Goal: Task Accomplishment & Management: Manage account settings

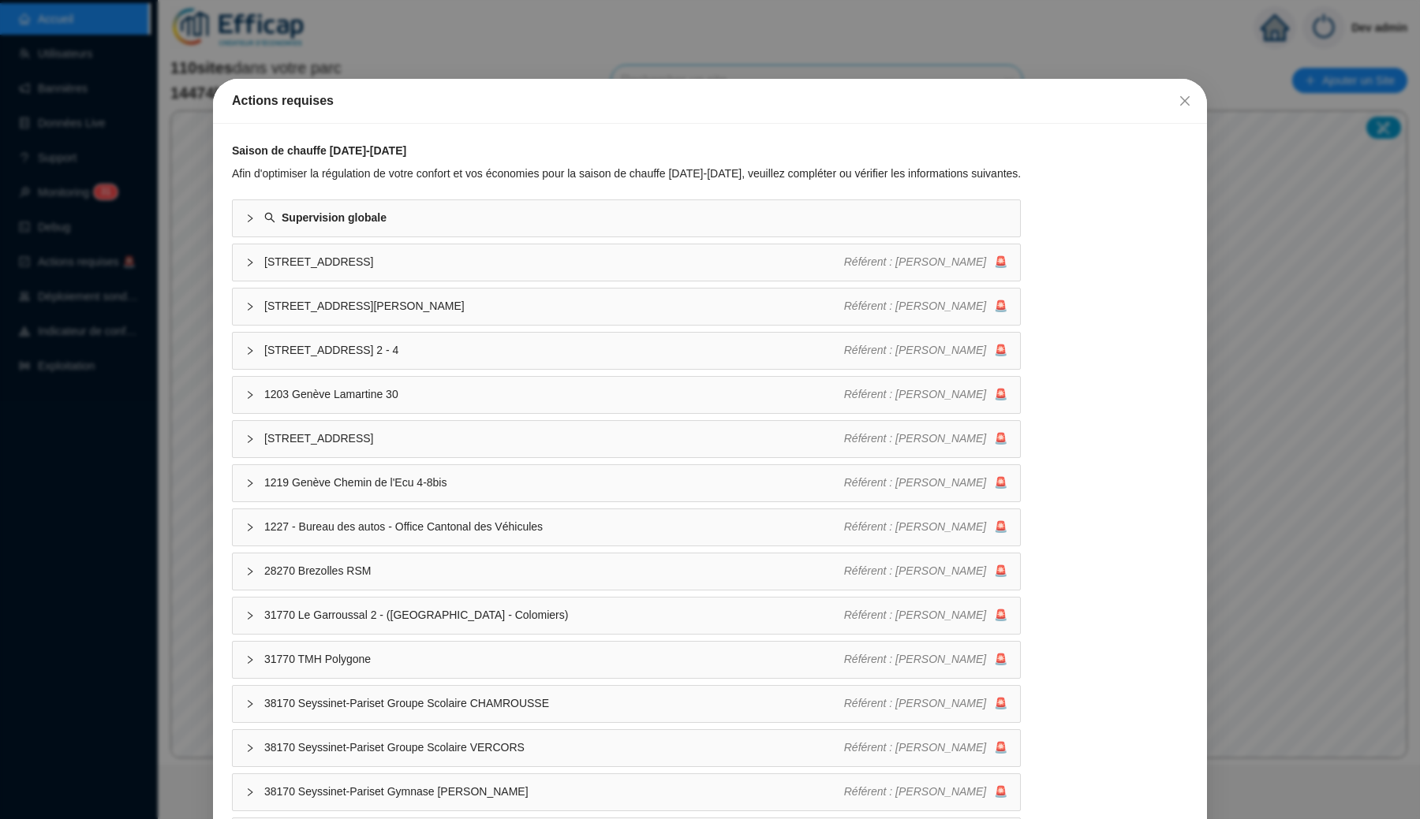
click at [196, 374] on div "Actions requises Saison de chauffe [DATE]-[DATE] Afin d'optimiser la régulation…" at bounding box center [710, 409] width 1420 height 819
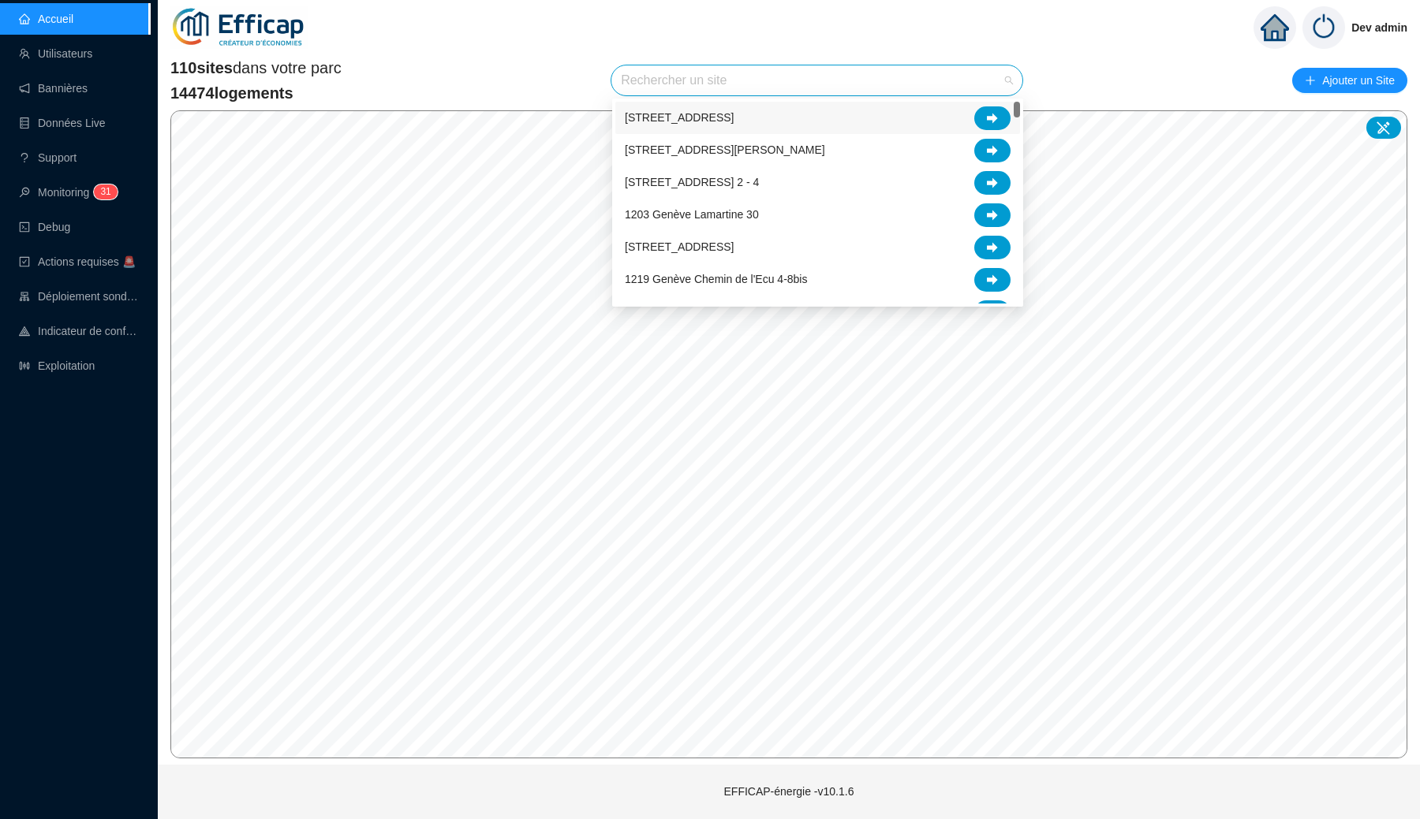
click at [692, 87] on input "search" at bounding box center [810, 80] width 378 height 30
type input "mér"
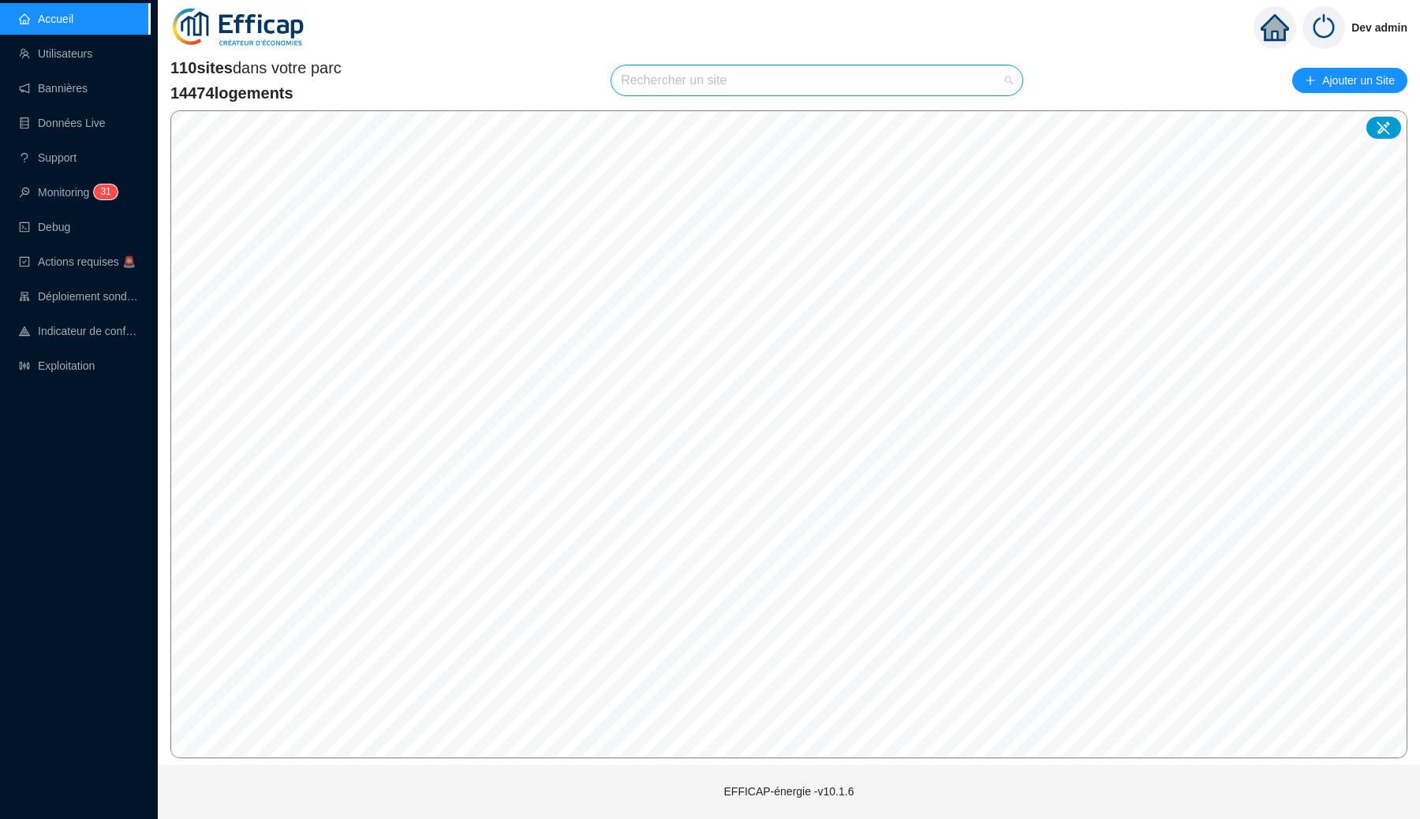
click at [919, 76] on input "search" at bounding box center [810, 80] width 378 height 30
type input "fran"
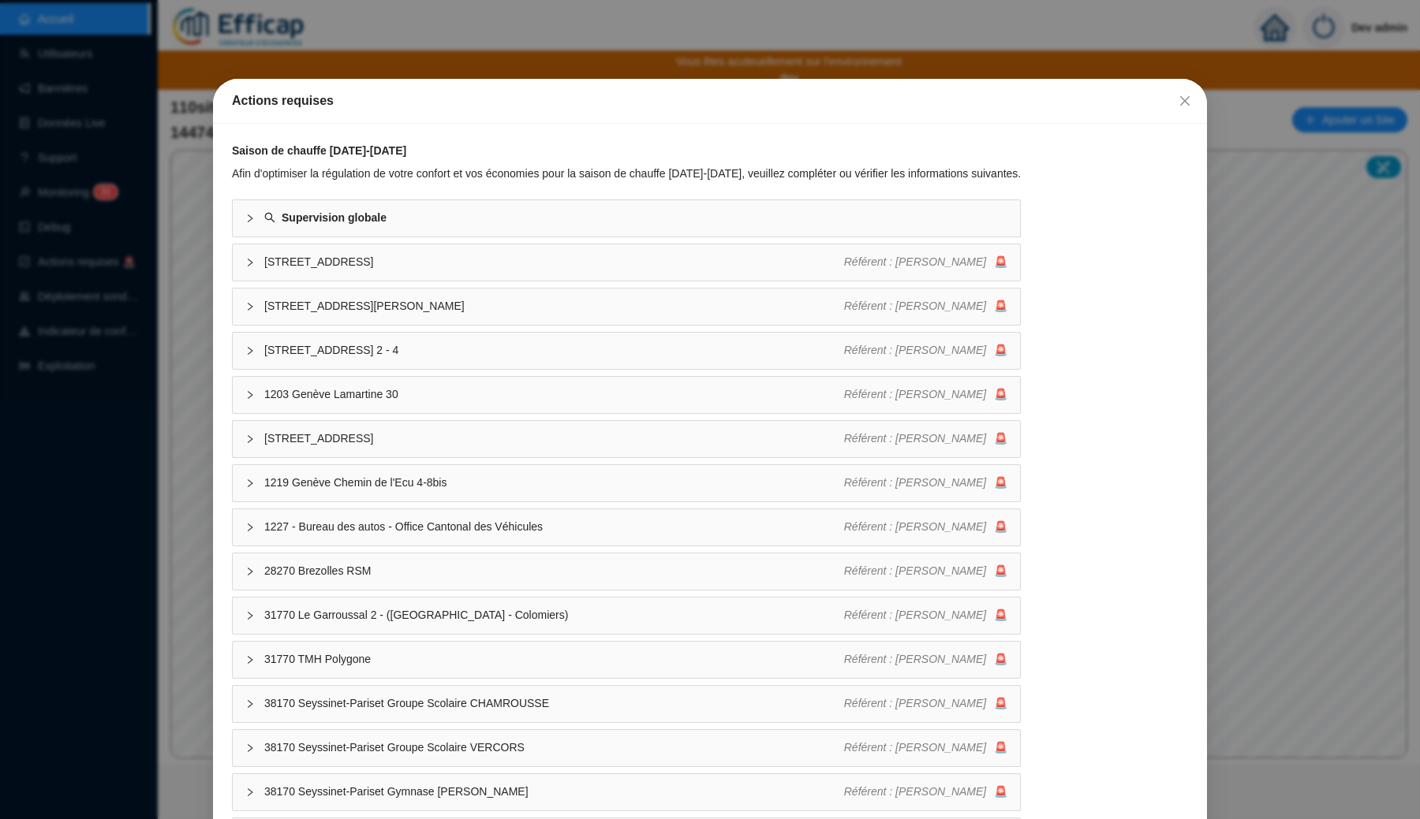
click at [576, 30] on div "Actions requises Saison de chauffe [DATE]-[DATE] Afin d'optimiser la régulation…" at bounding box center [710, 409] width 1420 height 819
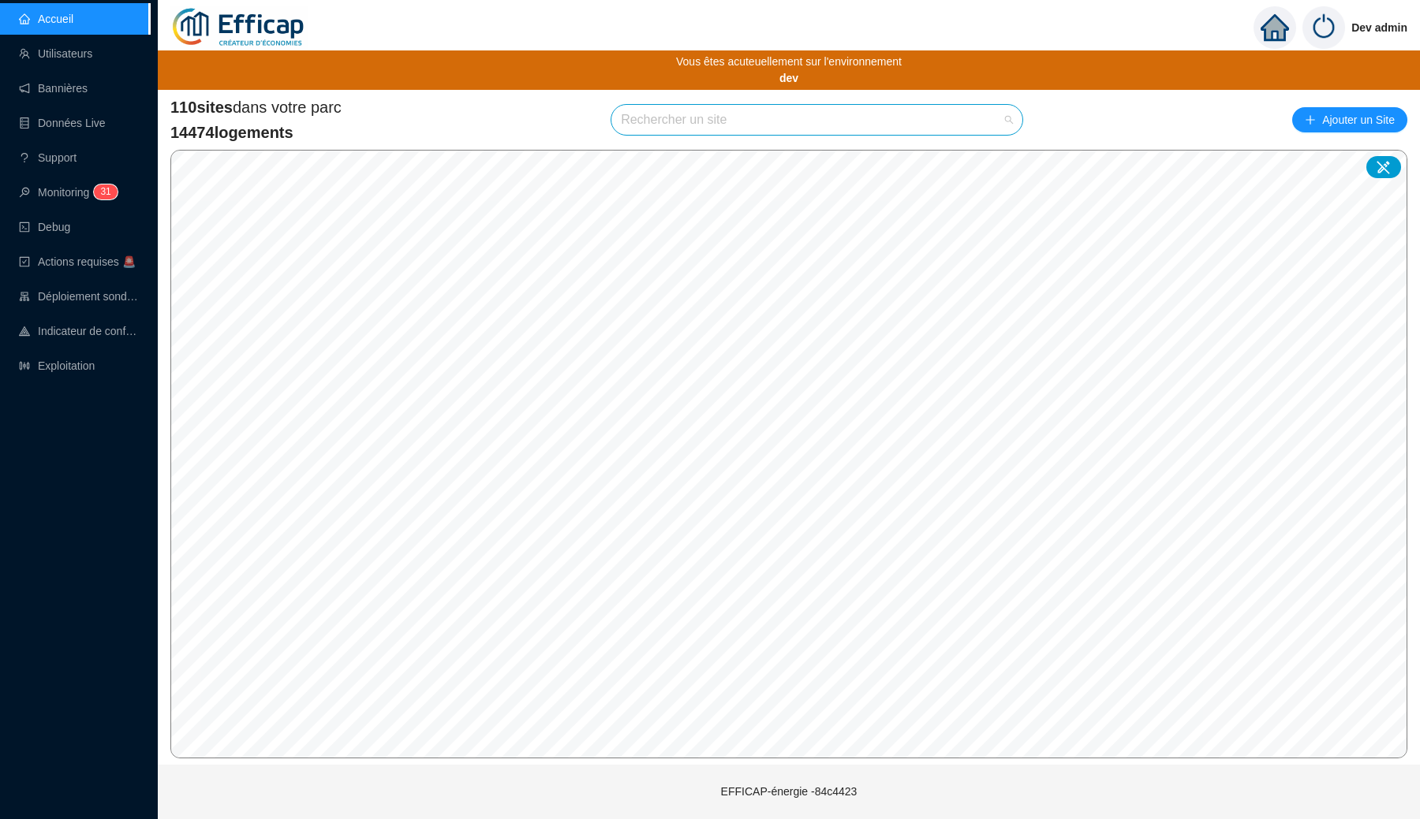
click at [714, 127] on input "search" at bounding box center [810, 120] width 378 height 30
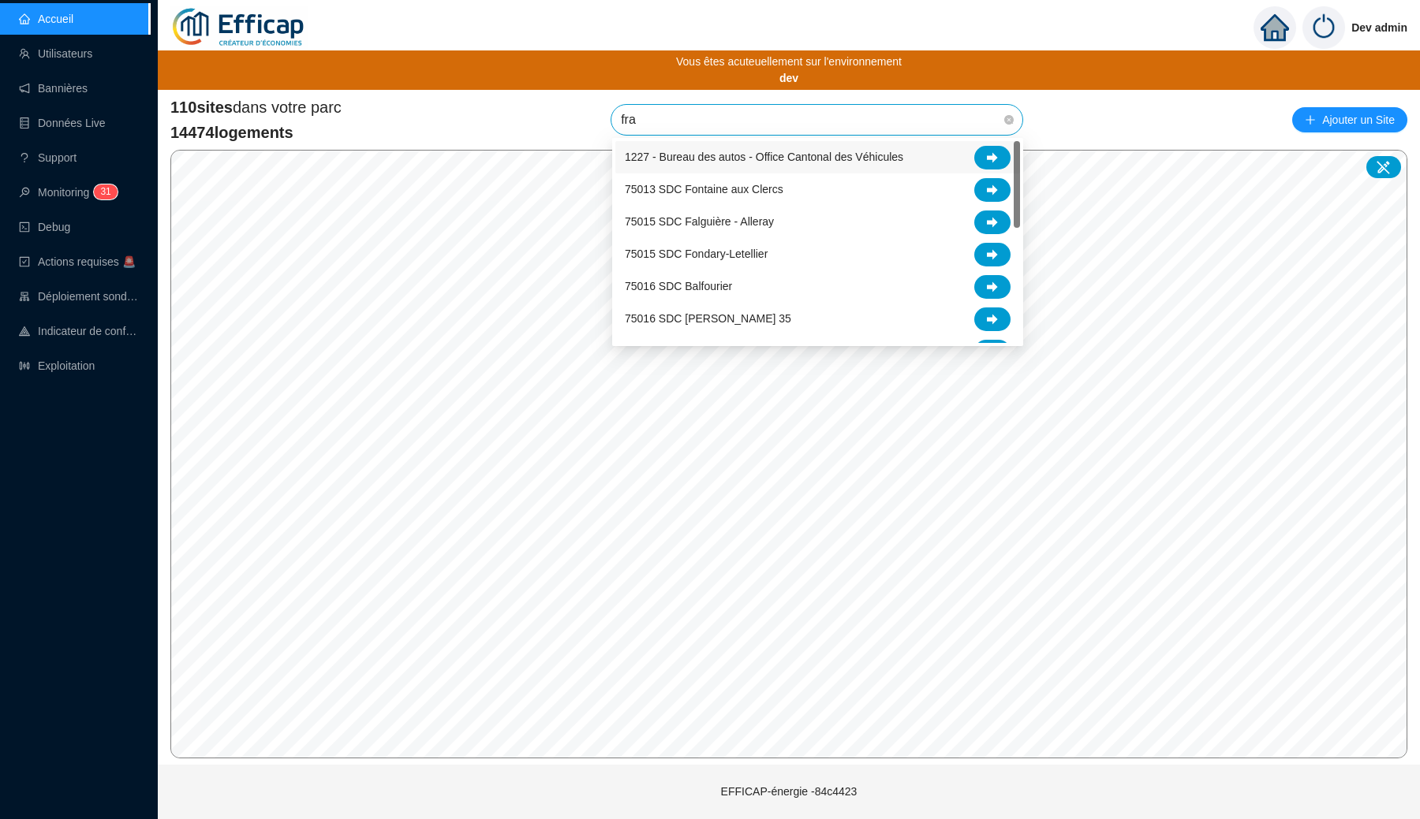
type input "fran"
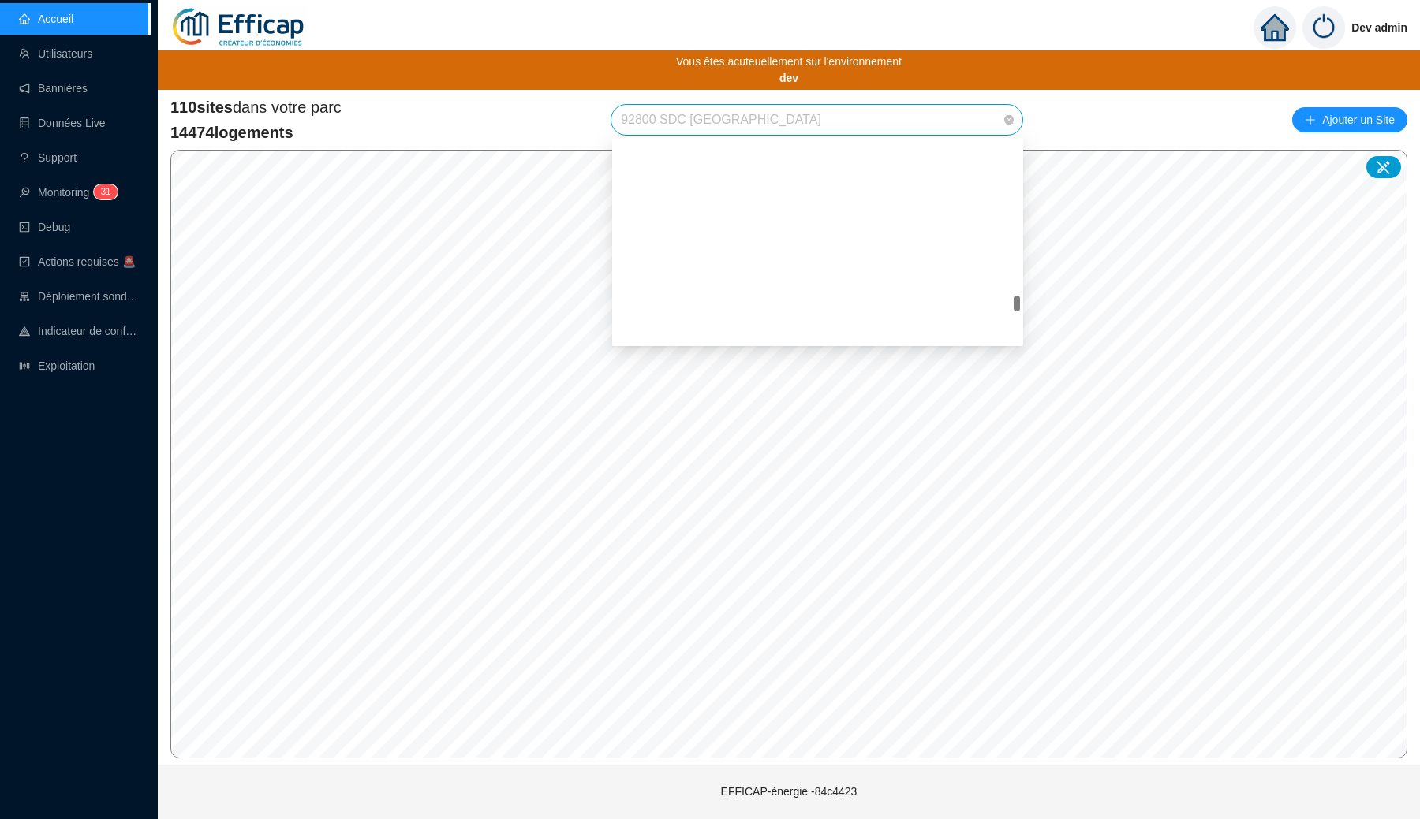
scroll to position [2304, 0]
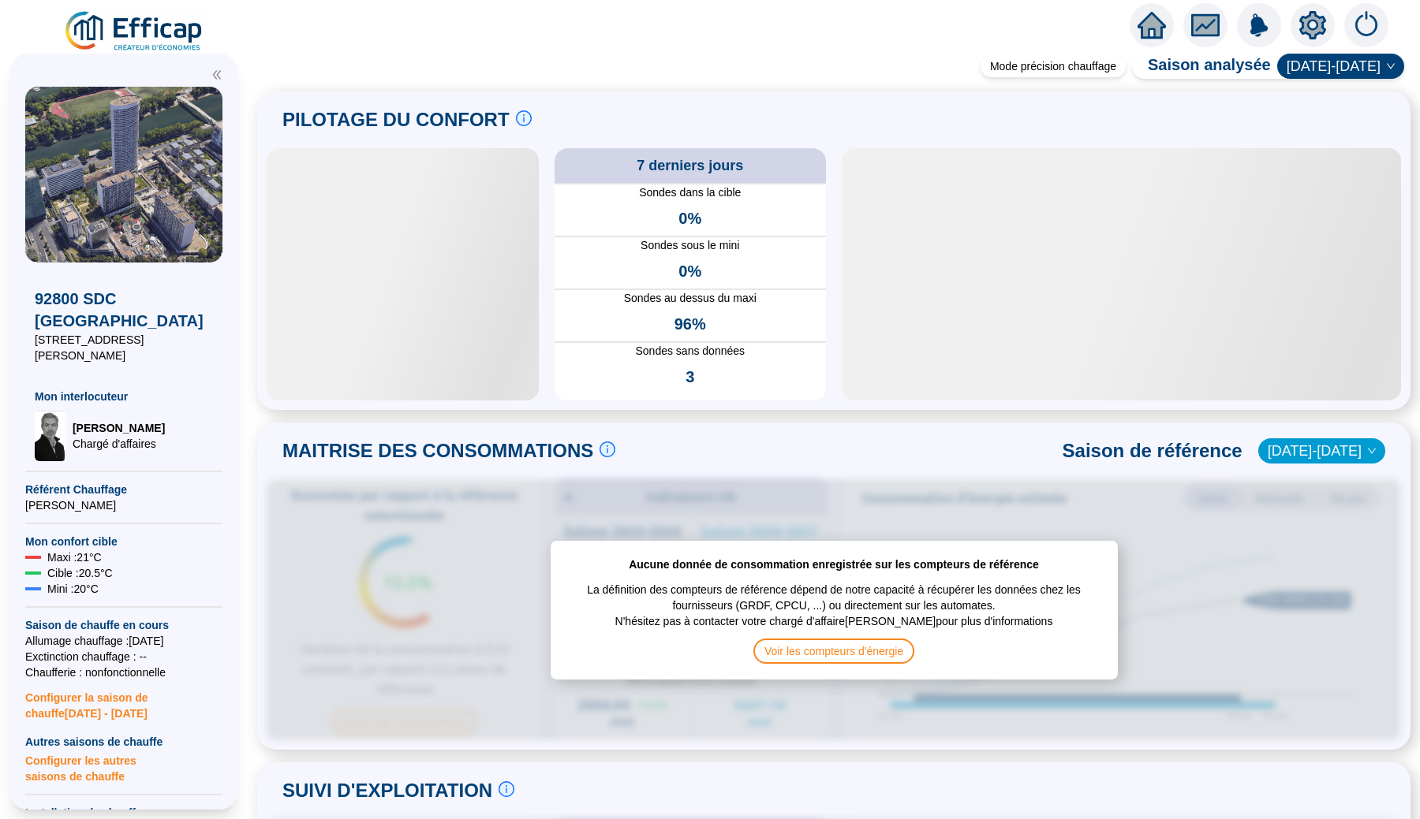
click at [1317, 19] on icon "setting" at bounding box center [1312, 24] width 27 height 25
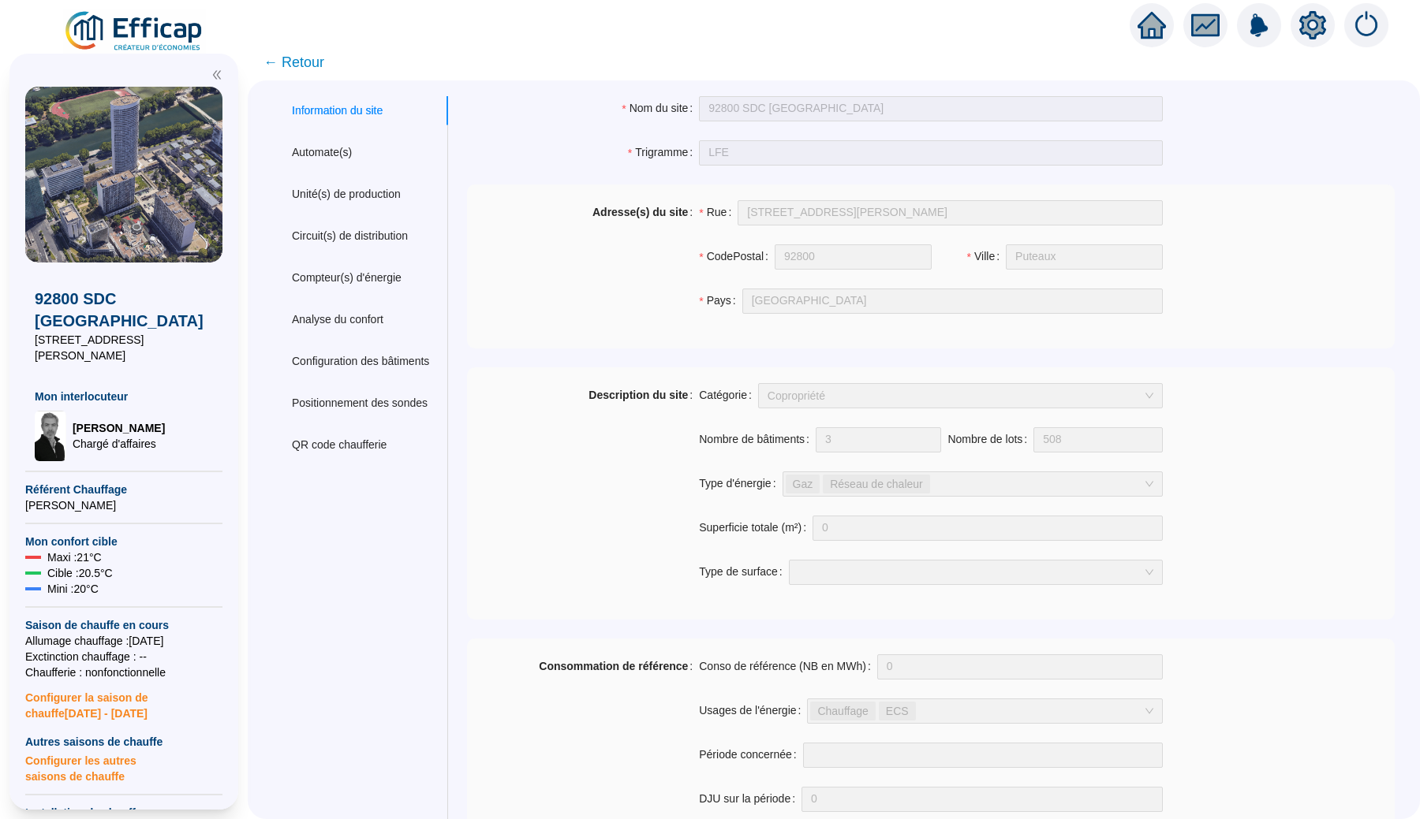
click at [305, 58] on span "← Retour" at bounding box center [293, 62] width 61 height 22
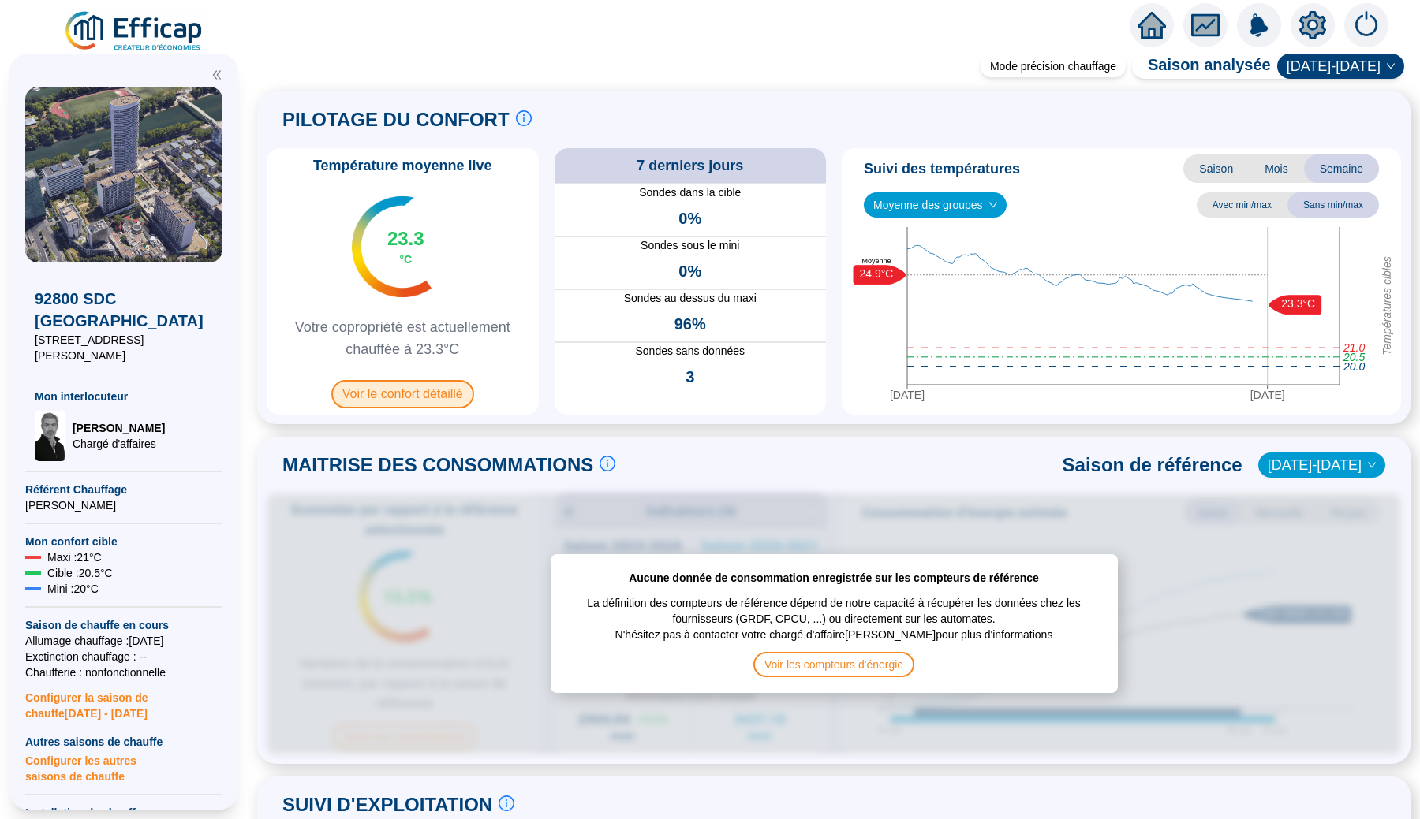
click at [431, 397] on span "Voir le confort détaillé" at bounding box center [402, 394] width 143 height 28
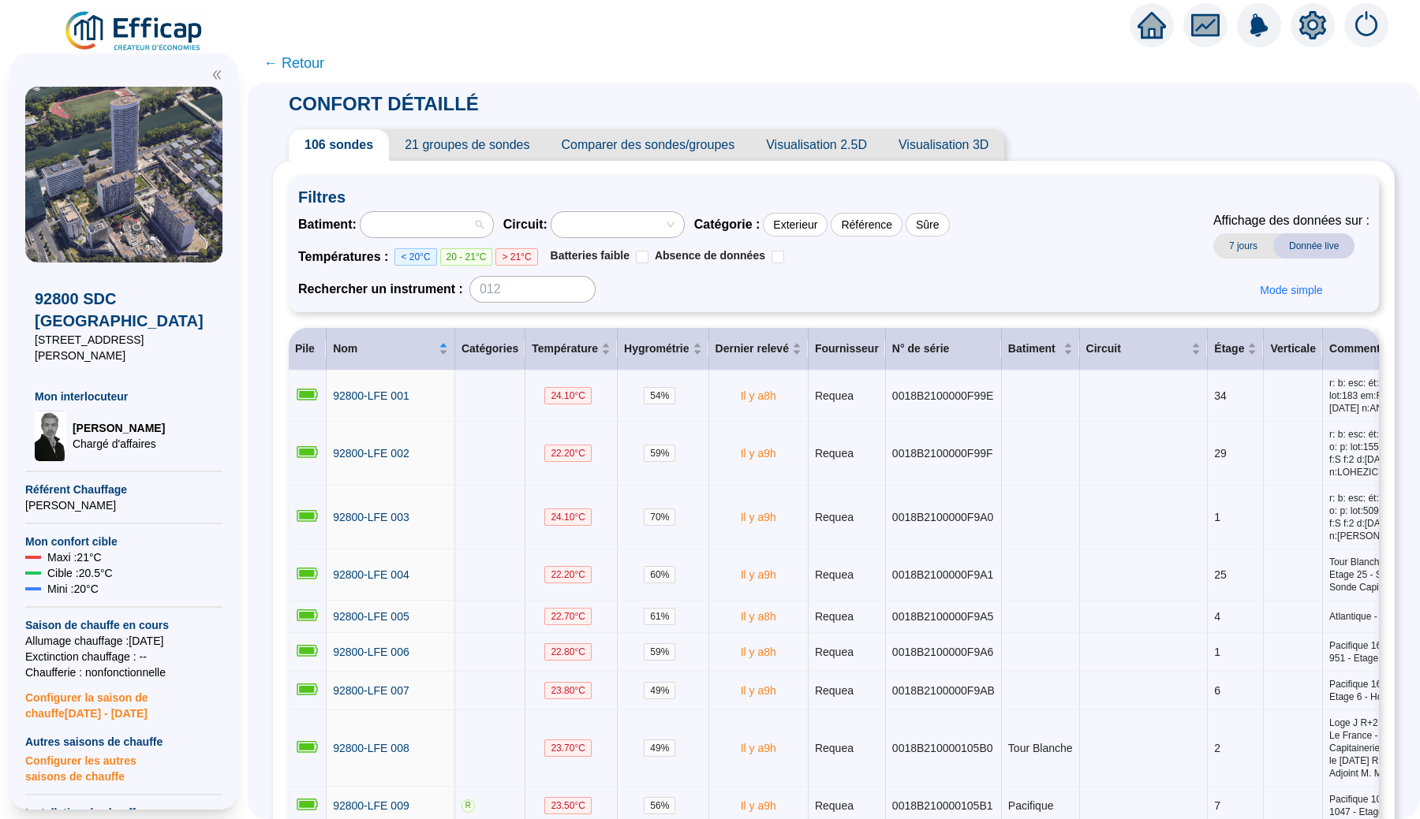
click at [468, 222] on div at bounding box center [419, 225] width 110 height 22
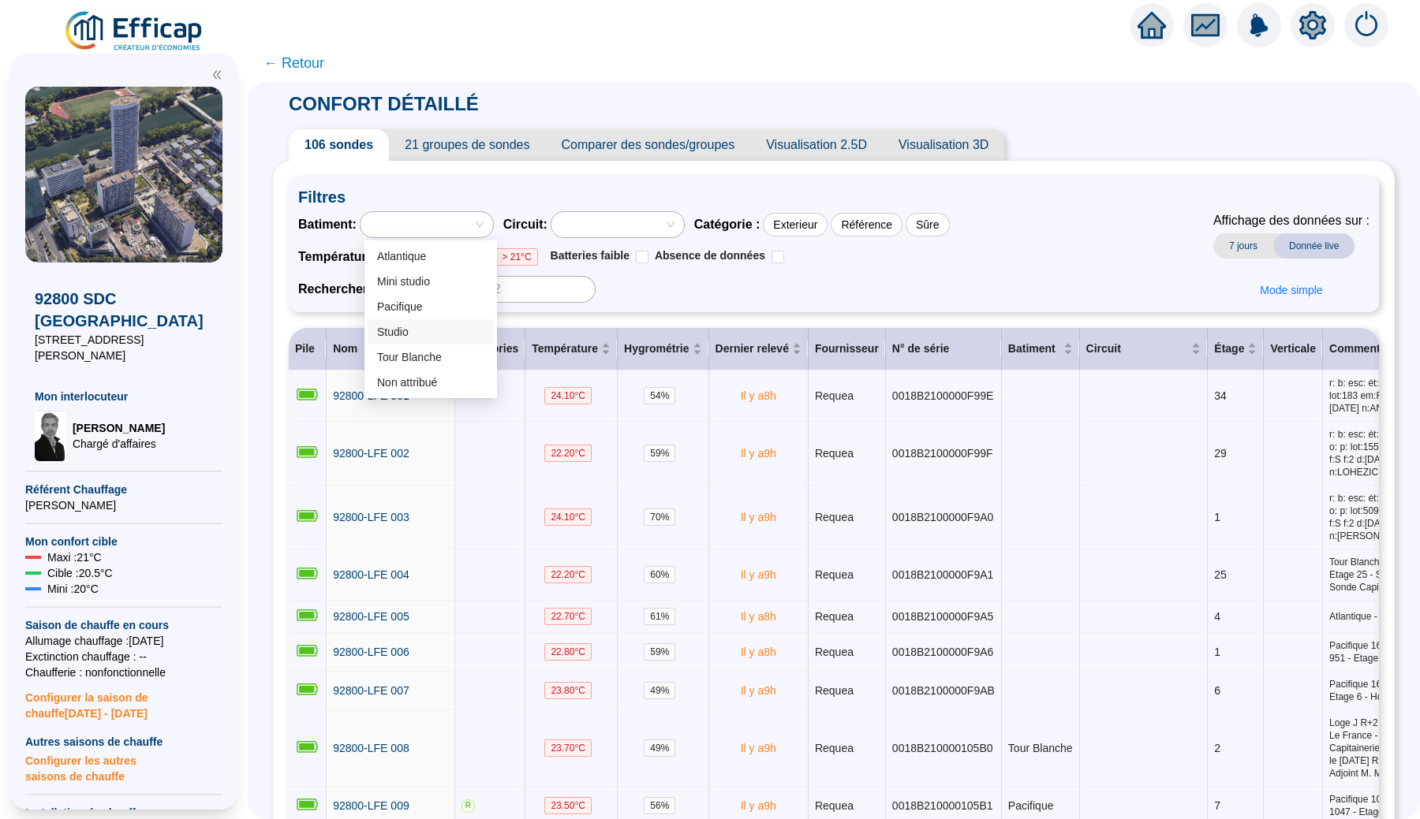
click at [1117, 237] on div "Batiment : Circuit : Catégorie : Exterieur Référence Sûre Températures : < 20°C…" at bounding box center [833, 256] width 1071 height 91
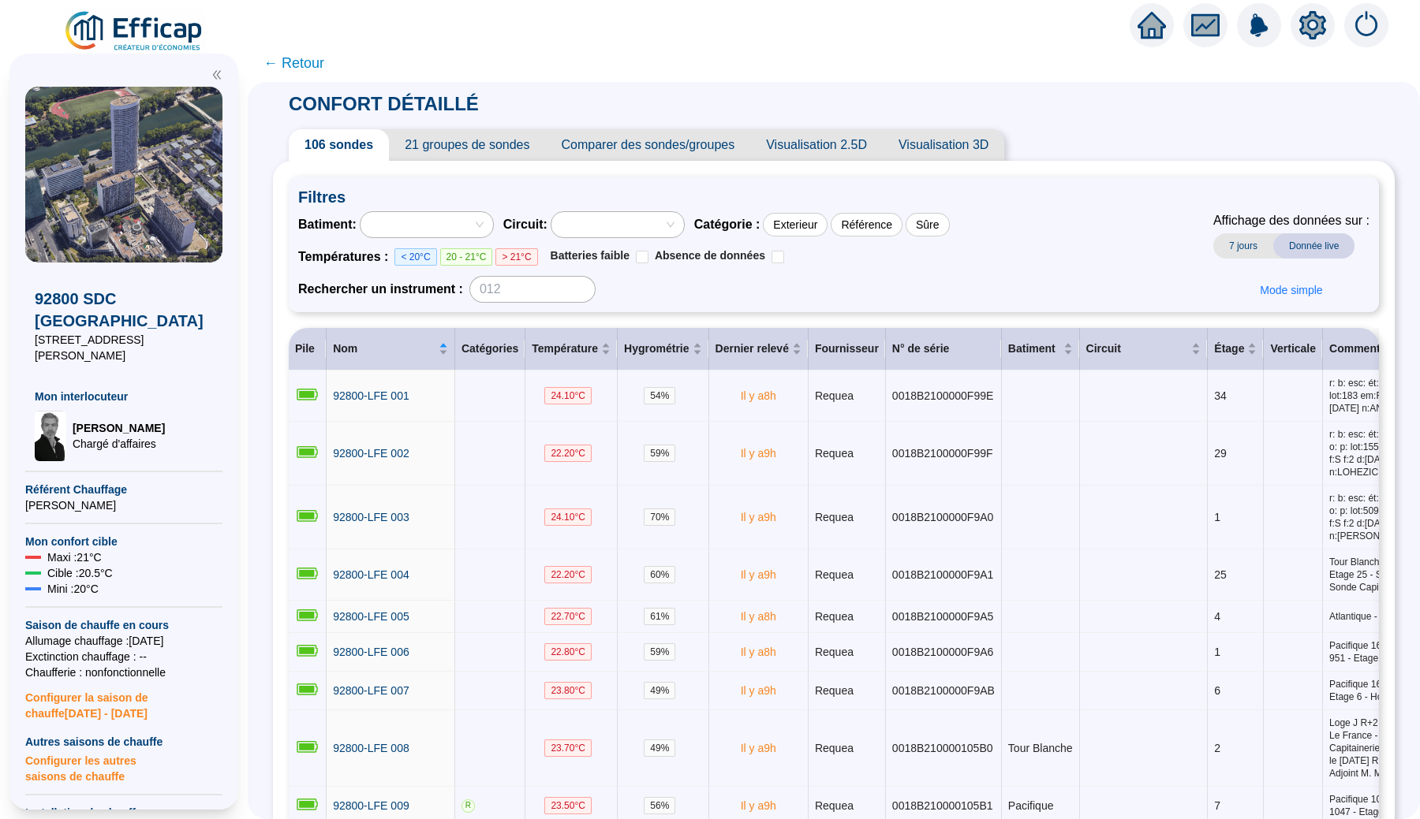
click at [1300, 28] on icon "setting" at bounding box center [1312, 25] width 28 height 28
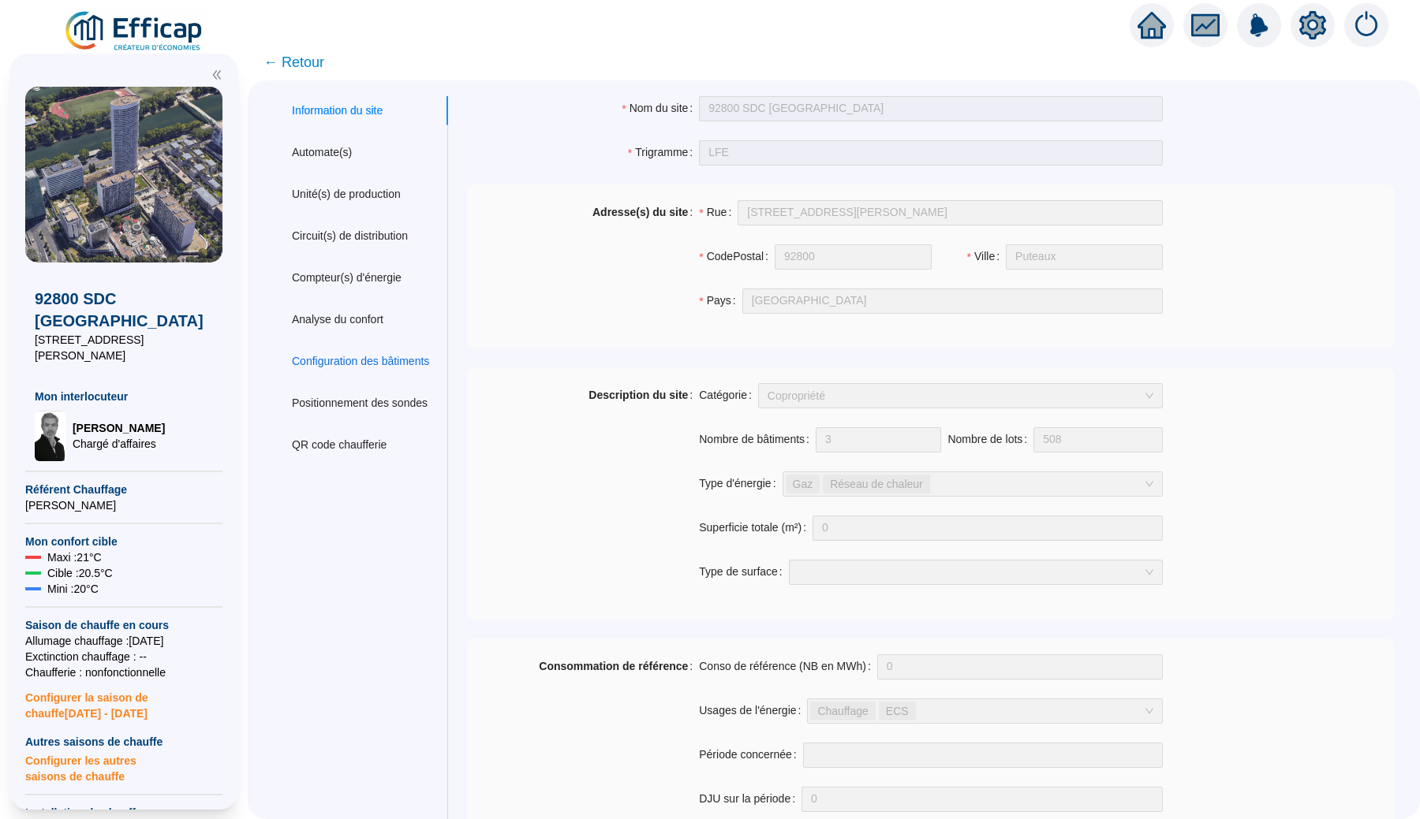
click at [364, 366] on div "Configuration des bâtiments" at bounding box center [360, 361] width 137 height 17
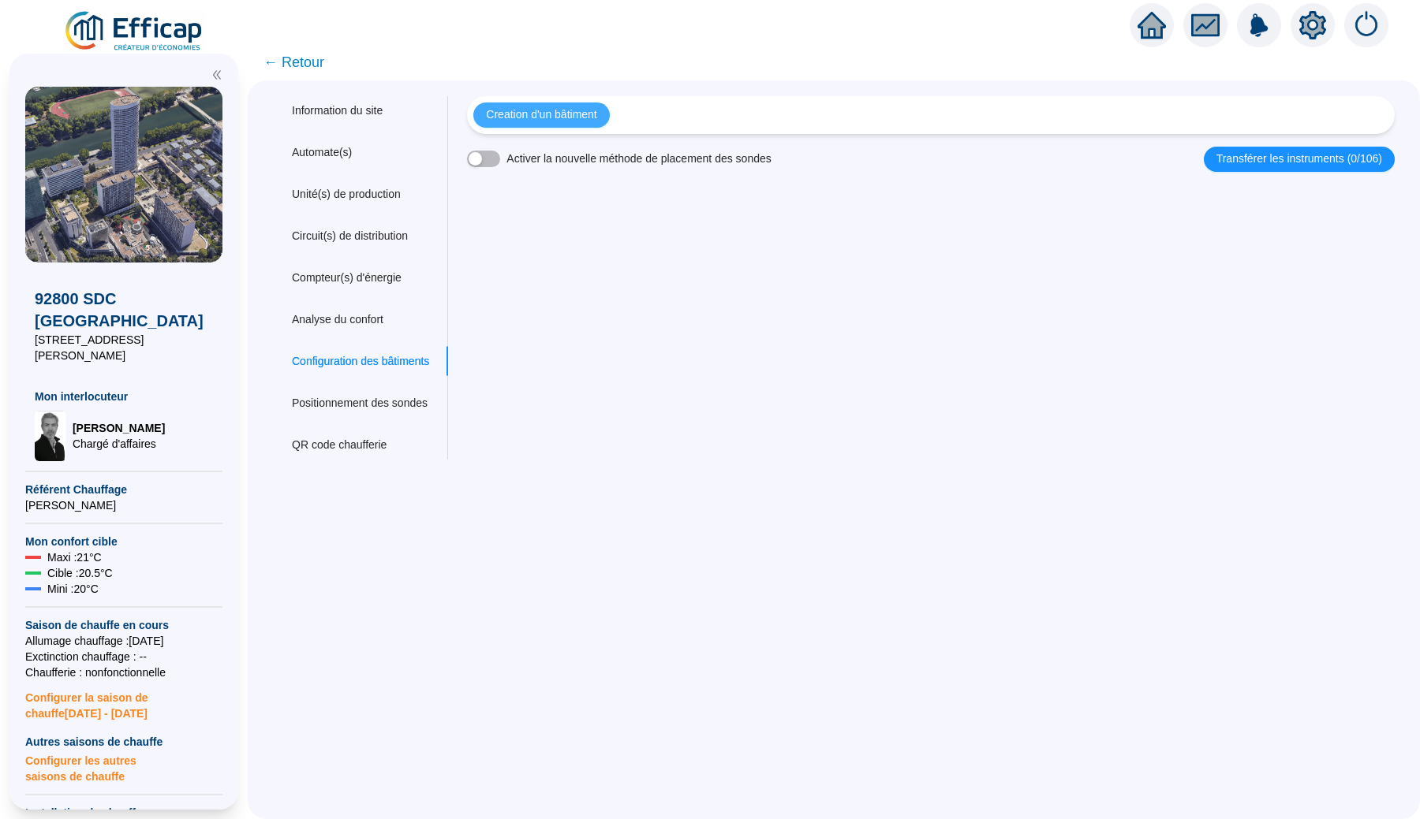
click at [580, 110] on span "Creation d'un bâtiment" at bounding box center [541, 114] width 110 height 17
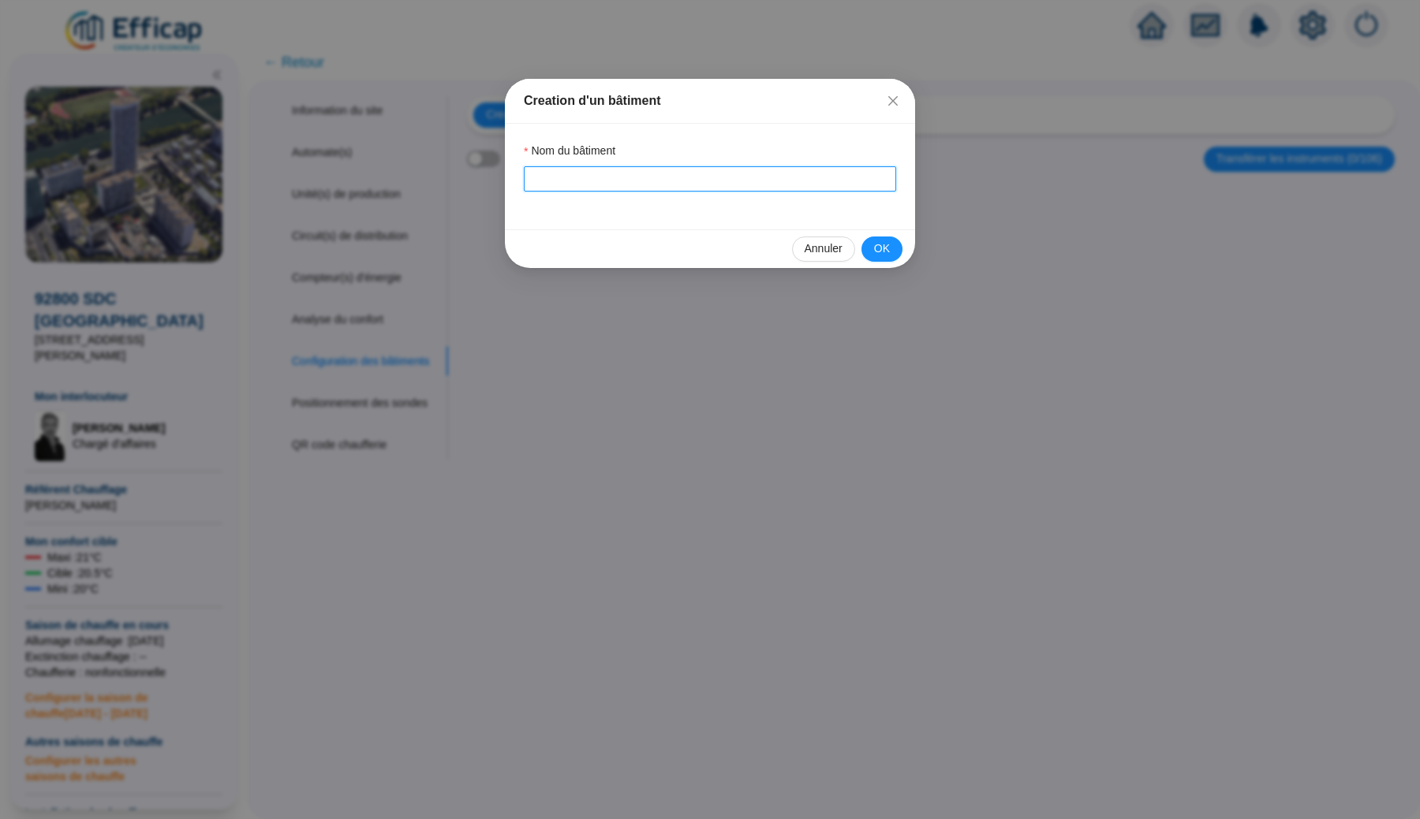
click at [633, 176] on input "Nom du bâtiment" at bounding box center [710, 178] width 372 height 25
click at [875, 253] on span "OK" at bounding box center [882, 249] width 16 height 17
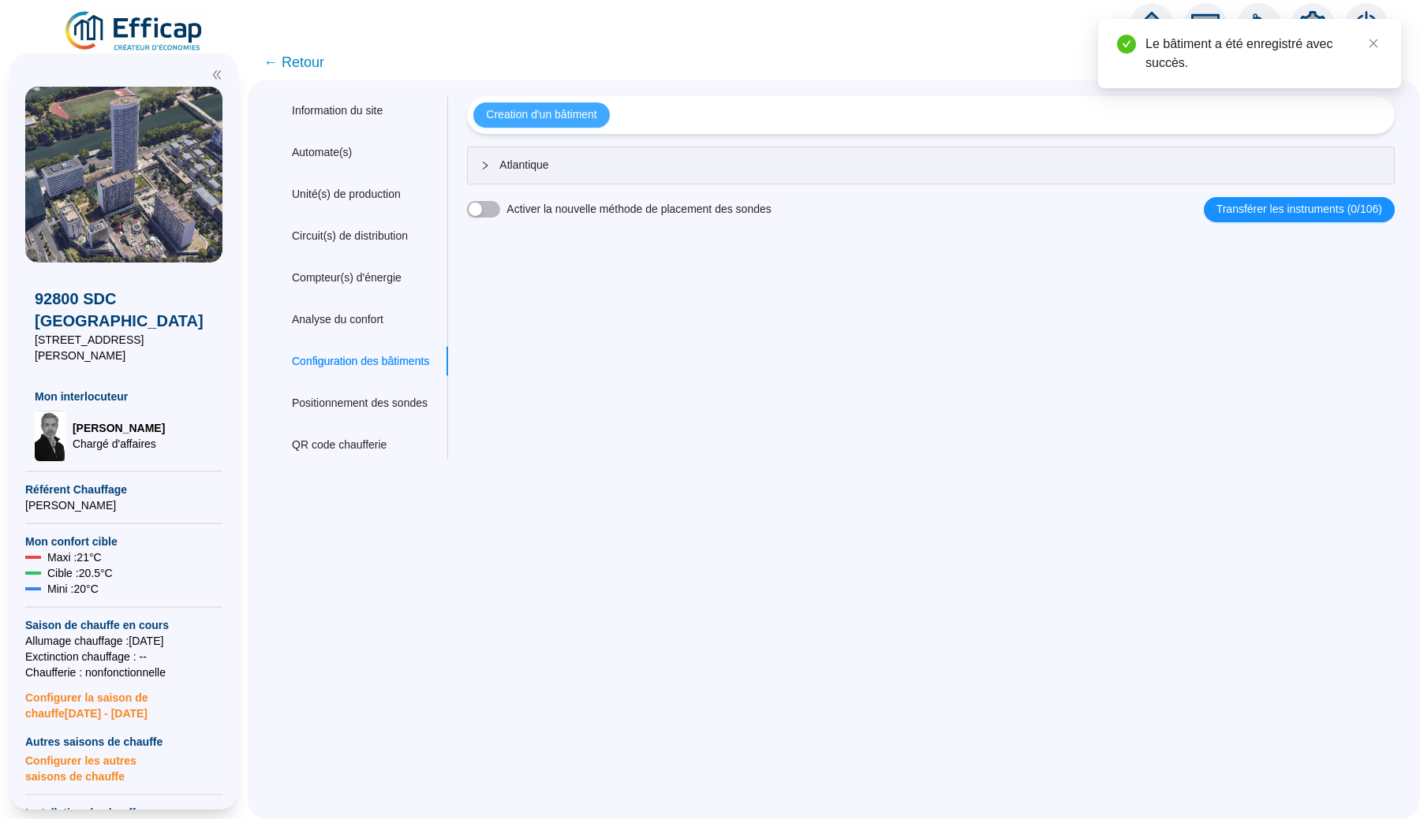
click at [561, 117] on span "Creation d'un bâtiment" at bounding box center [541, 114] width 110 height 17
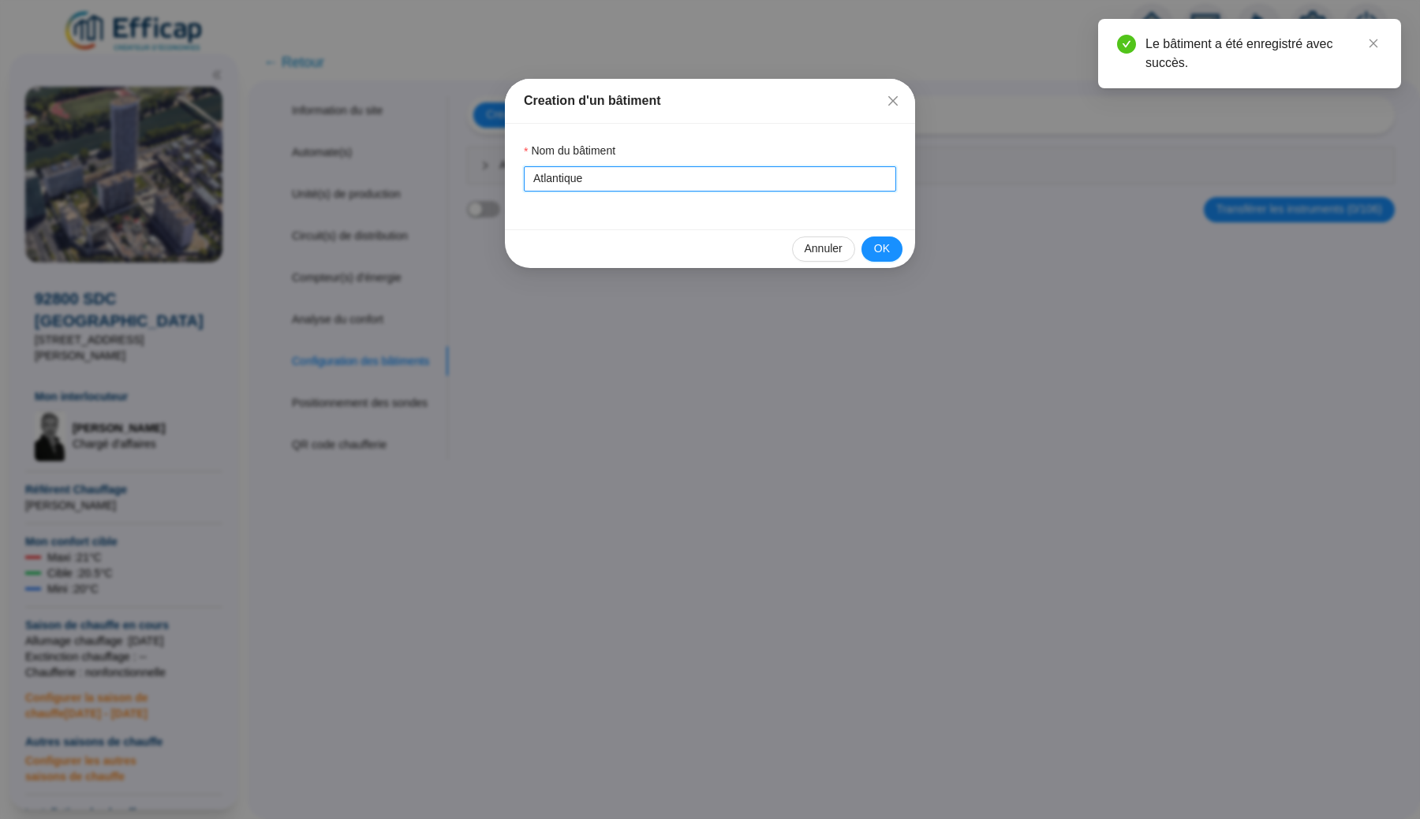
click at [557, 176] on input "Atlantique" at bounding box center [710, 178] width 372 height 25
click at [866, 246] on button "OK" at bounding box center [881, 249] width 41 height 25
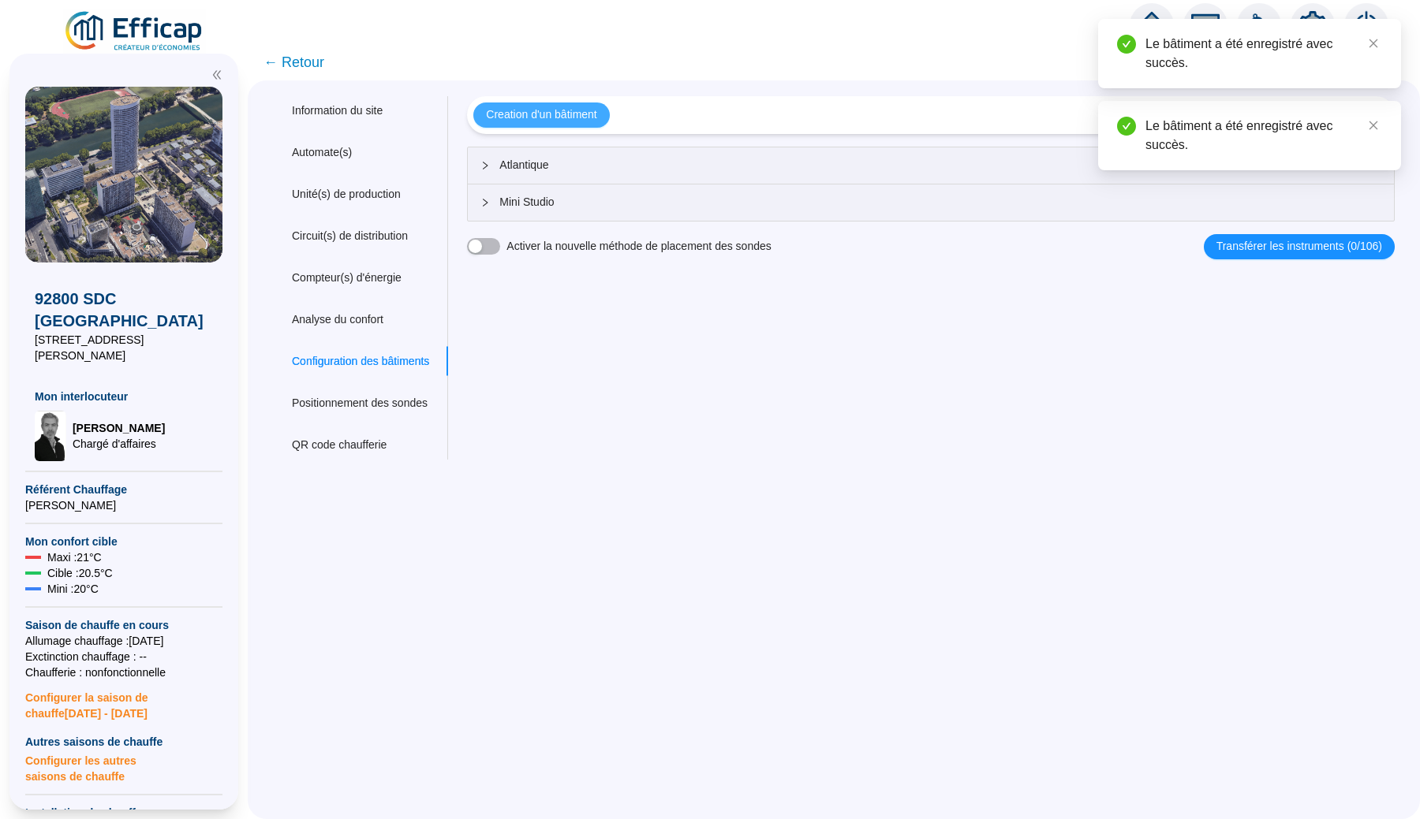
click at [562, 118] on span "Creation d'un bâtiment" at bounding box center [541, 114] width 110 height 17
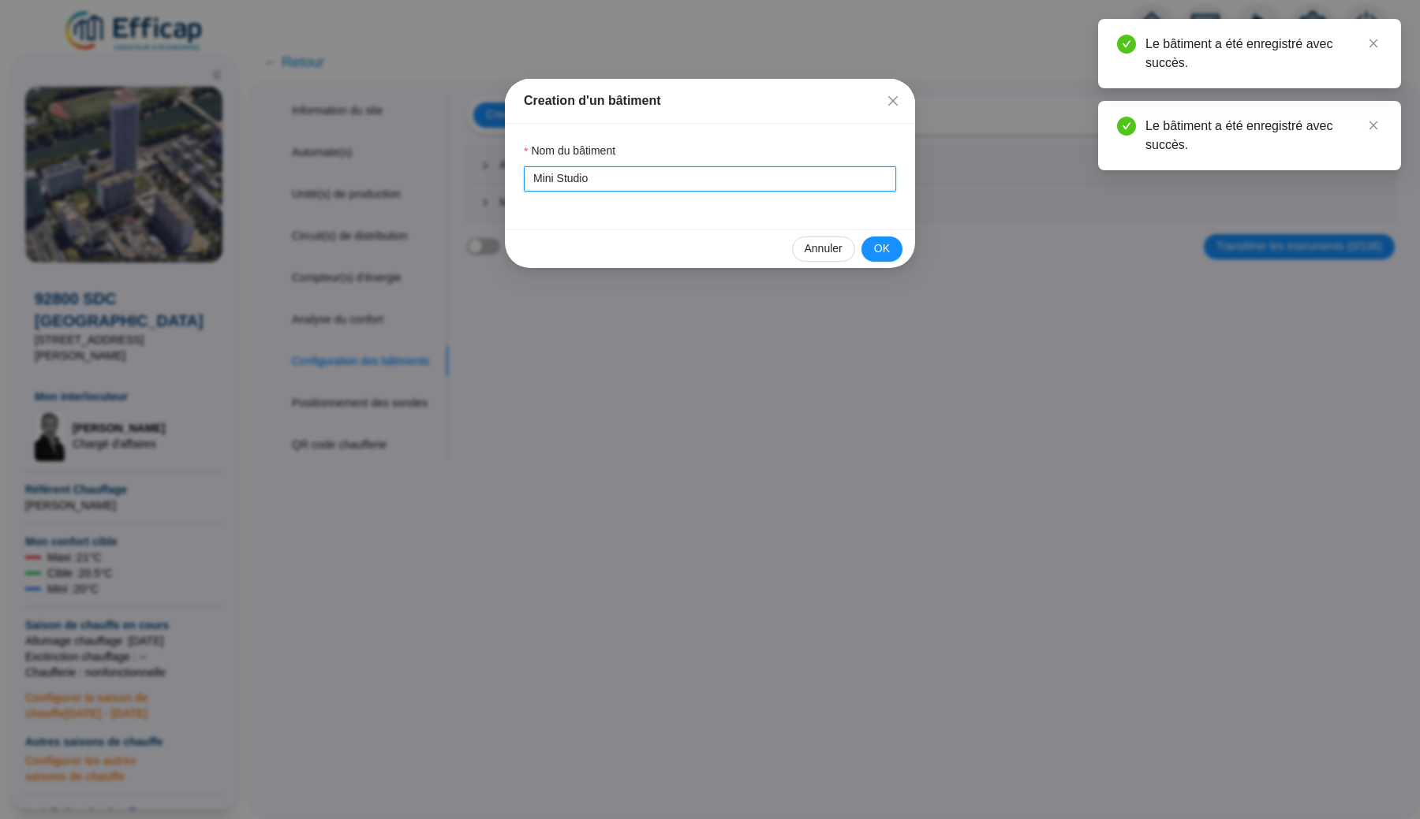
click at [539, 177] on input "Mini Studio" at bounding box center [710, 178] width 372 height 25
drag, startPoint x: 539, startPoint y: 177, endPoint x: 569, endPoint y: 177, distance: 29.2
click at [569, 177] on input "Mini Studio" at bounding box center [710, 178] width 372 height 25
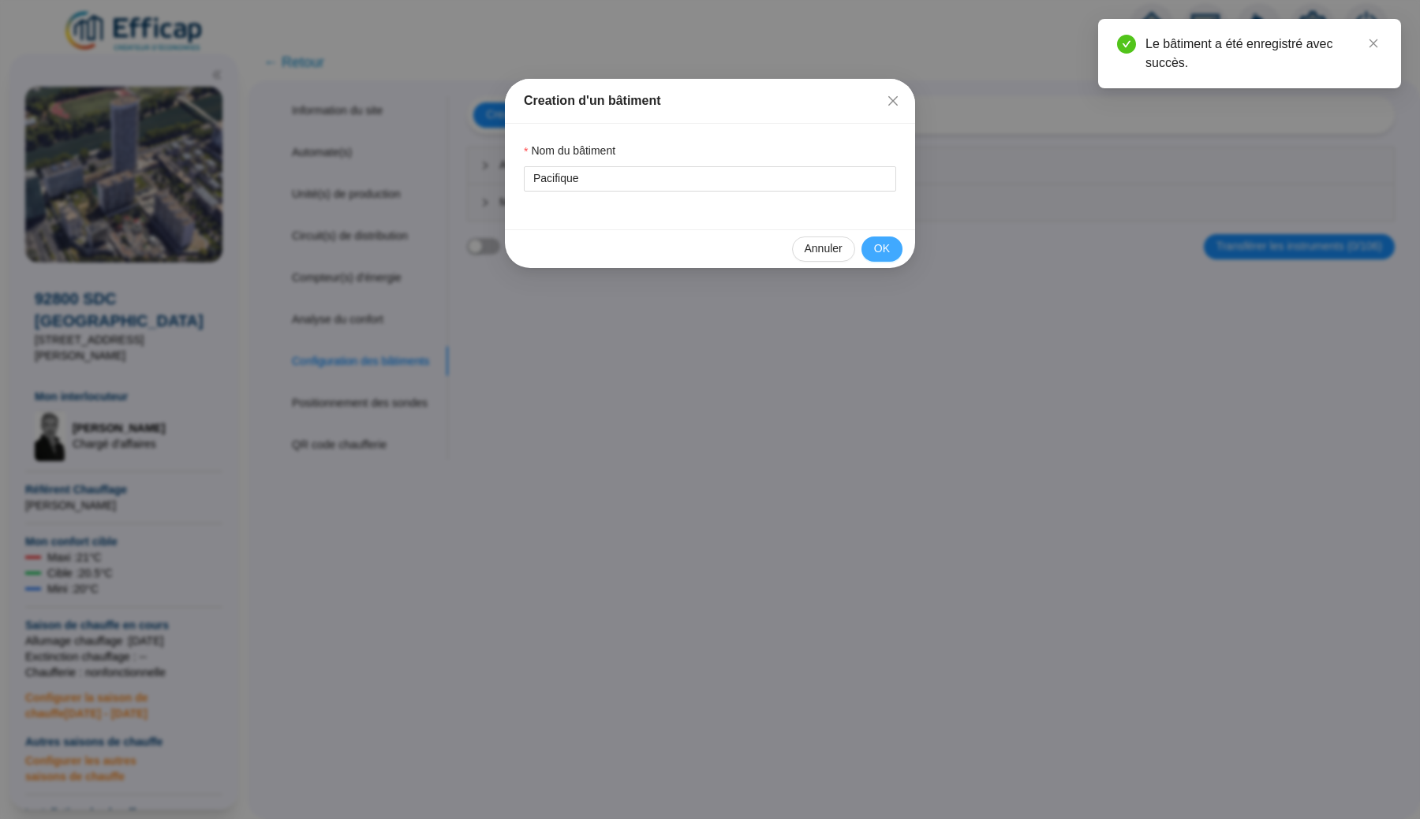
click at [883, 252] on span "OK" at bounding box center [882, 249] width 16 height 17
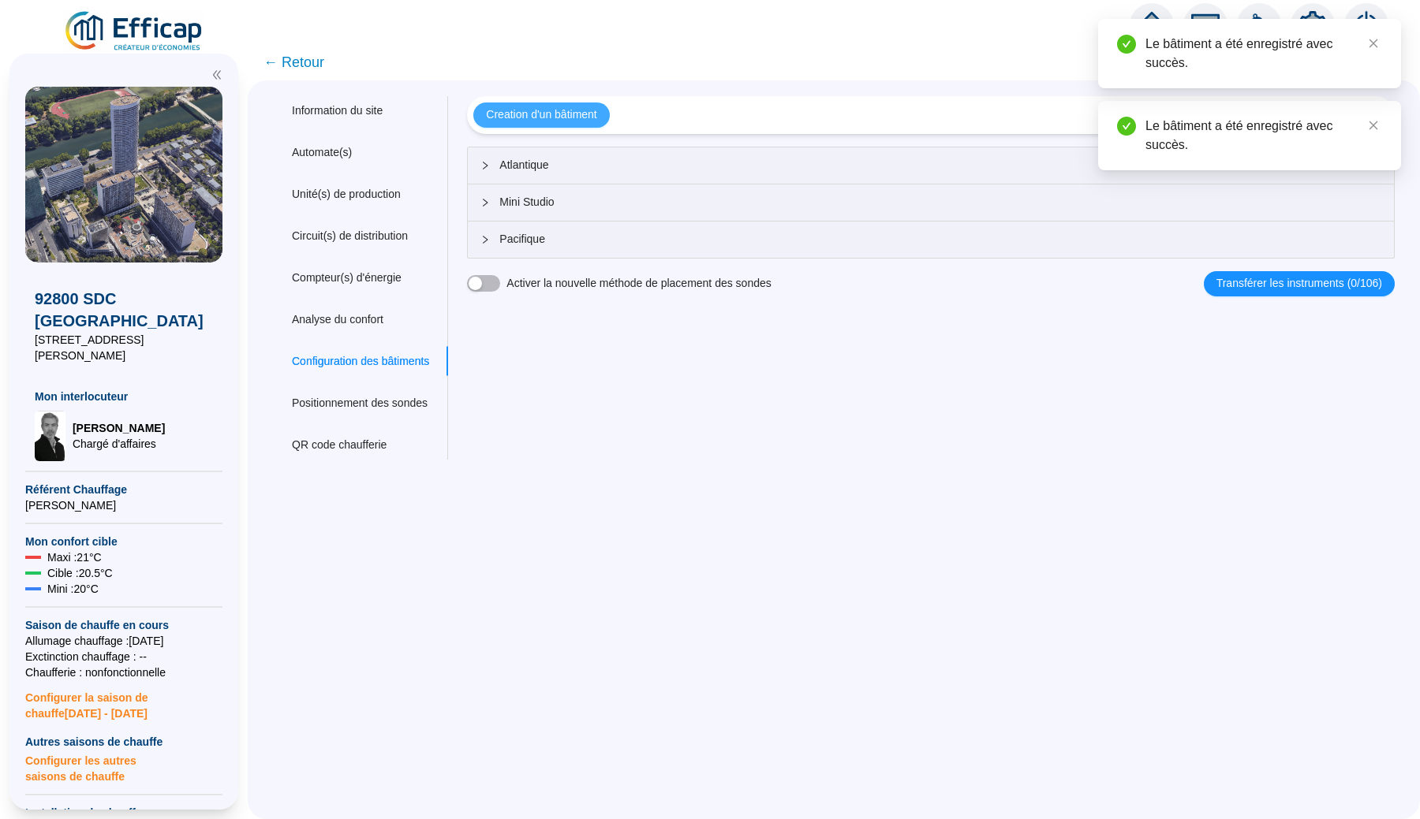
click at [596, 114] on span "Creation d'un bâtiment" at bounding box center [541, 114] width 110 height 17
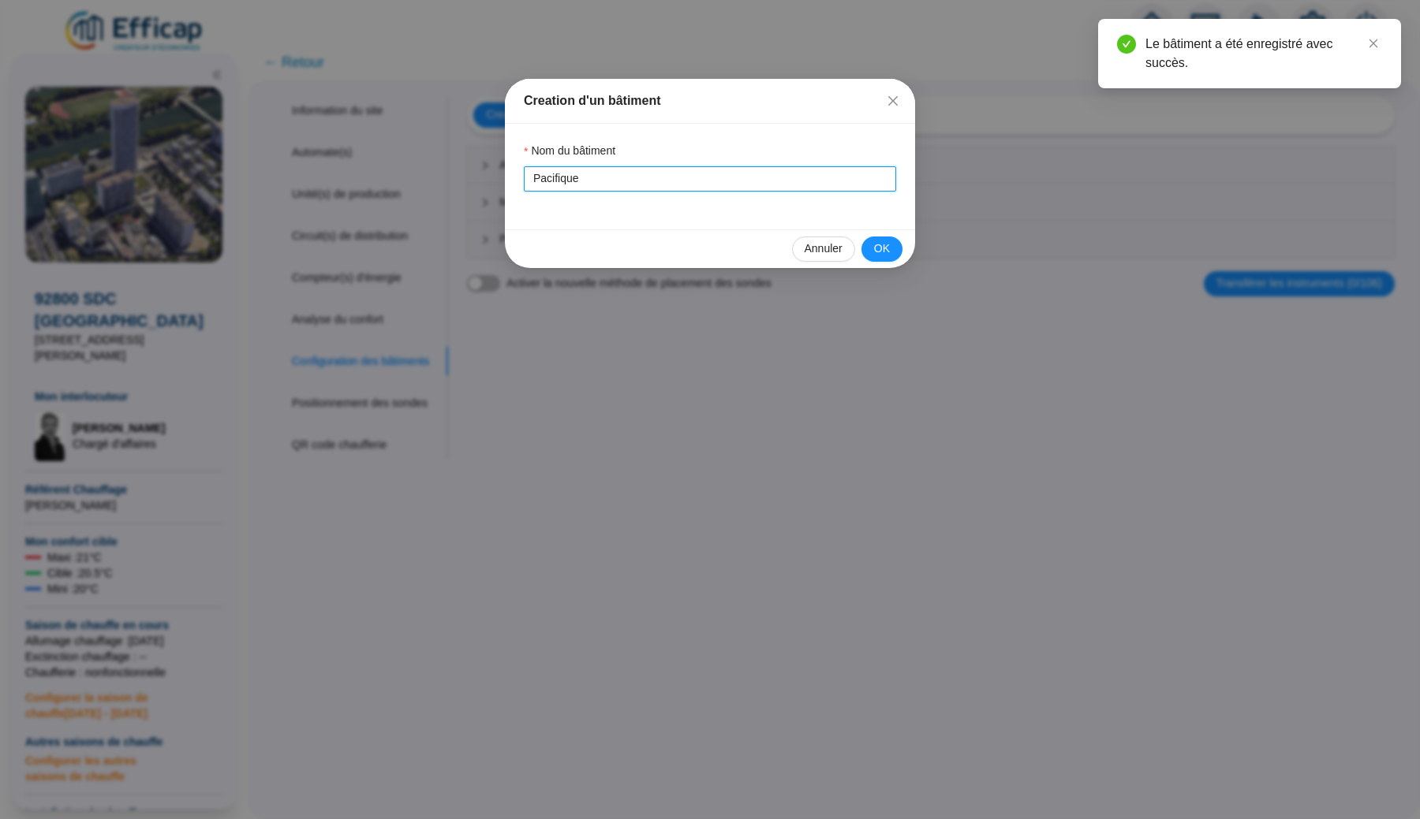
click at [563, 177] on input "Pacifique" at bounding box center [710, 178] width 372 height 25
click at [879, 240] on button "OK" at bounding box center [881, 249] width 41 height 25
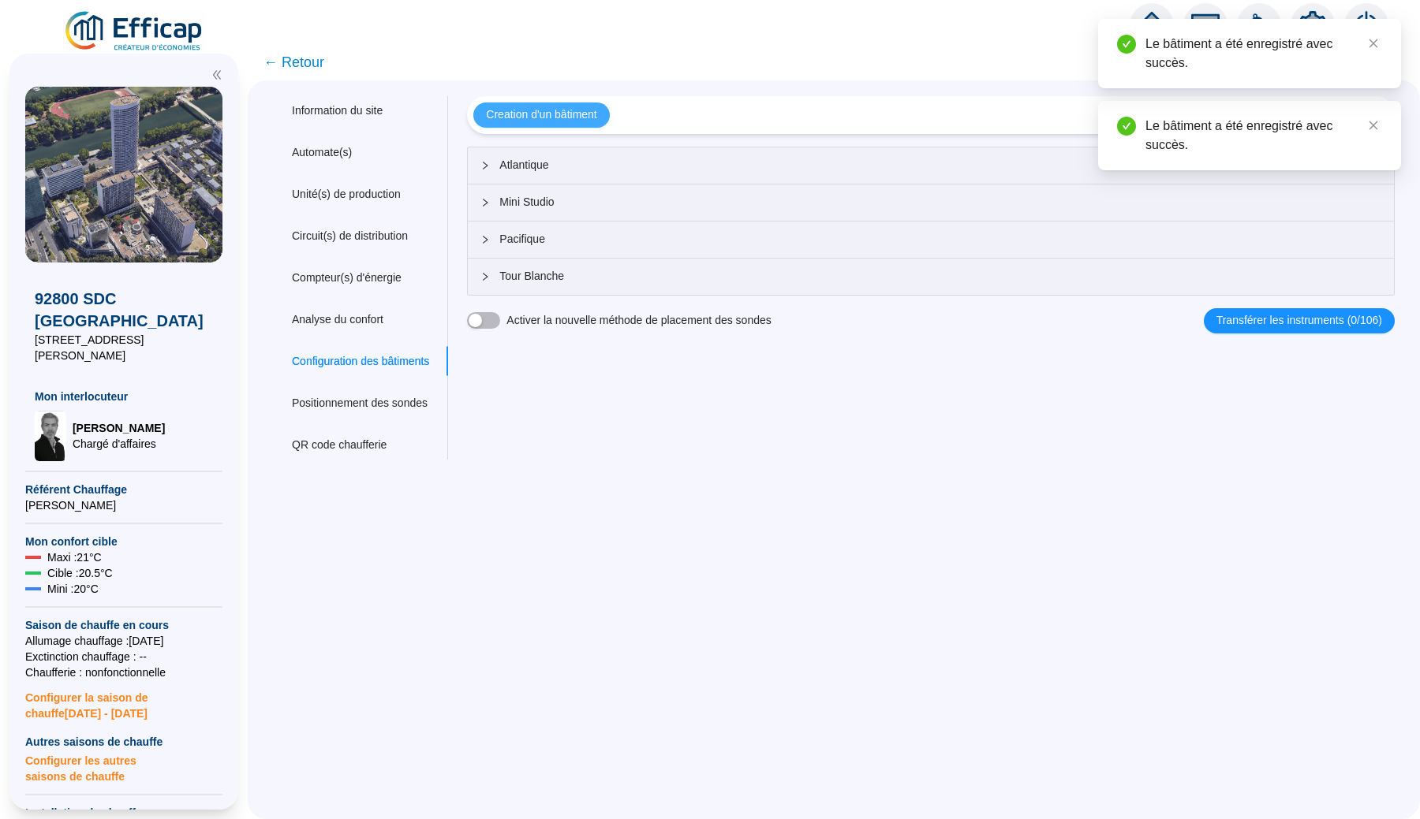
click at [565, 106] on button "Creation d'un bâtiment" at bounding box center [541, 115] width 136 height 25
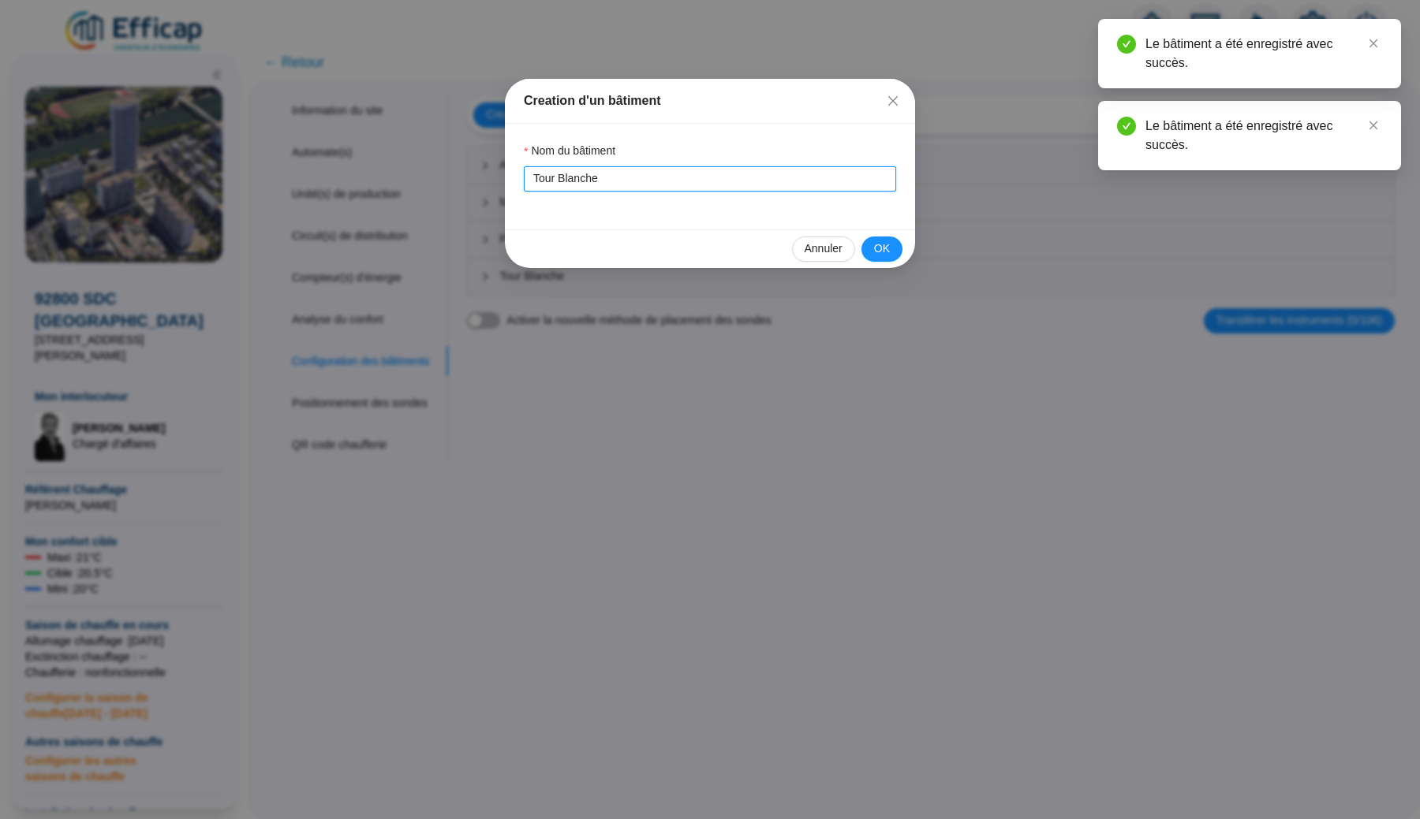
click at [548, 175] on input "Tour Blanche" at bounding box center [710, 178] width 372 height 25
drag, startPoint x: 548, startPoint y: 175, endPoint x: 593, endPoint y: 175, distance: 45.0
click at [593, 175] on input "Tour Blanche" at bounding box center [710, 178] width 372 height 25
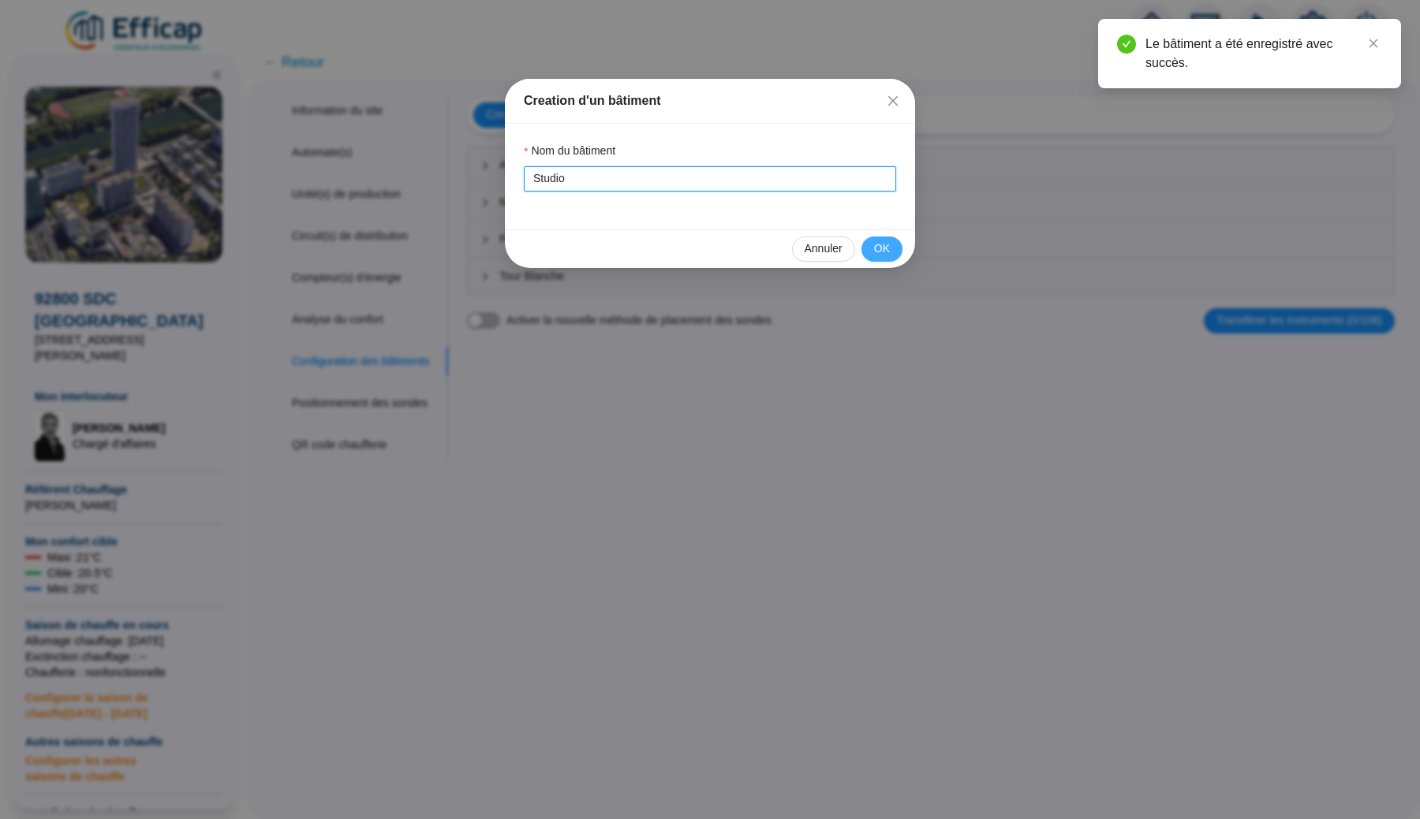
type input "Studio"
click at [894, 248] on button "OK" at bounding box center [881, 249] width 41 height 25
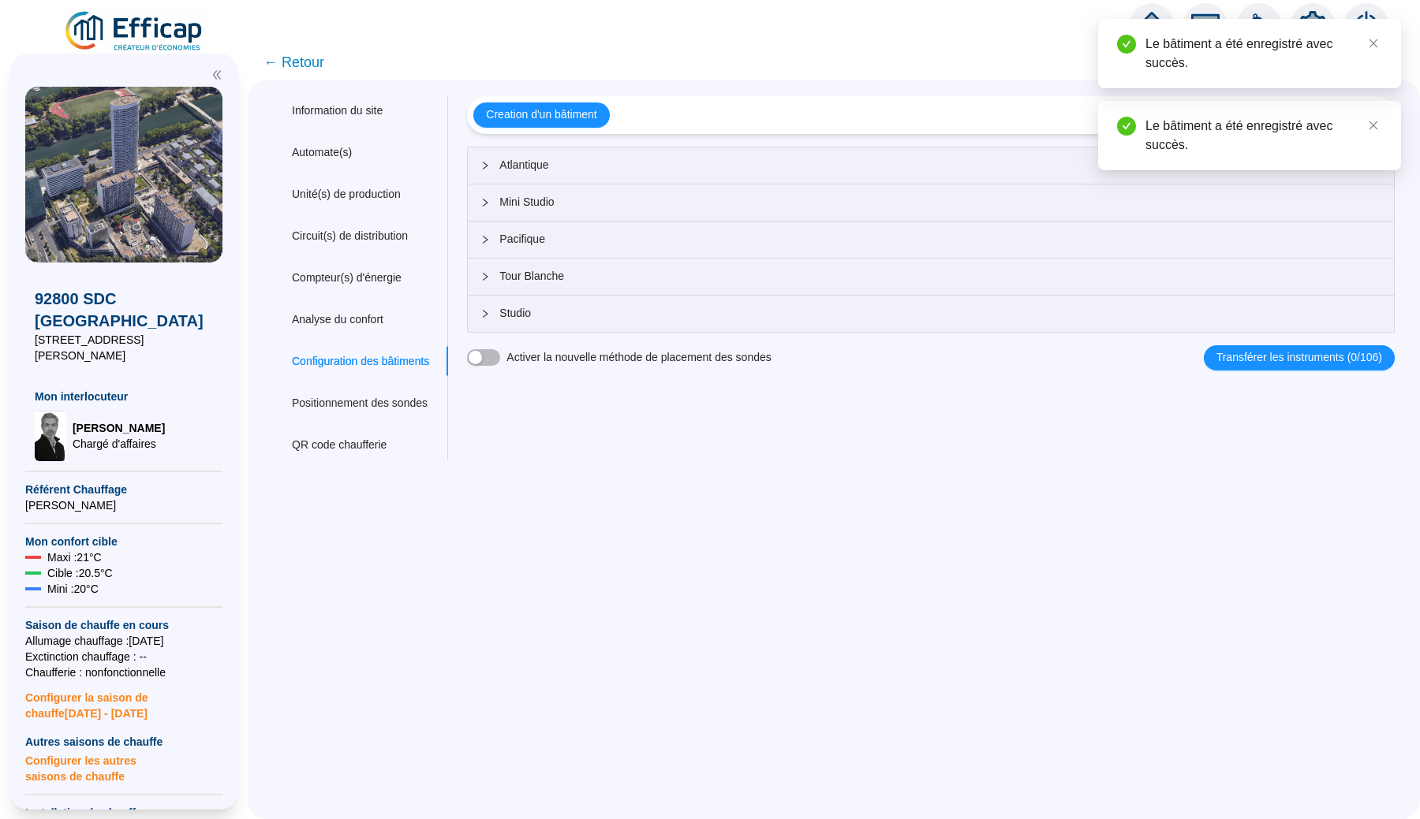
click at [643, 406] on div "Nom du site 92800 SDC Le France Trigramme LFE Adresse(s) du site Rue [STREET_AD…" at bounding box center [920, 278] width 947 height 364
click at [295, 56] on span "← Retour" at bounding box center [293, 62] width 61 height 22
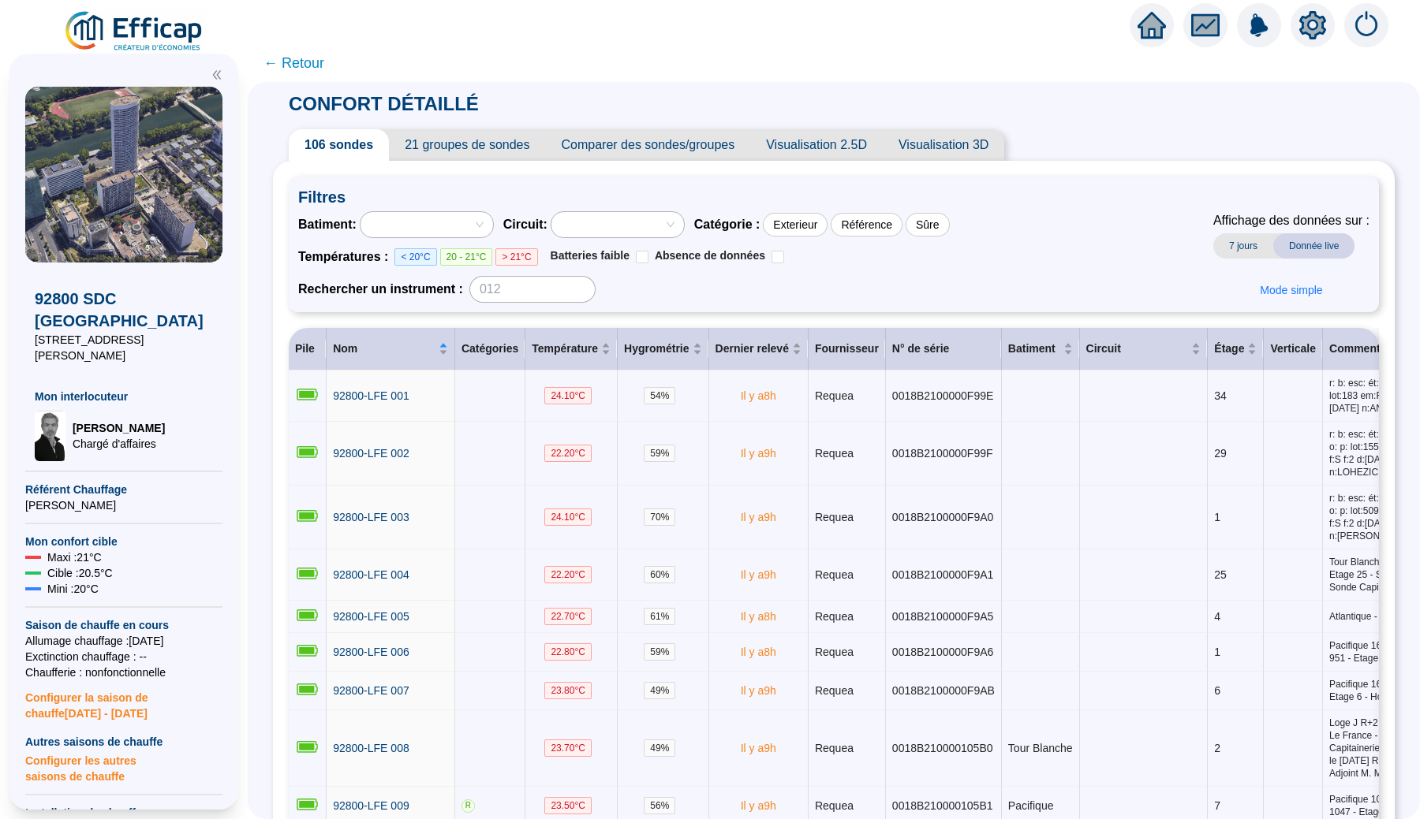
click at [469, 222] on div at bounding box center [419, 225] width 110 height 22
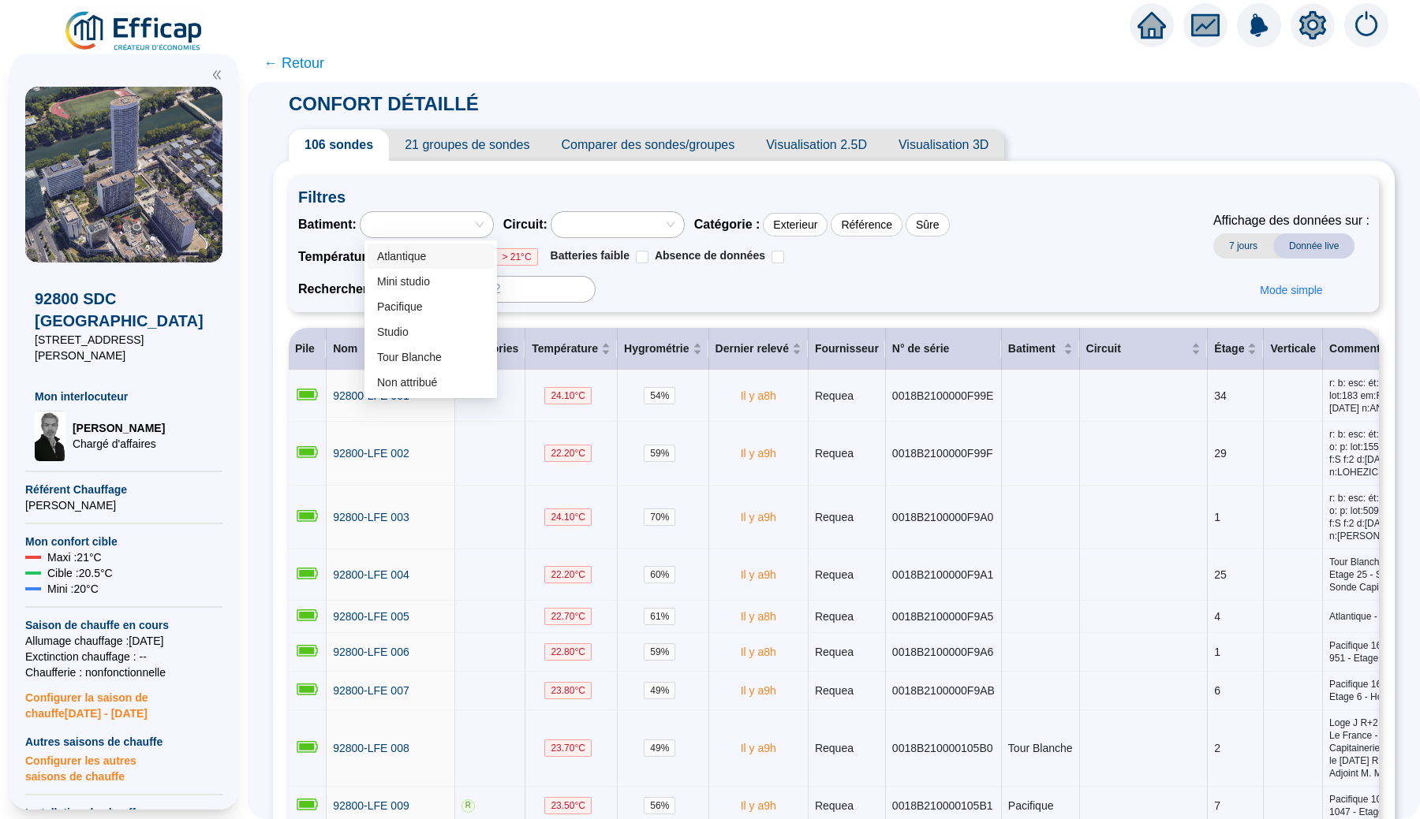
click at [472, 179] on div "Filtres Batiment : Circuit : Catégorie : Exterieur Référence Sûre Températures …" at bounding box center [834, 245] width 1090 height 136
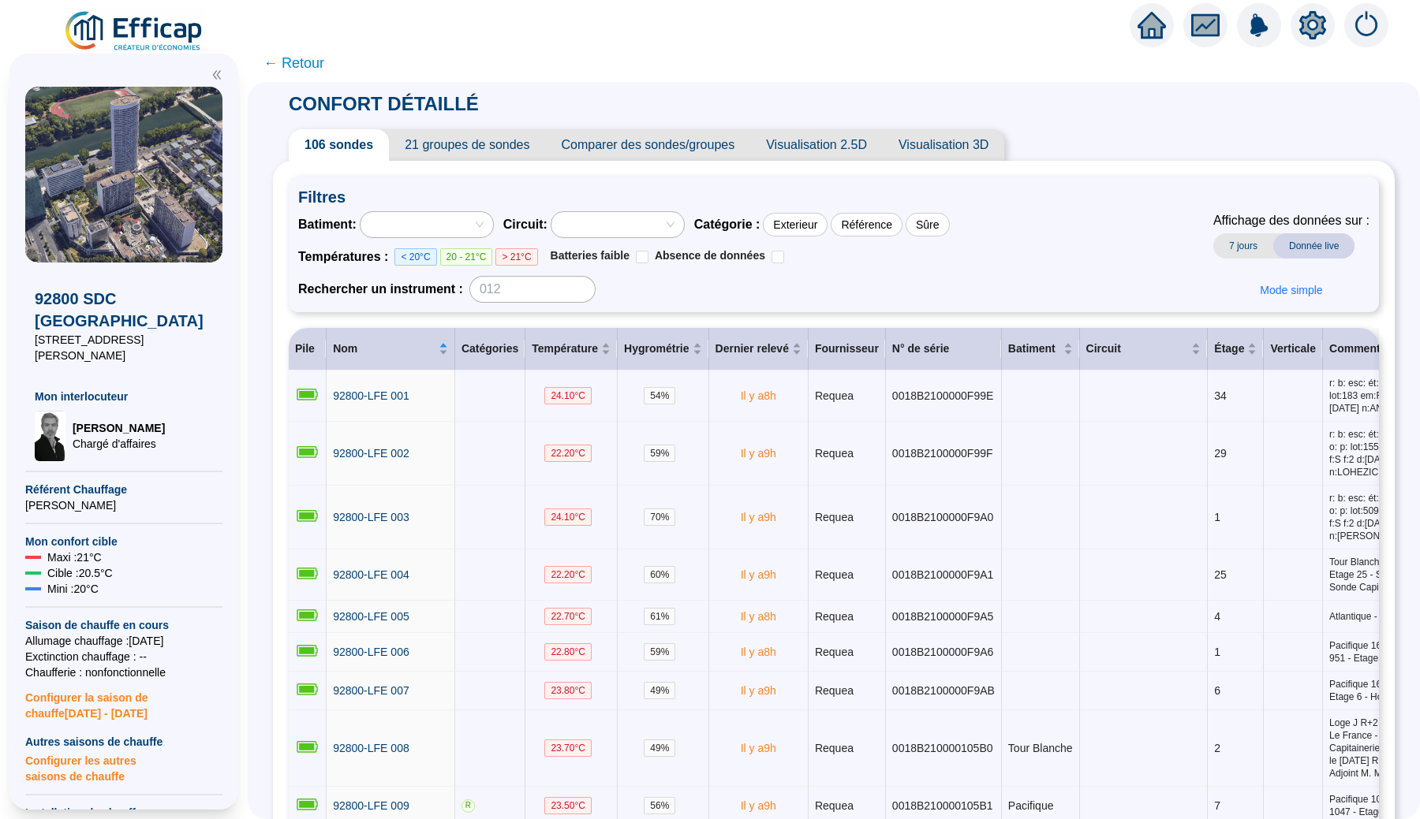
click at [472, 147] on span "21 groupes de sondes" at bounding box center [467, 145] width 156 height 32
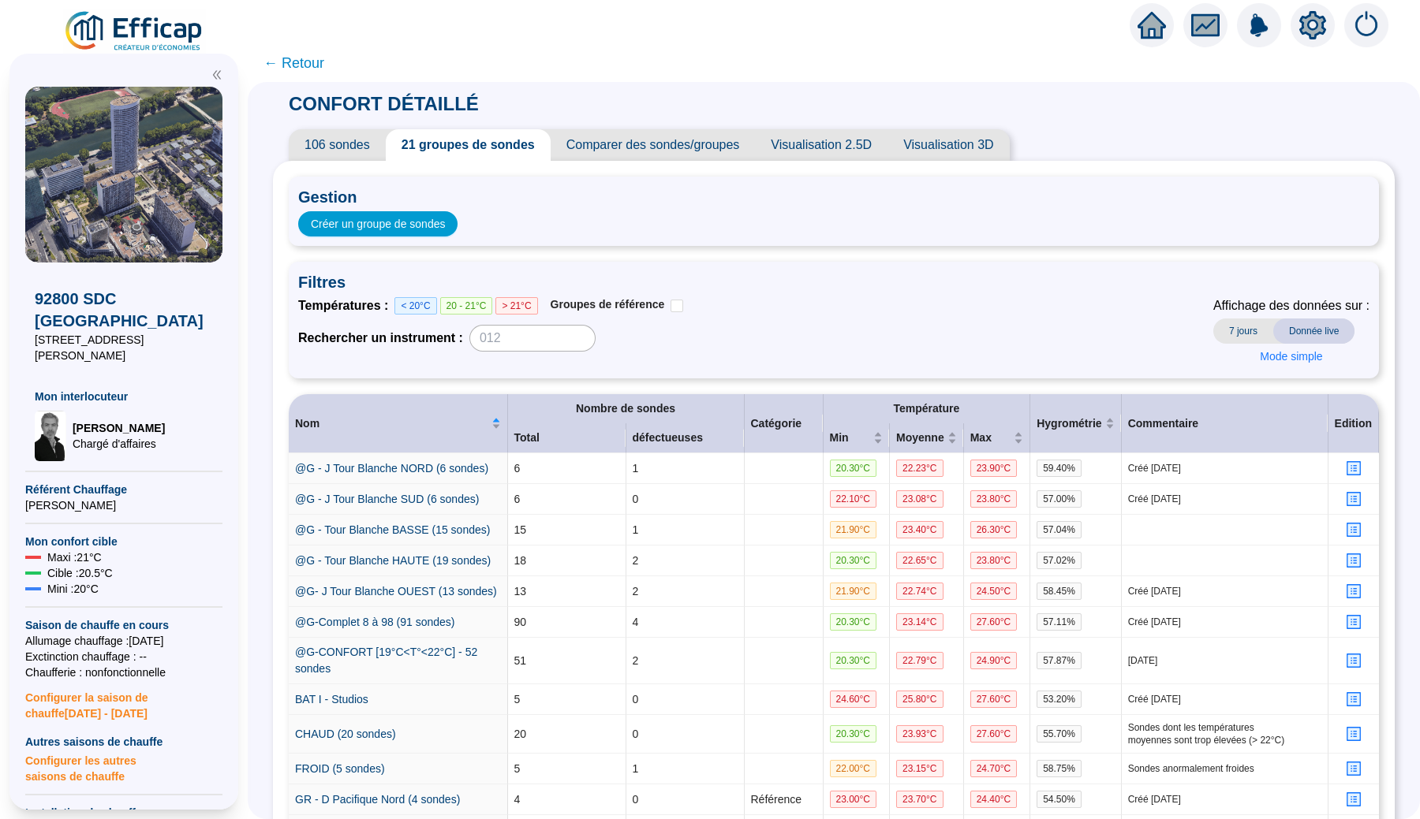
click at [304, 65] on span "← Retour" at bounding box center [293, 63] width 61 height 22
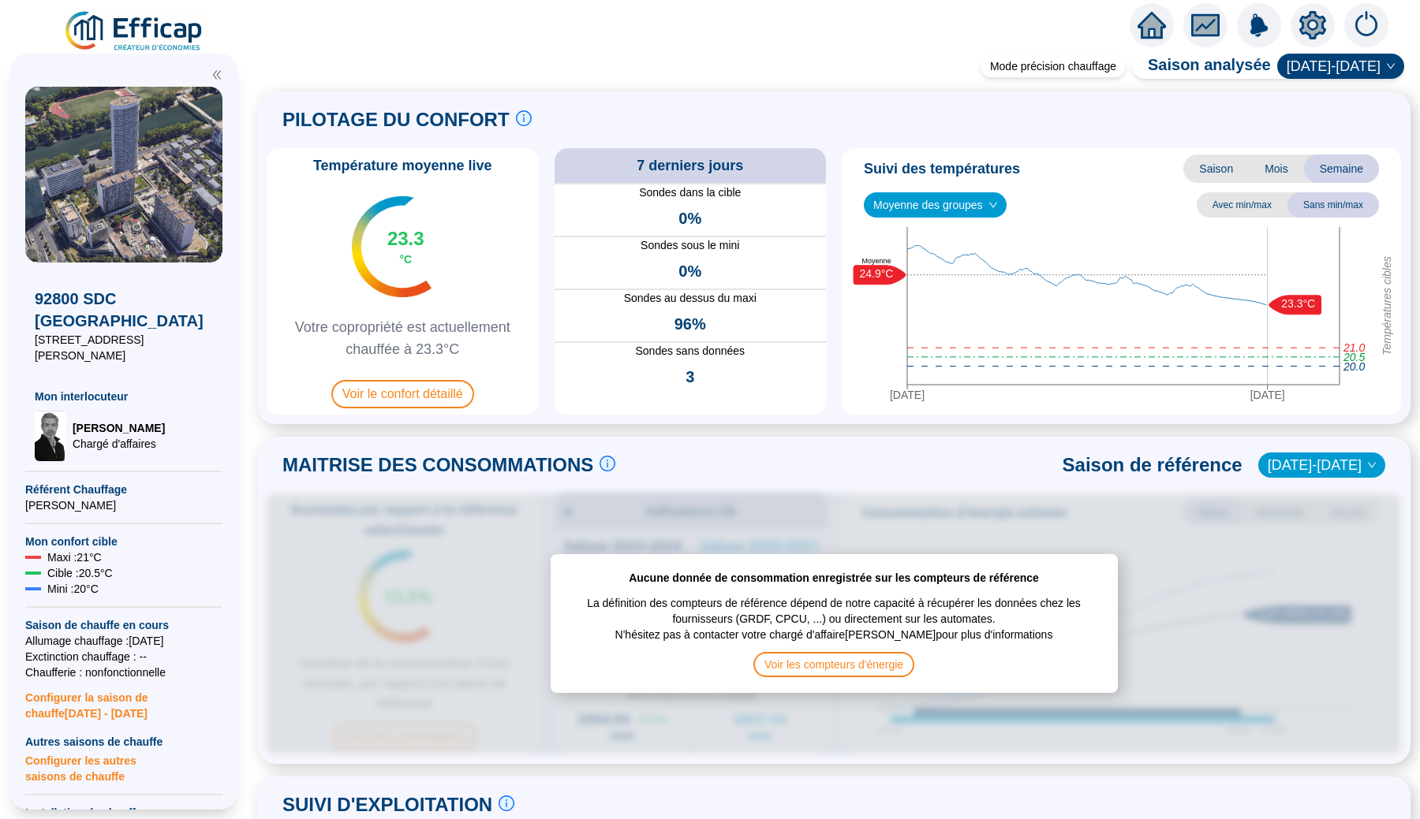
click at [1302, 23] on icon "setting" at bounding box center [1312, 25] width 27 height 28
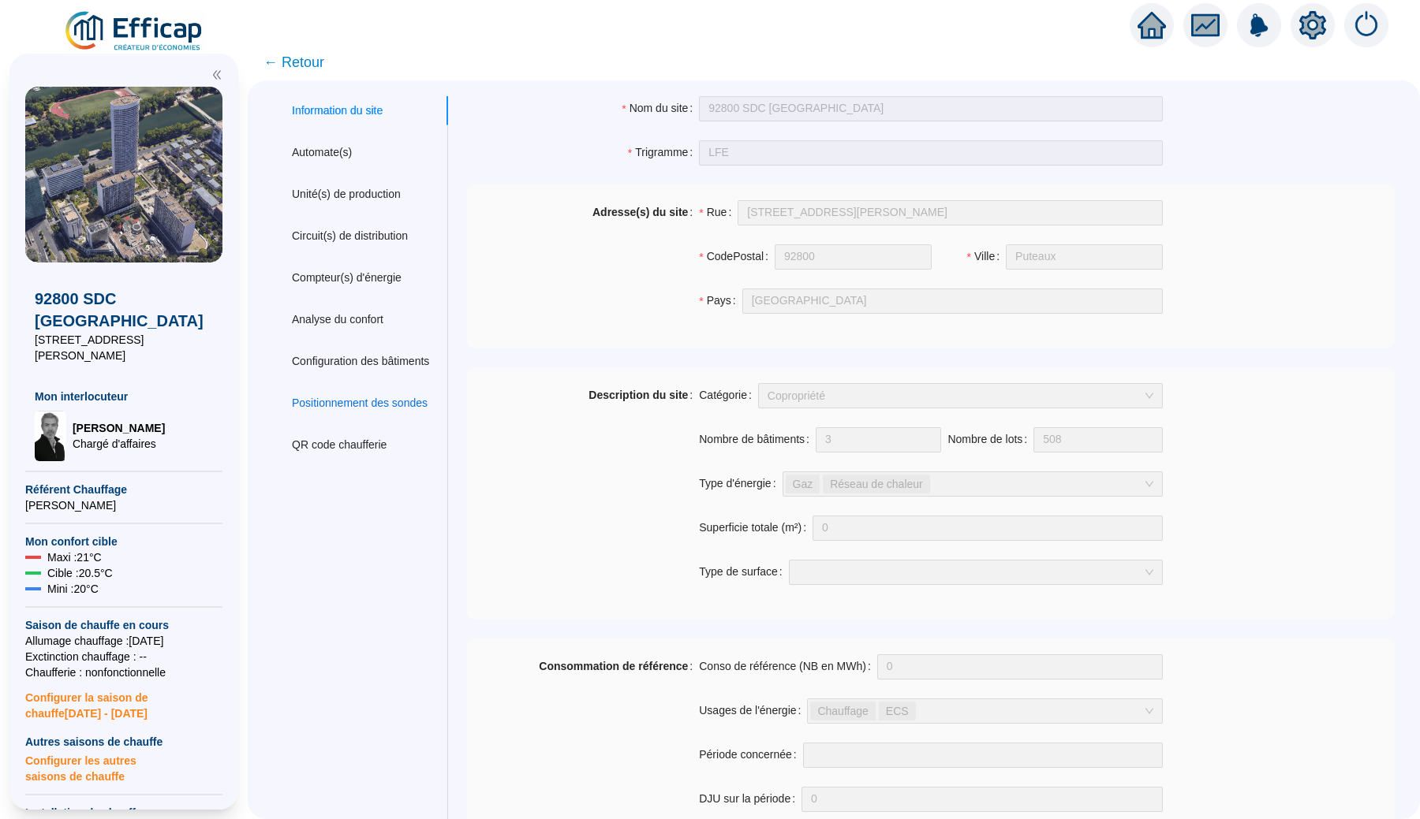
click at [422, 397] on div "Positionnement des sondes" at bounding box center [360, 403] width 136 height 17
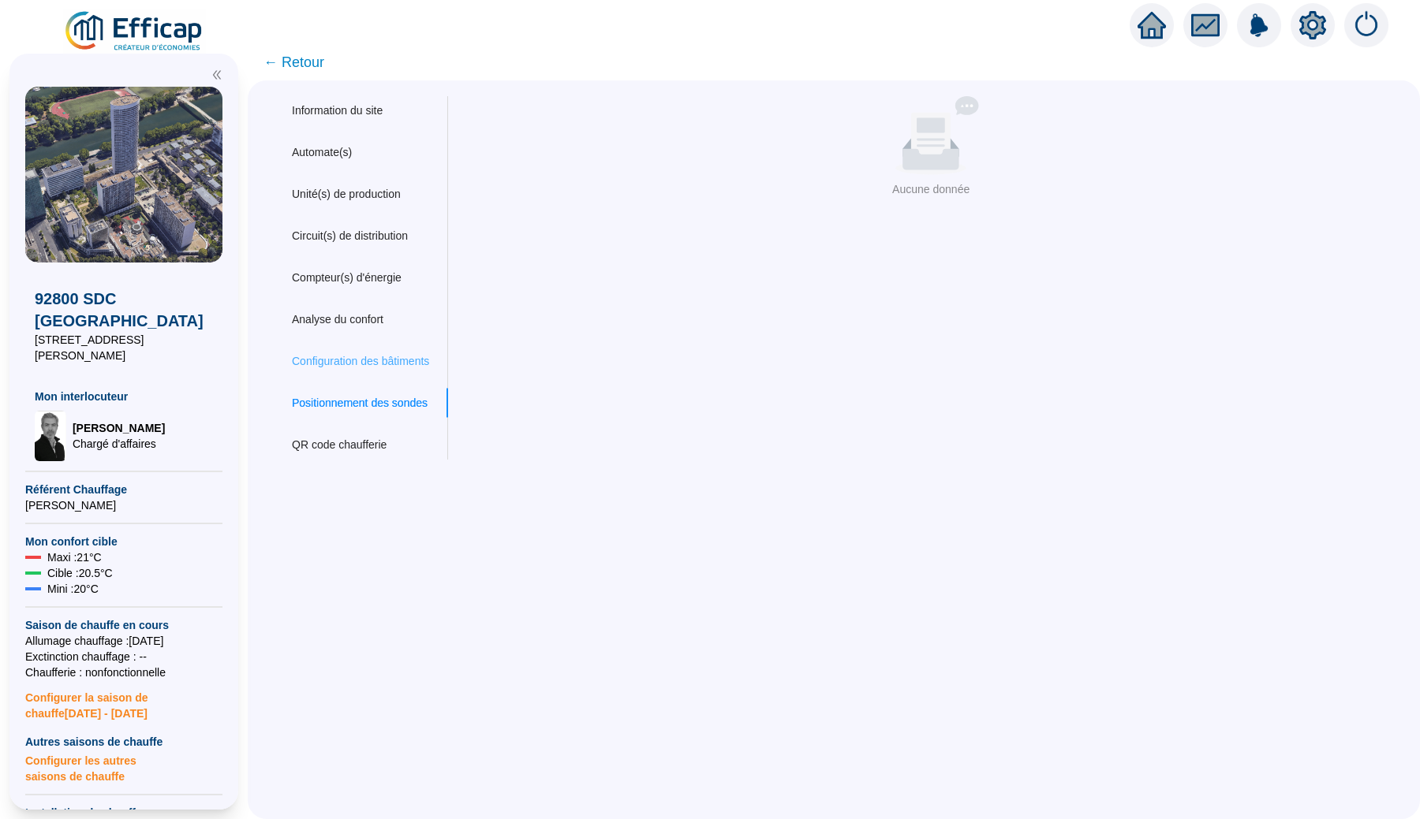
click at [412, 370] on div "Configuration des bâtiments" at bounding box center [360, 361] width 175 height 29
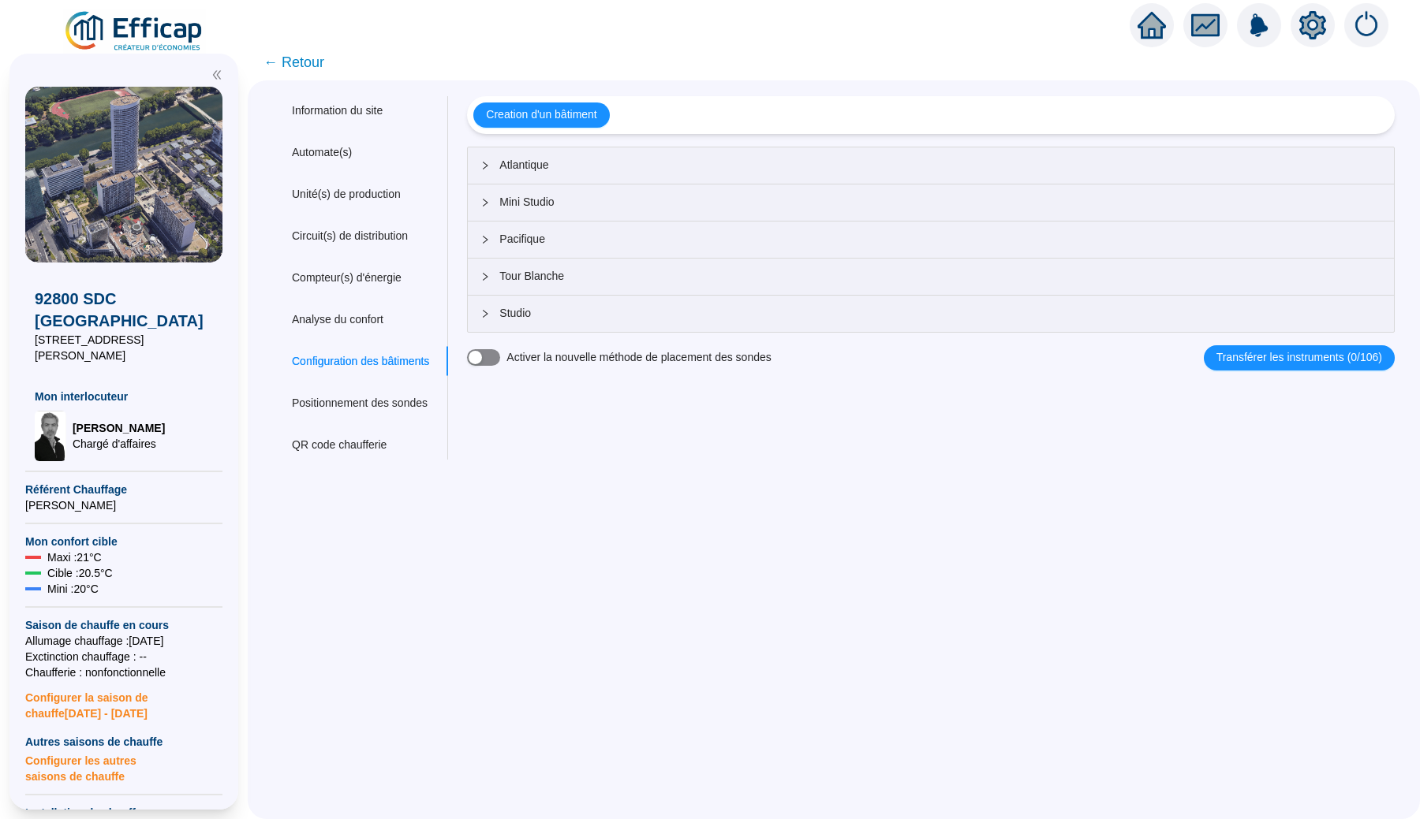
click at [495, 359] on span "button" at bounding box center [483, 357] width 33 height 17
click at [497, 361] on div "button" at bounding box center [491, 357] width 13 height 13
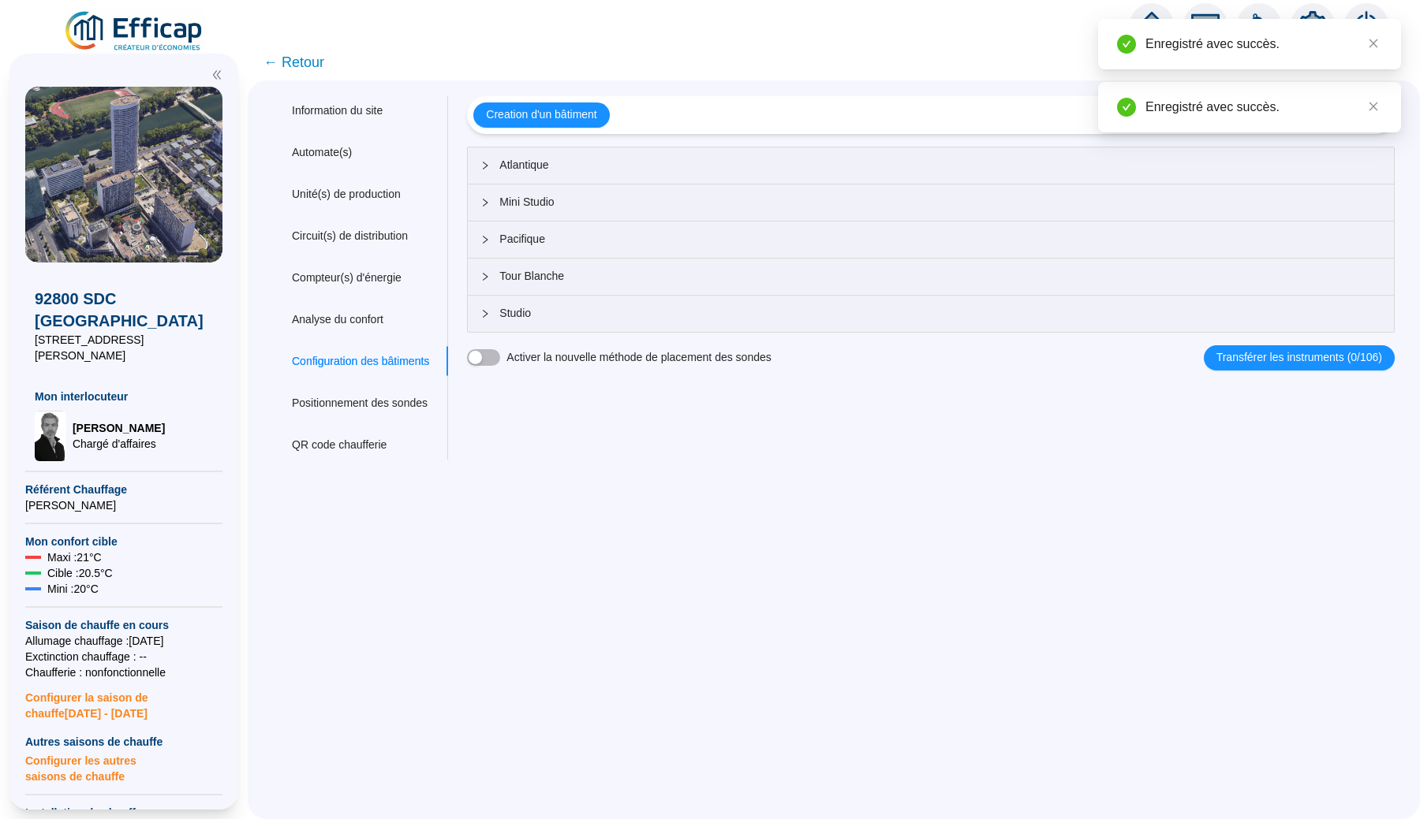
click at [296, 66] on span "← Retour" at bounding box center [293, 62] width 61 height 22
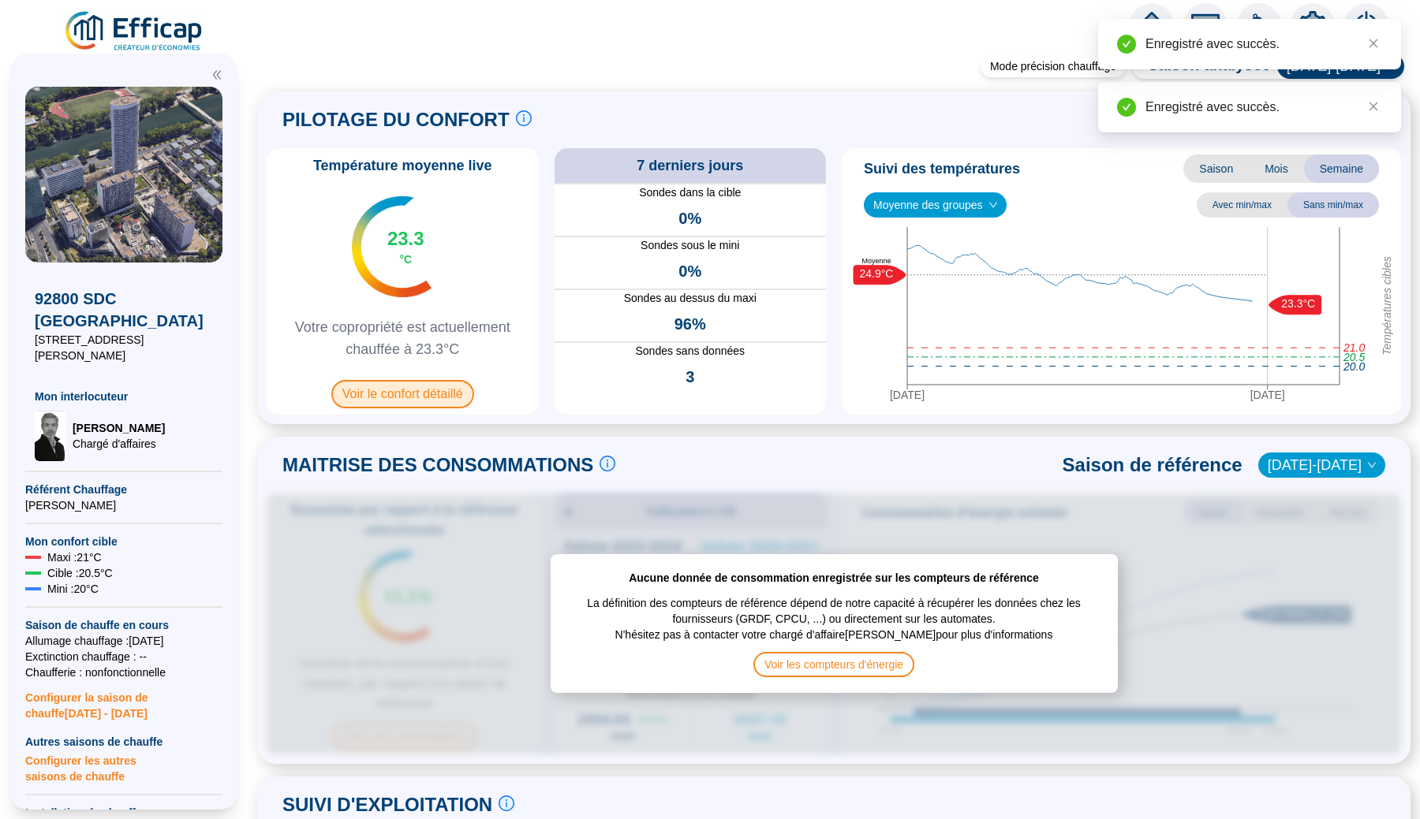
click at [465, 392] on span "Voir le confort détaillé" at bounding box center [402, 394] width 143 height 28
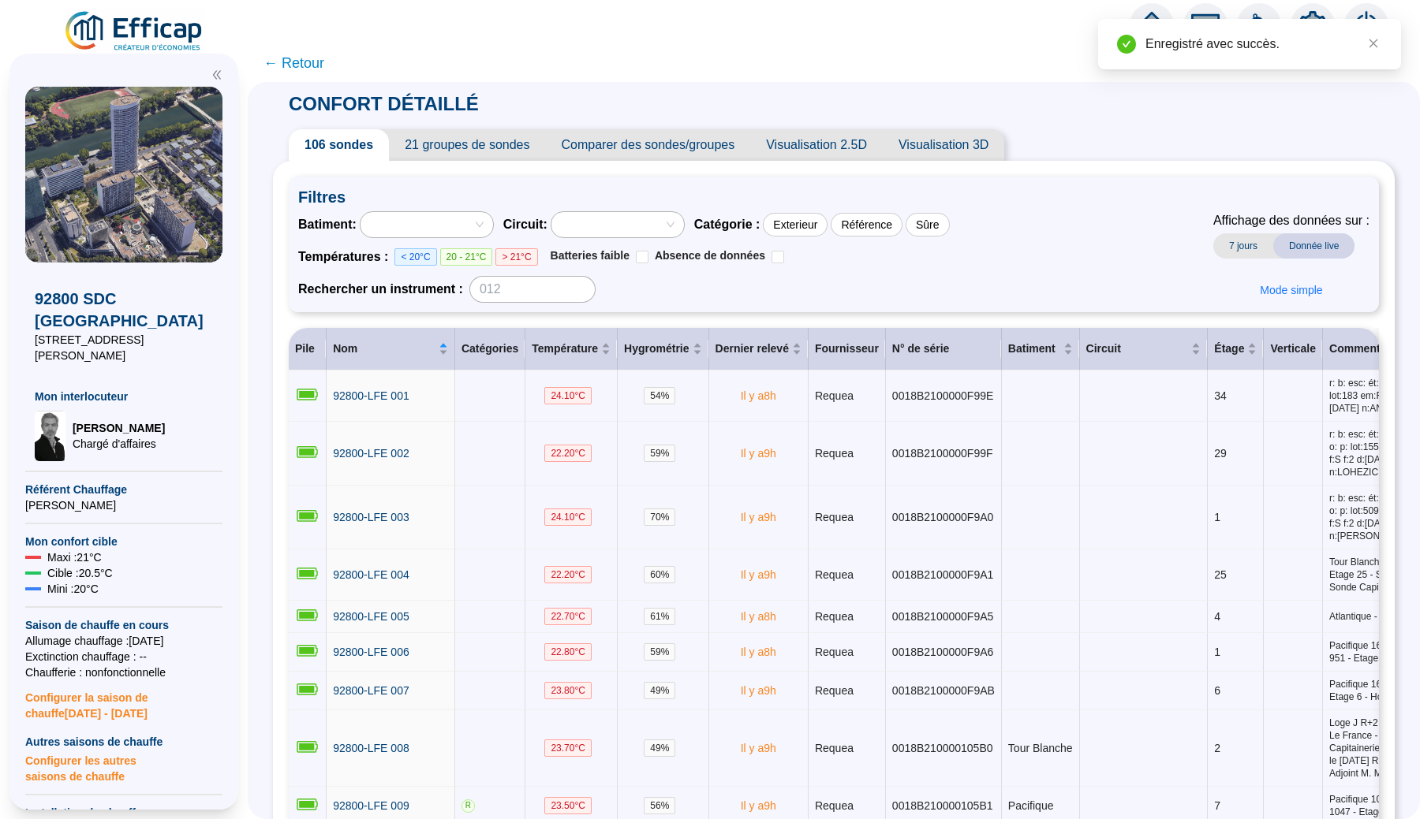
click at [494, 148] on span "21 groupes de sondes" at bounding box center [467, 145] width 156 height 32
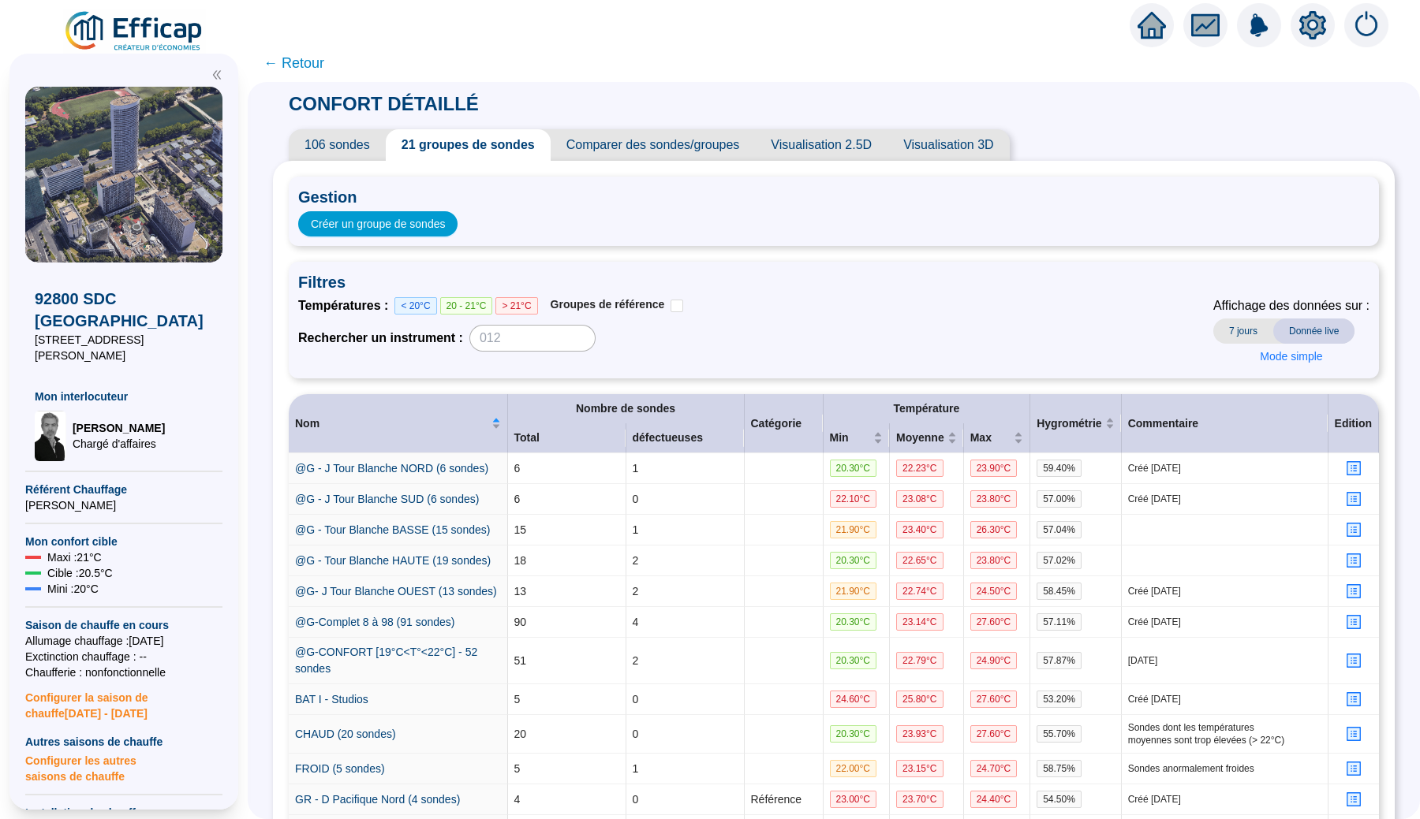
click at [1312, 24] on icon "setting" at bounding box center [1312, 25] width 28 height 28
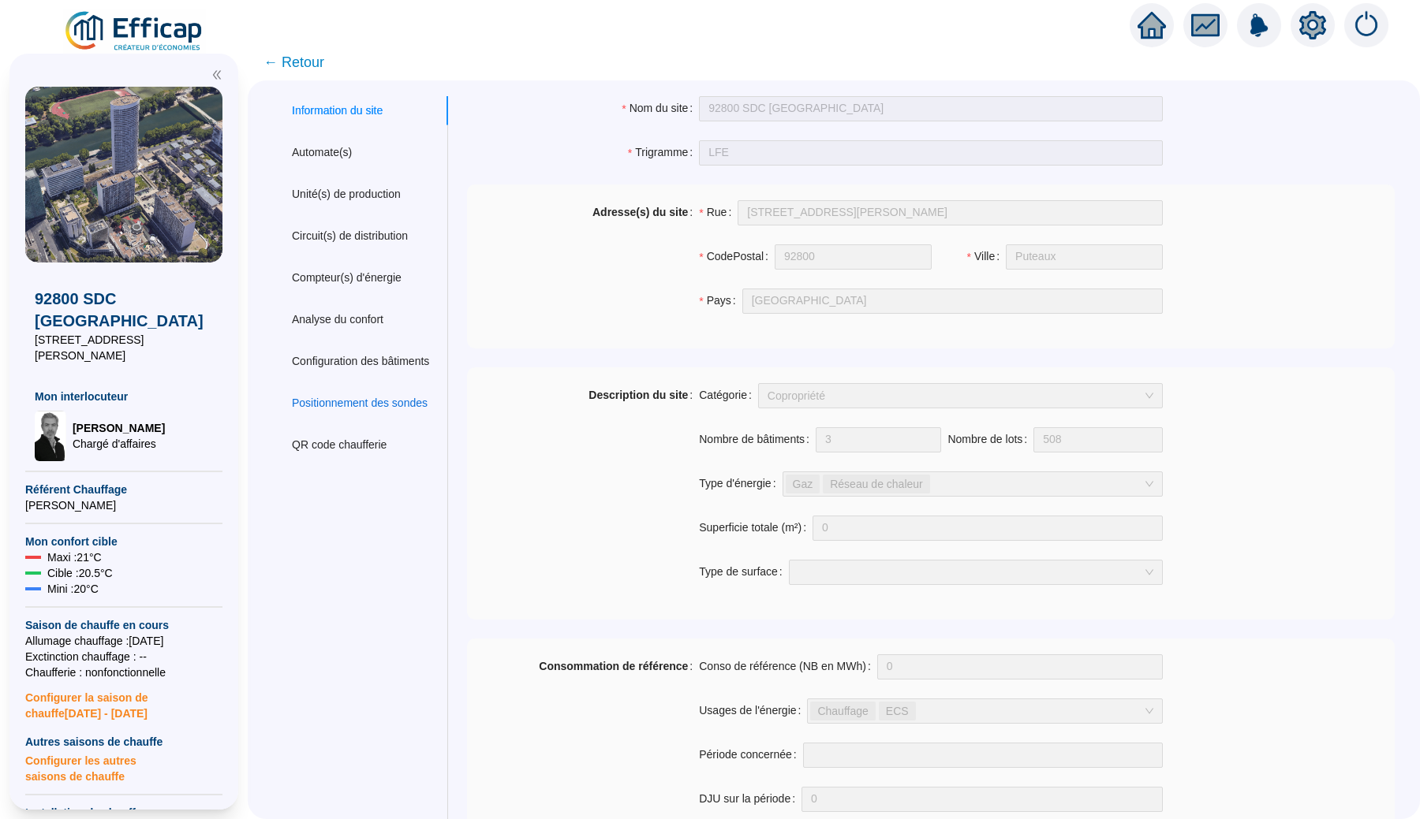
click at [373, 403] on div "Positionnement des sondes" at bounding box center [360, 403] width 136 height 17
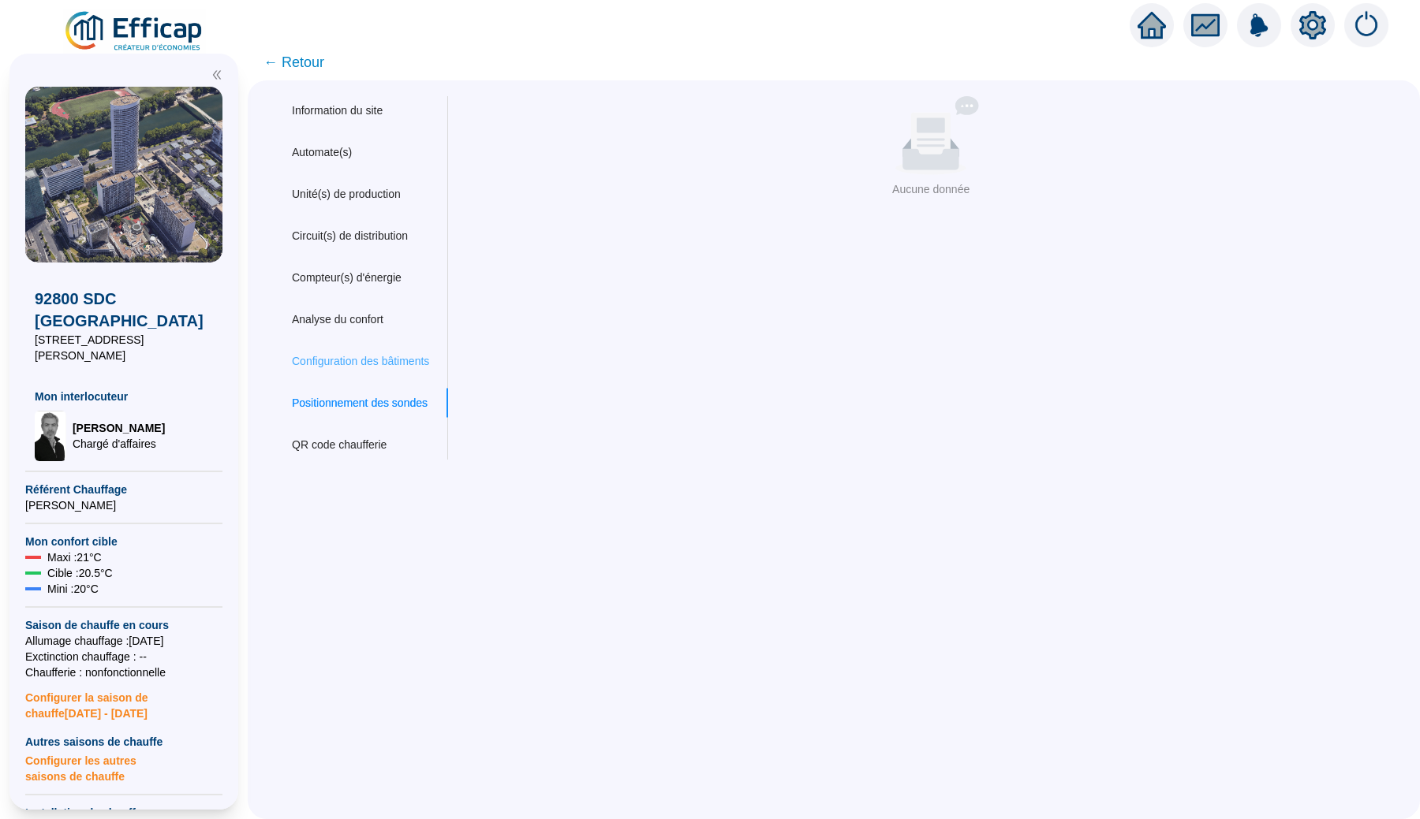
click at [383, 375] on div "Configuration des bâtiments" at bounding box center [360, 361] width 175 height 29
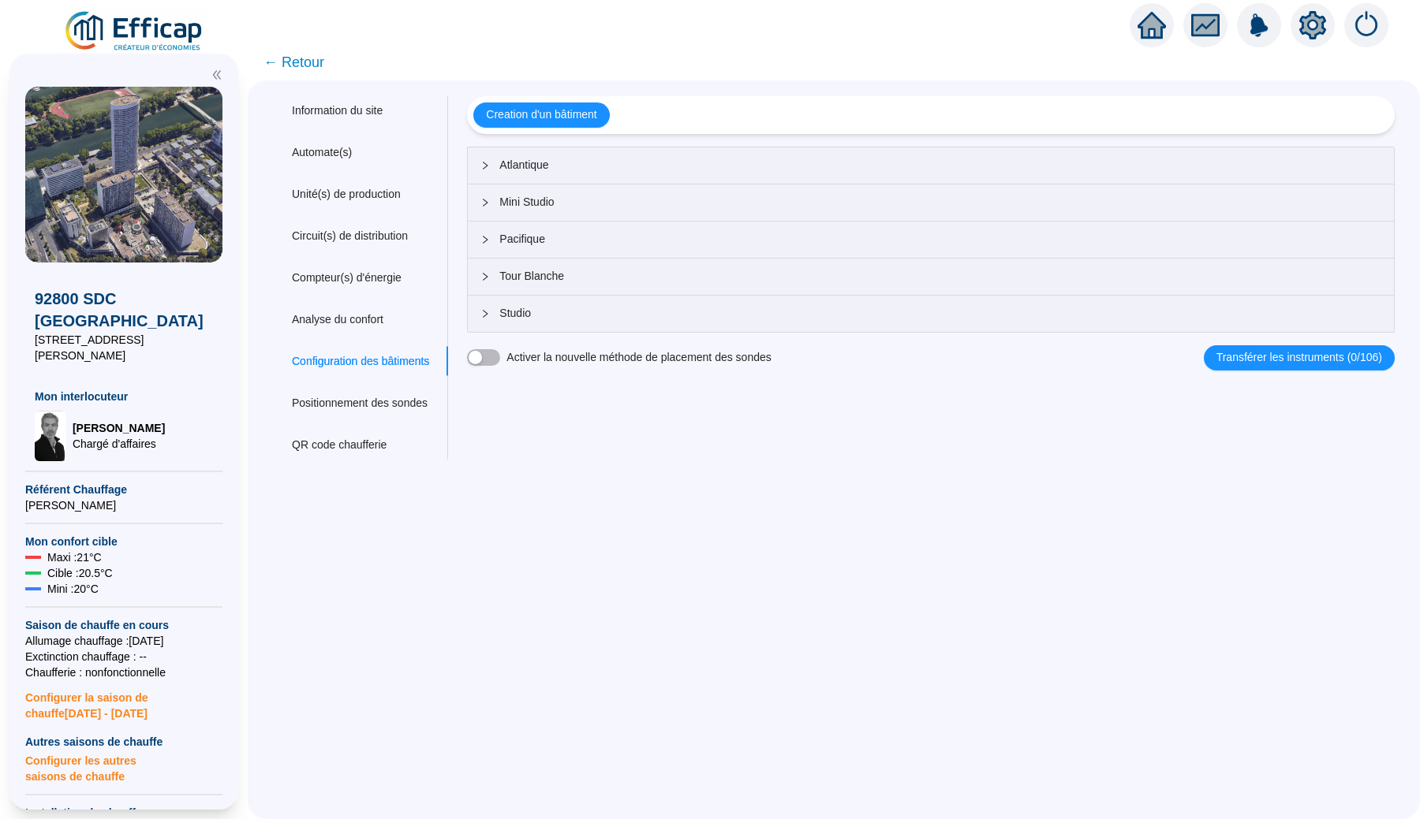
click at [686, 168] on span "Atlantique" at bounding box center [940, 165] width 882 height 17
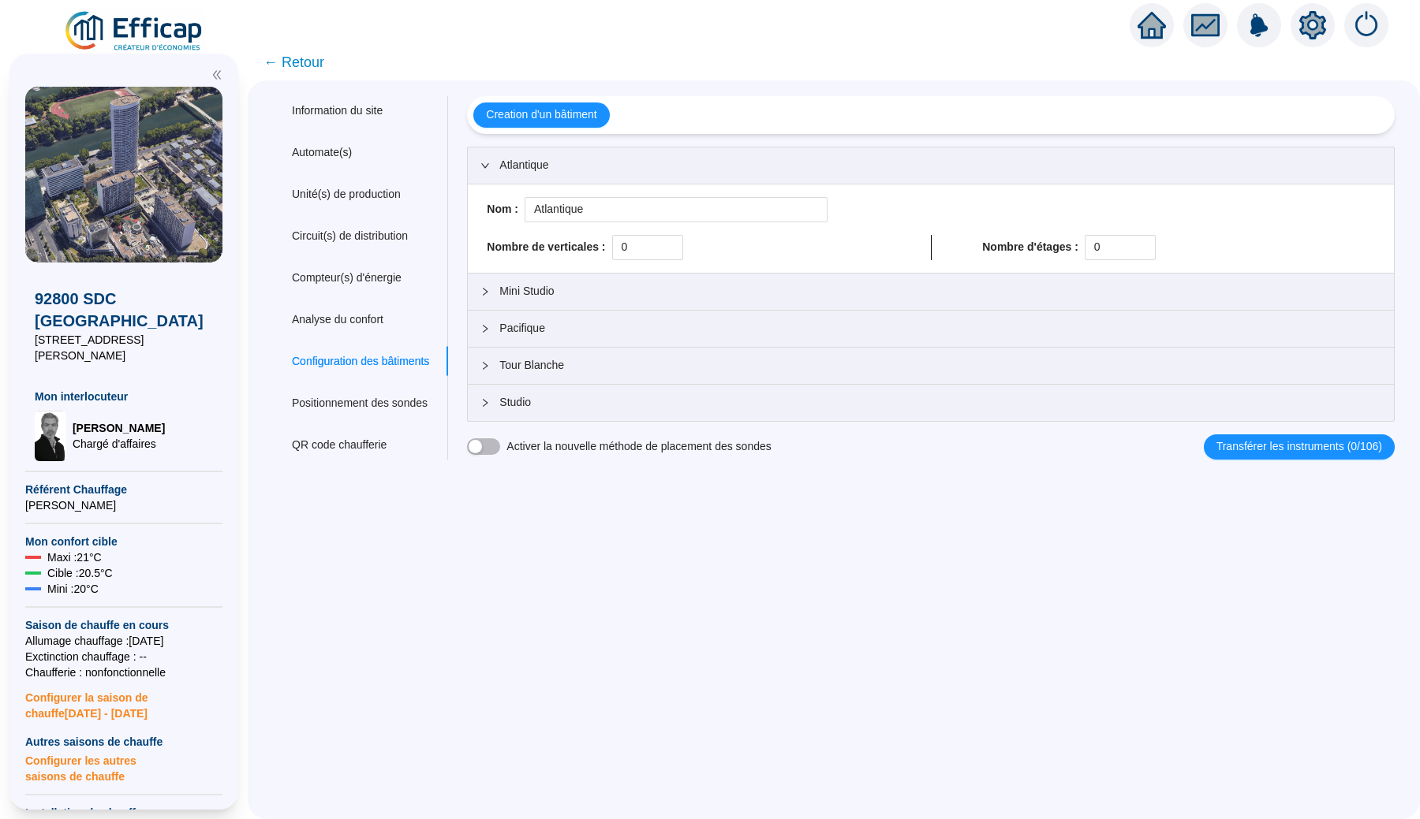
click at [686, 168] on span "Atlantique" at bounding box center [940, 165] width 882 height 17
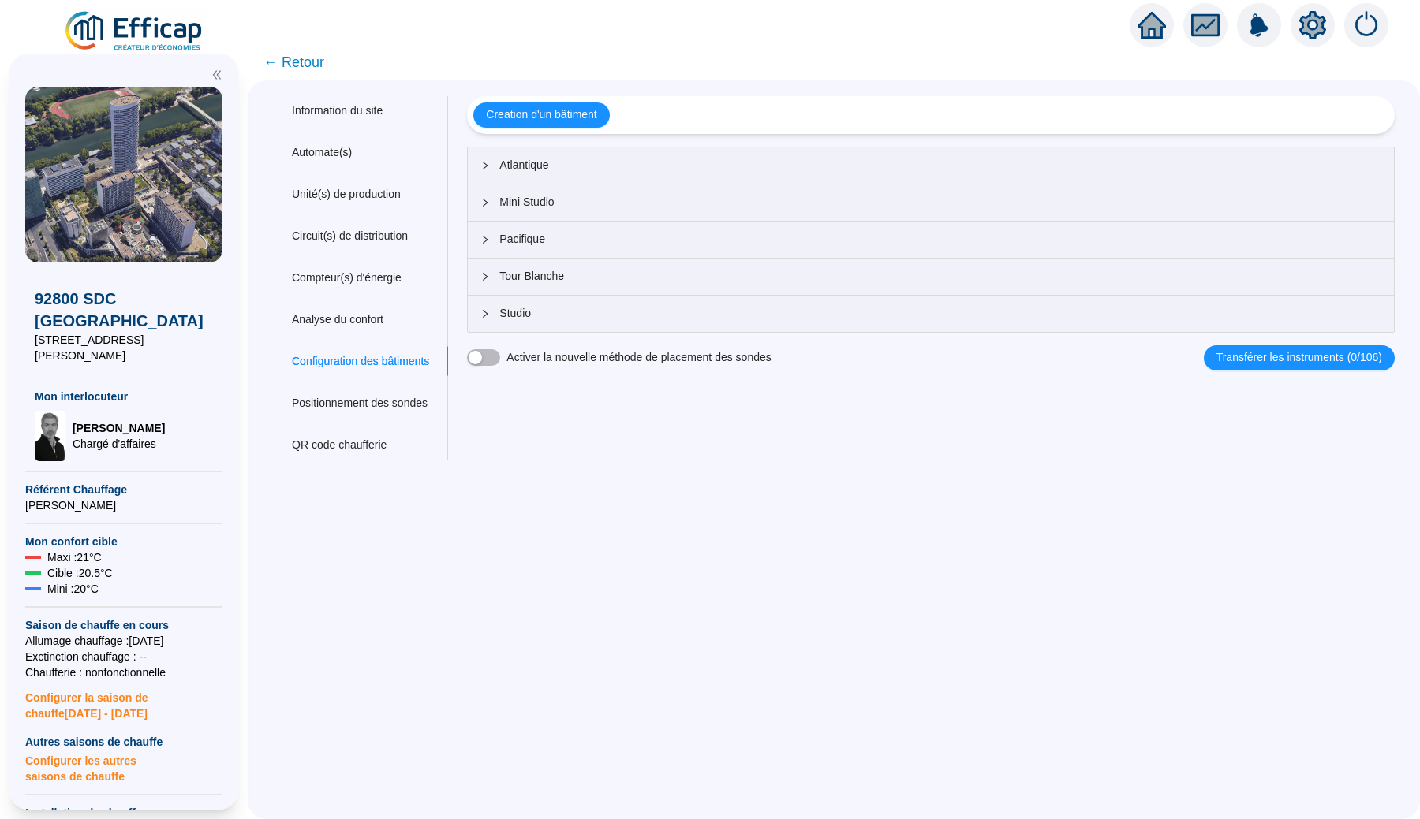
click at [686, 168] on span "Atlantique" at bounding box center [940, 165] width 882 height 17
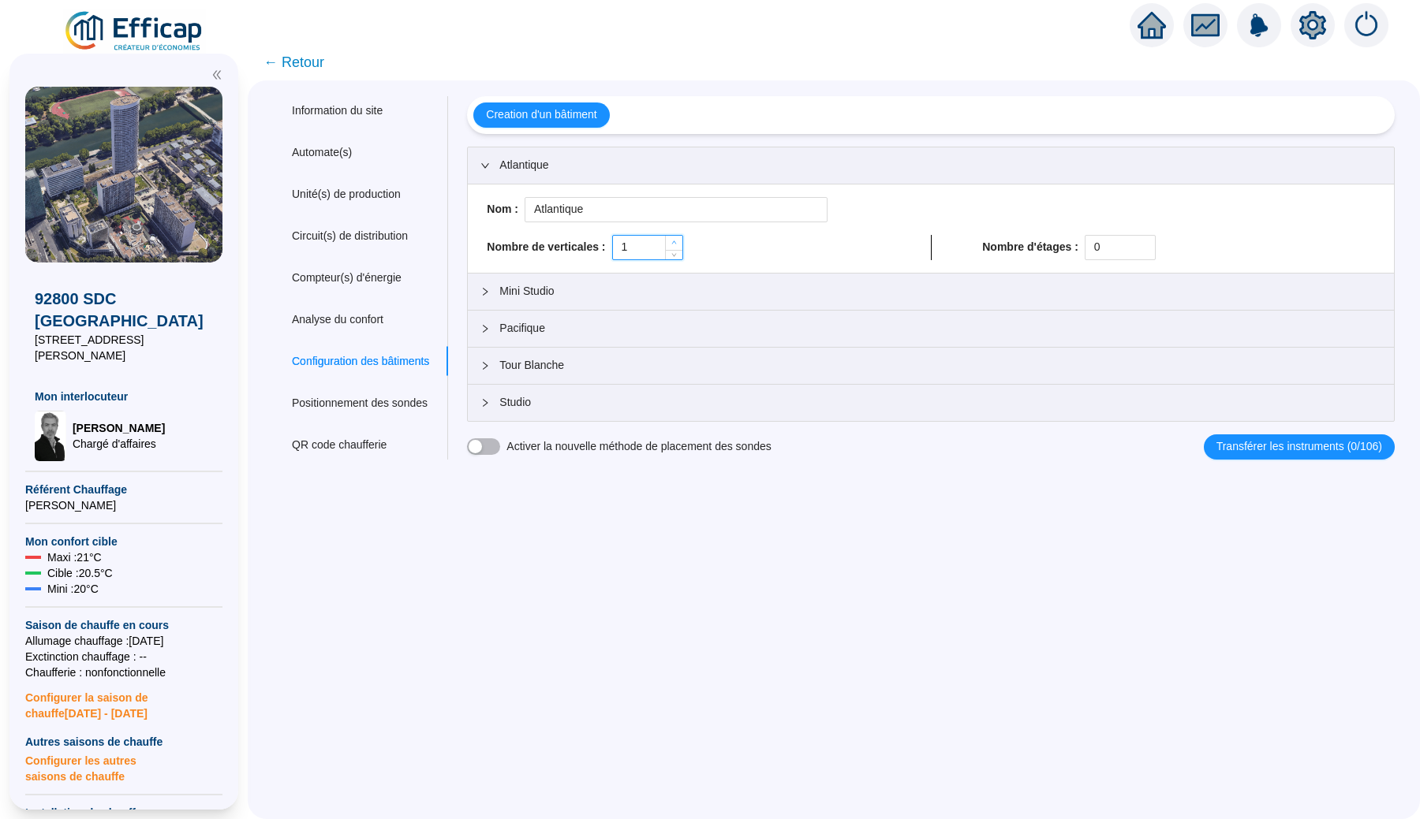
click at [682, 239] on span "Increase Value" at bounding box center [673, 243] width 17 height 14
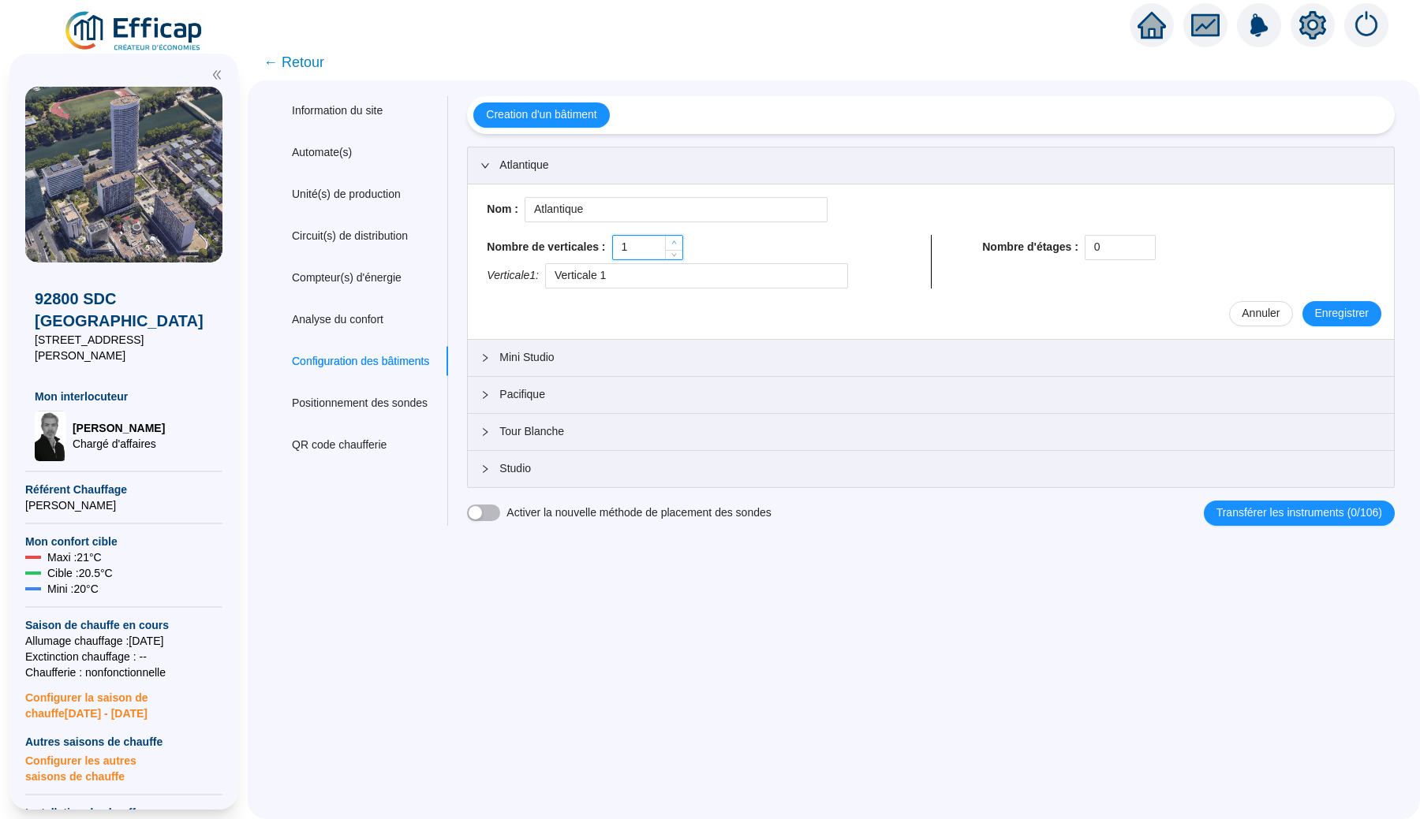
type input "2"
click at [682, 239] on span "Increase Value" at bounding box center [673, 243] width 17 height 14
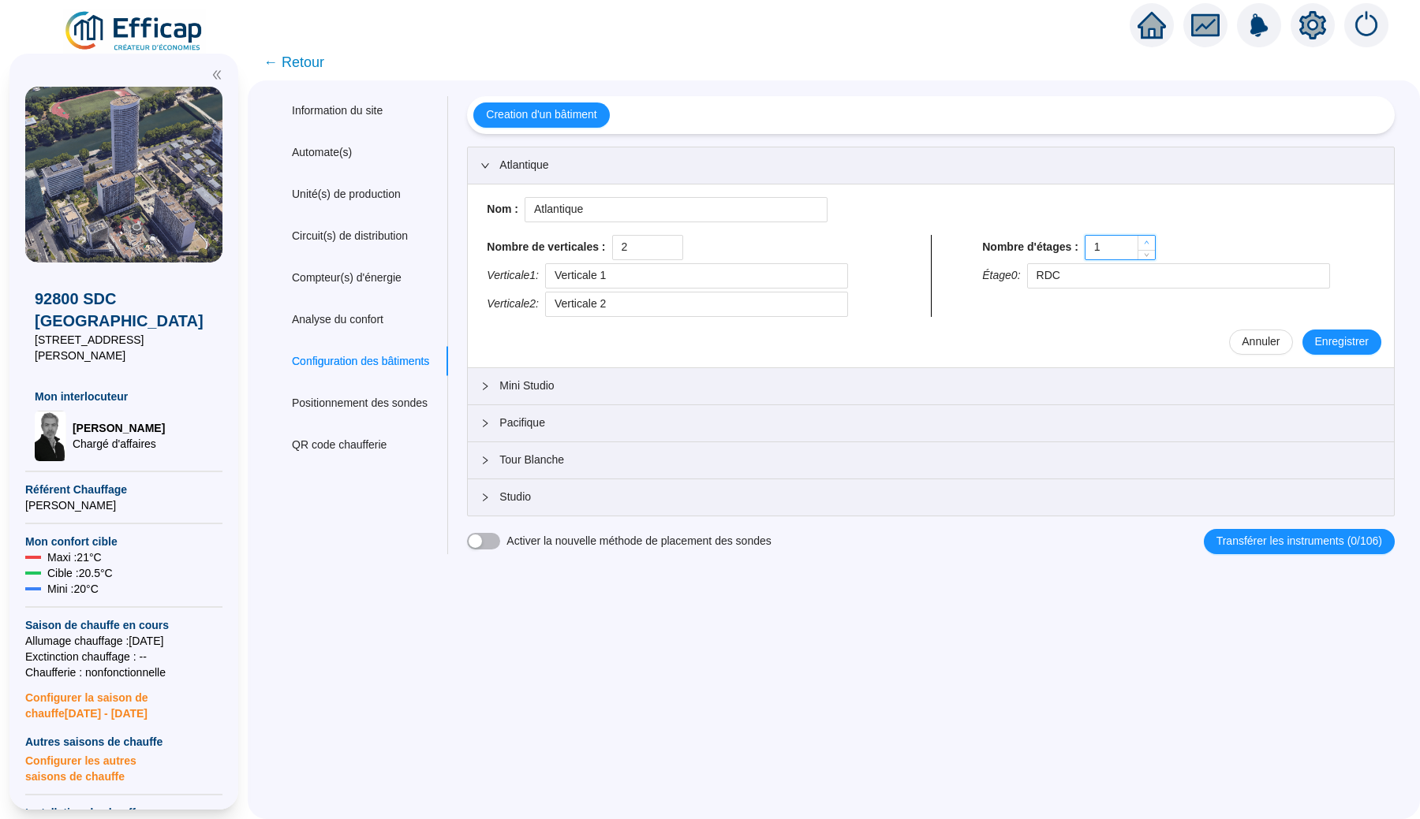
click at [1149, 240] on icon "up" at bounding box center [1147, 243] width 6 height 6
click at [1149, 252] on icon "down" at bounding box center [1147, 253] width 6 height 6
type input "0"
click at [1149, 252] on icon "down" at bounding box center [1147, 253] width 6 height 6
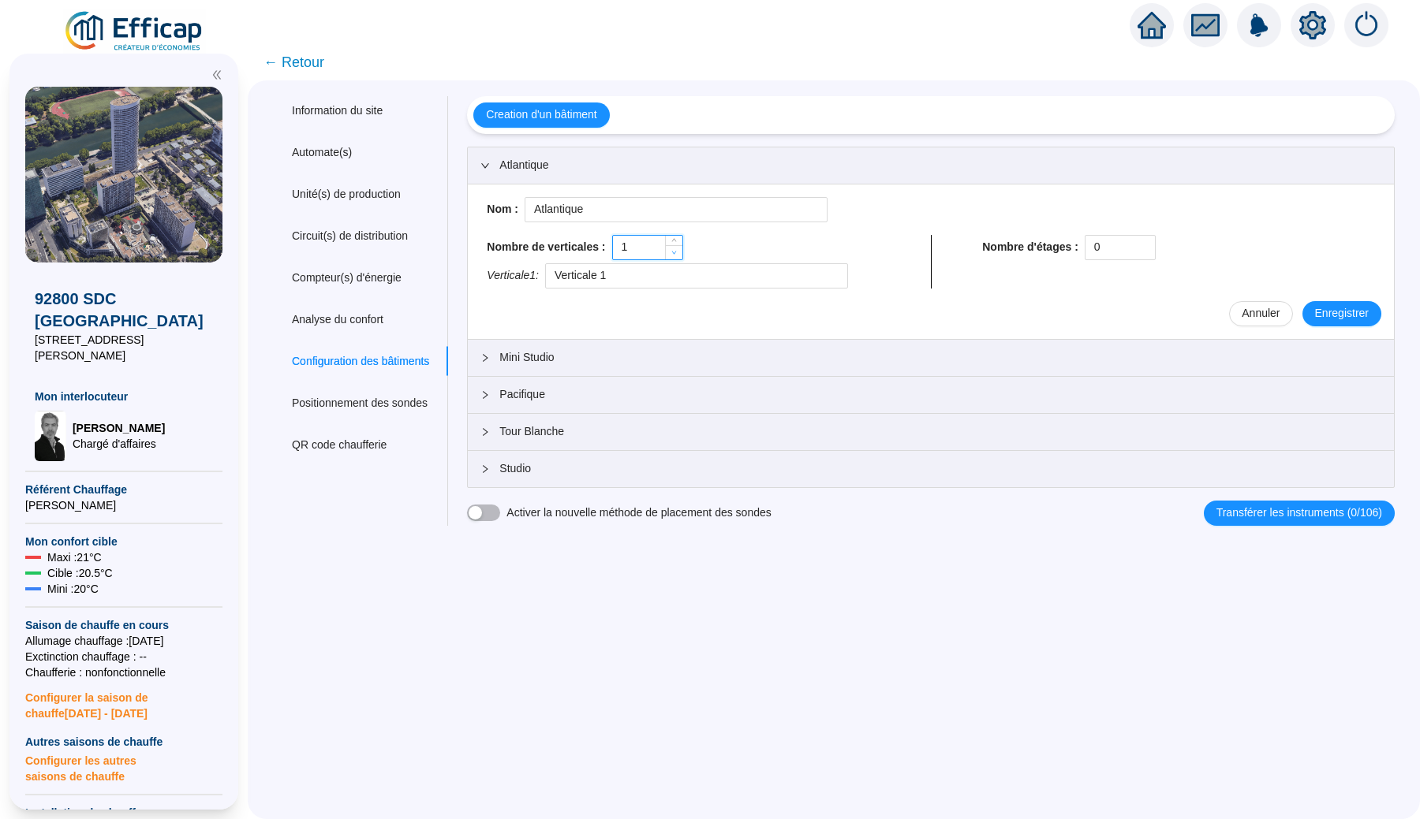
click at [682, 255] on span "Decrease Value" at bounding box center [673, 252] width 17 height 14
type input "0"
click at [682, 255] on span "Decrease Value" at bounding box center [673, 252] width 17 height 14
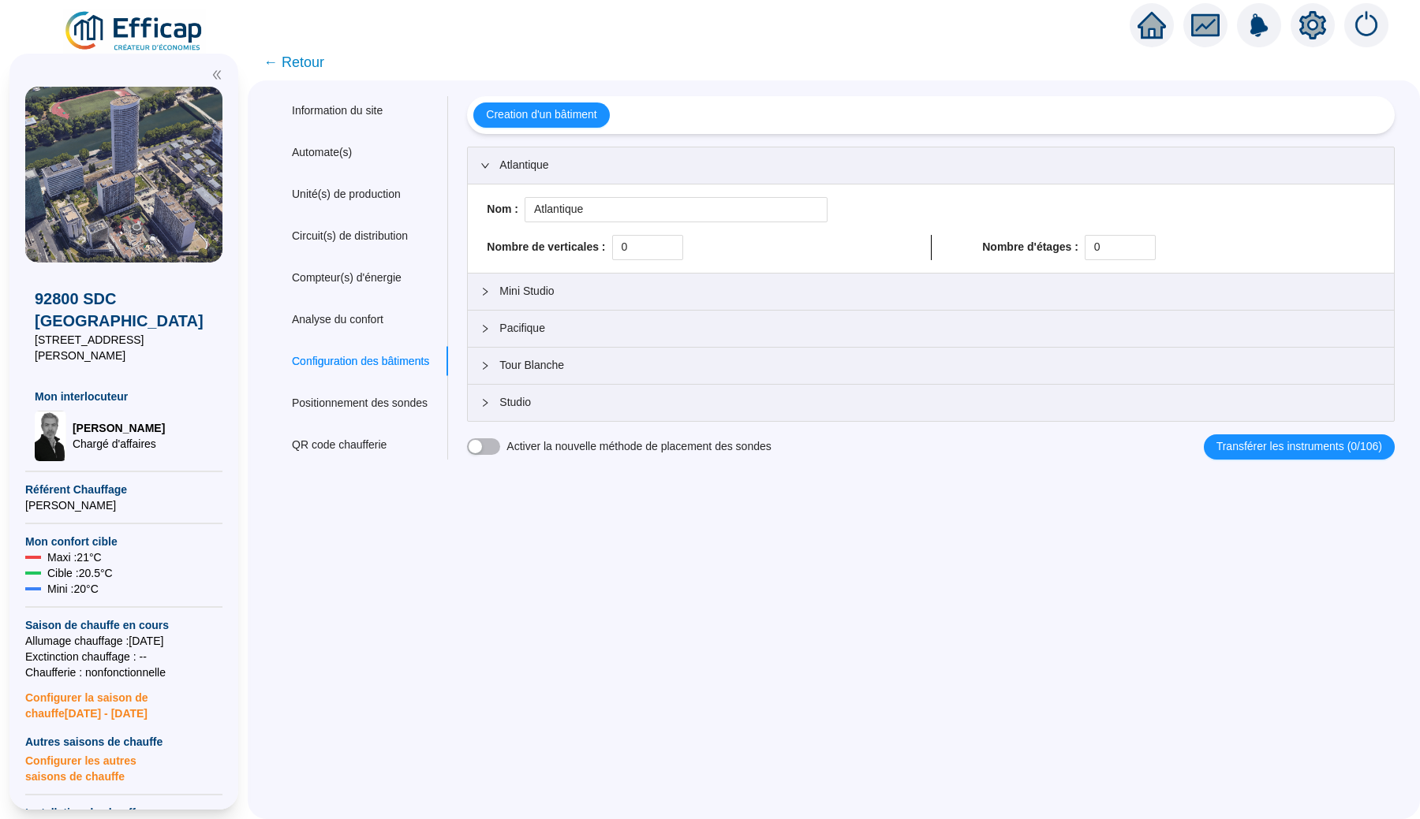
click at [704, 566] on div "Information du site Automate(s) Unité(s) de production Circuit(s) de distributi…" at bounding box center [834, 449] width 1172 height 739
click at [499, 158] on div at bounding box center [489, 165] width 19 height 17
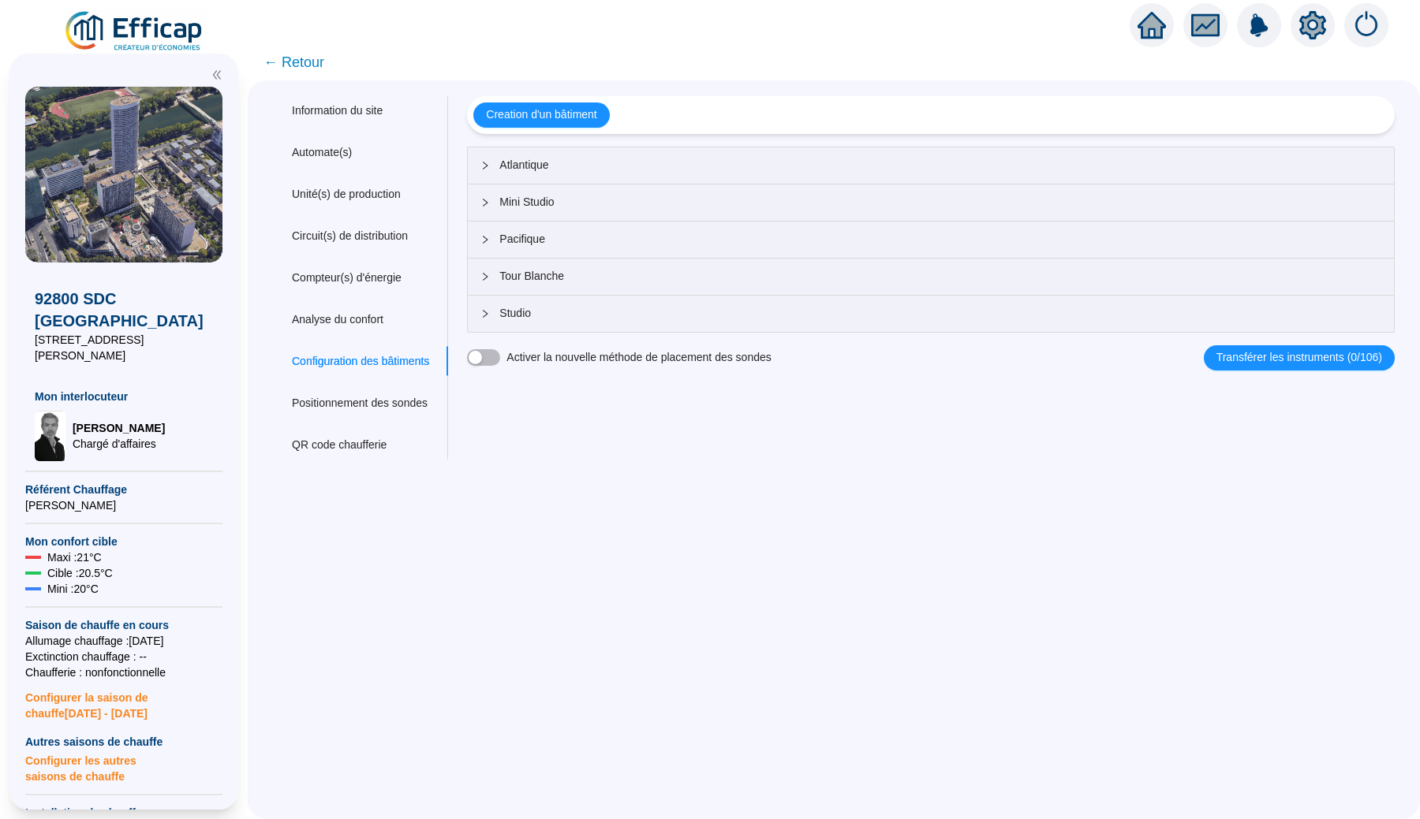
click at [139, 28] on img at bounding box center [134, 31] width 143 height 44
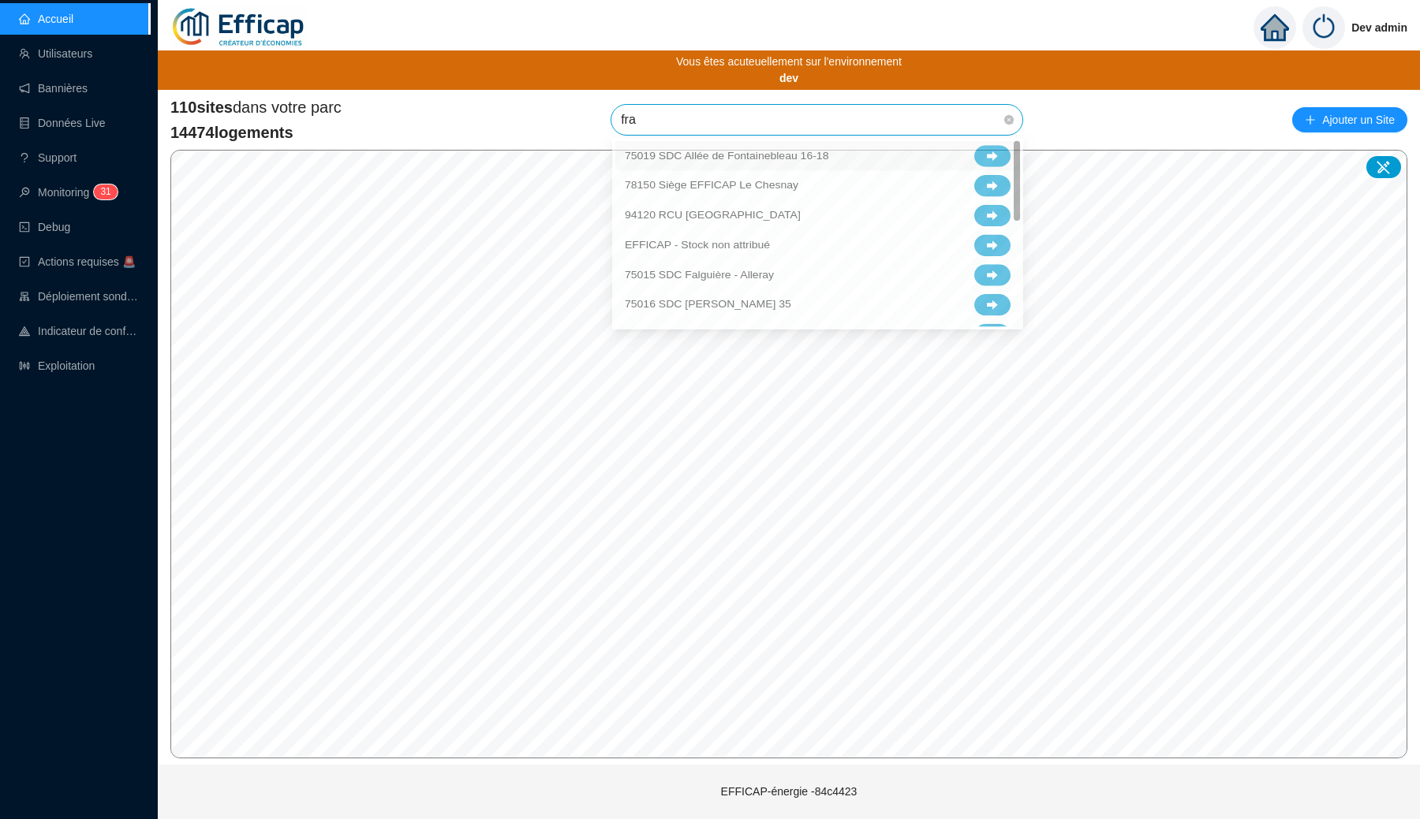
type input "fran"
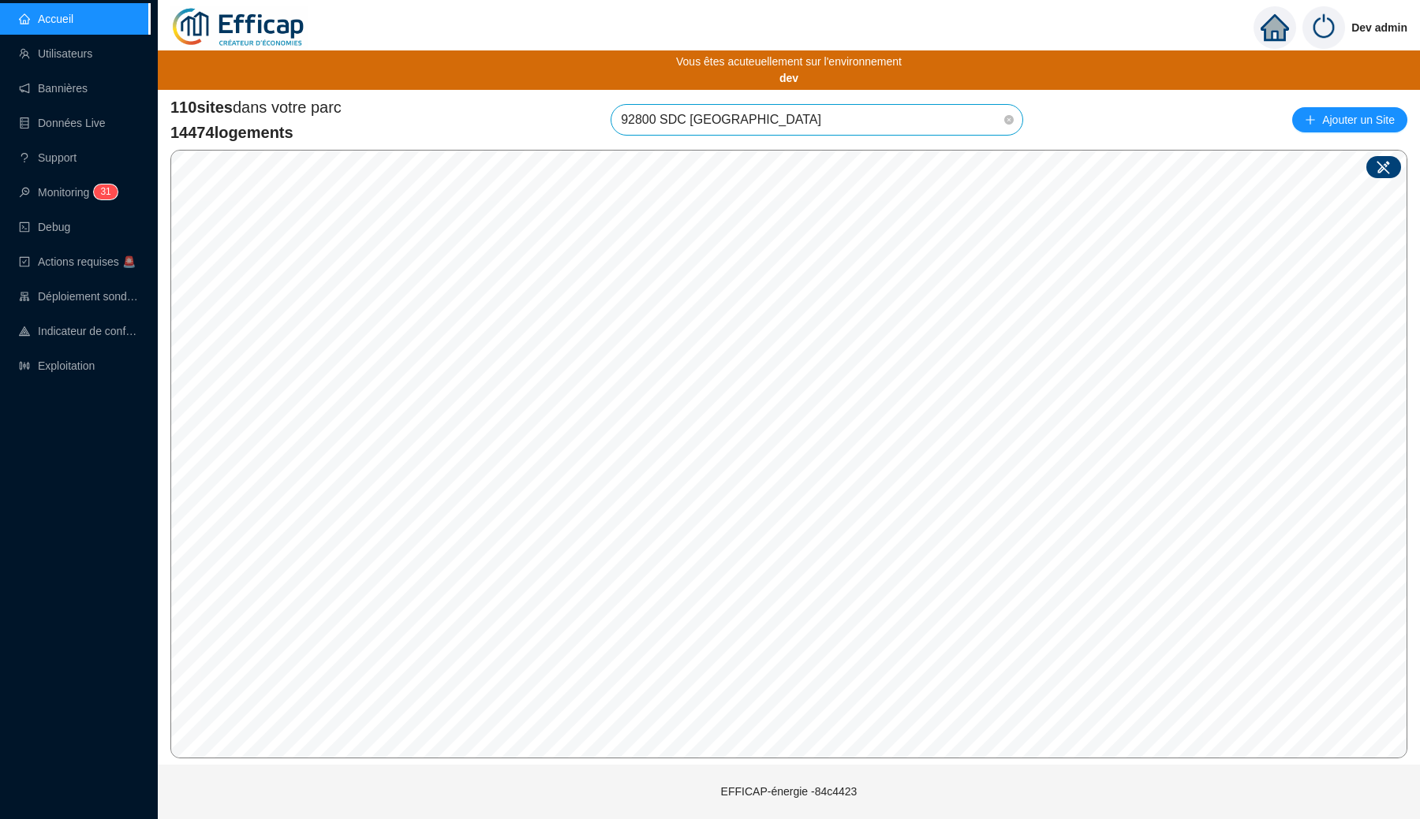
click at [1379, 173] on icon at bounding box center [1382, 167] width 13 height 13
click at [1391, 161] on div at bounding box center [1383, 167] width 35 height 22
click at [1379, 166] on icon at bounding box center [1383, 167] width 16 height 16
click at [832, 460] on input "search" at bounding box center [844, 468] width 118 height 24
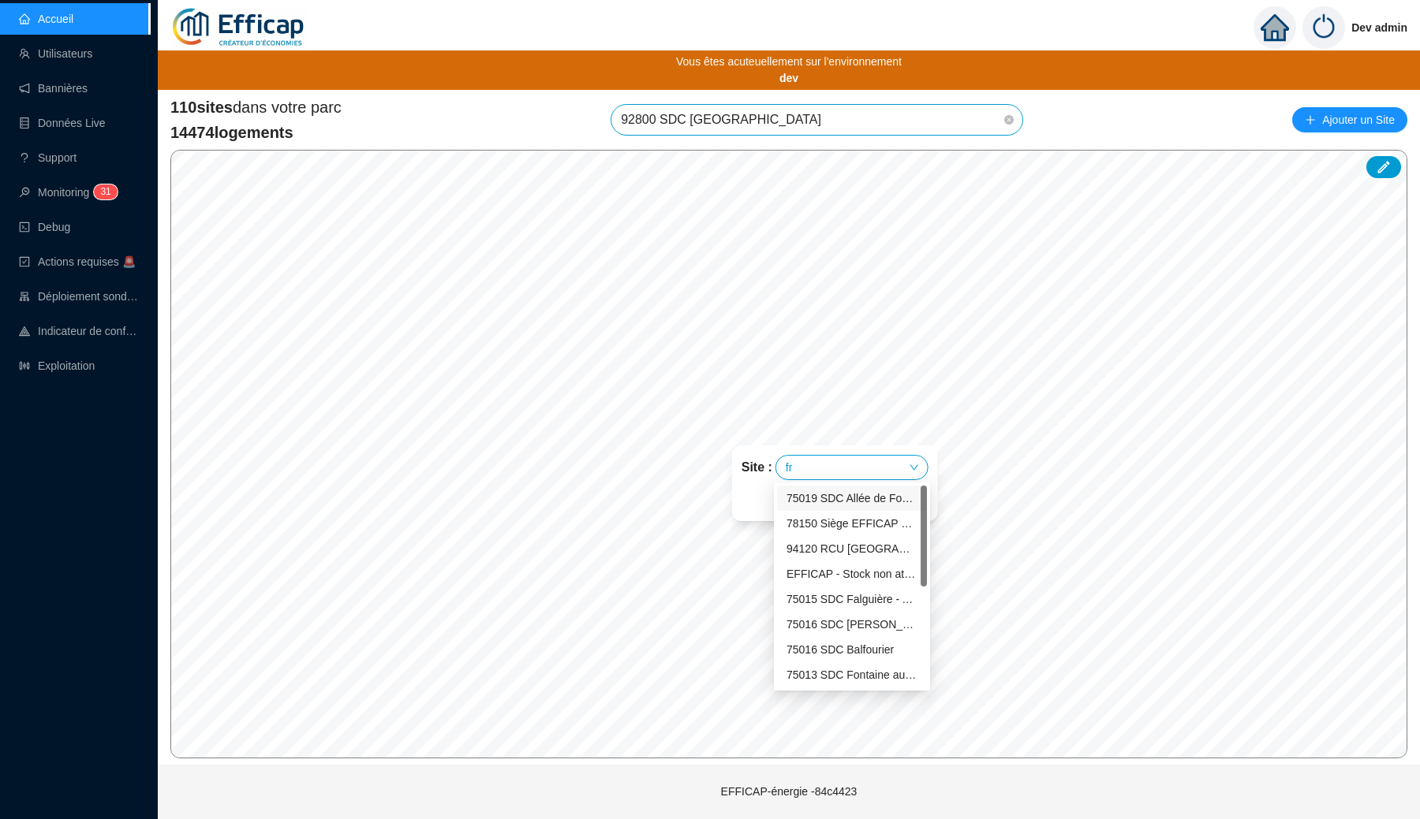
type input "fra"
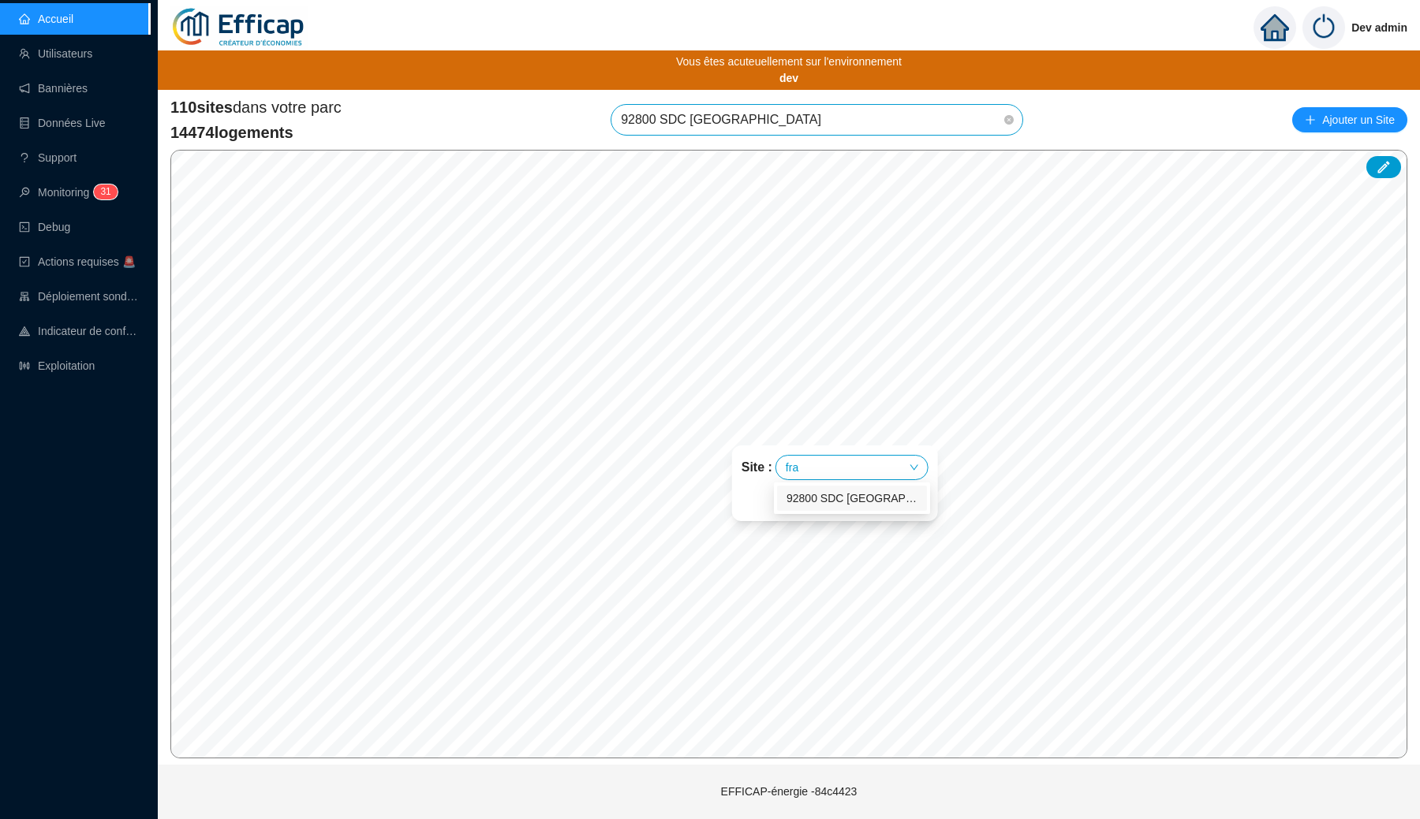
click at [839, 492] on div "92800 SDC [GEOGRAPHIC_DATA]" at bounding box center [851, 499] width 131 height 17
click at [850, 497] on input "search" at bounding box center [847, 499] width 118 height 24
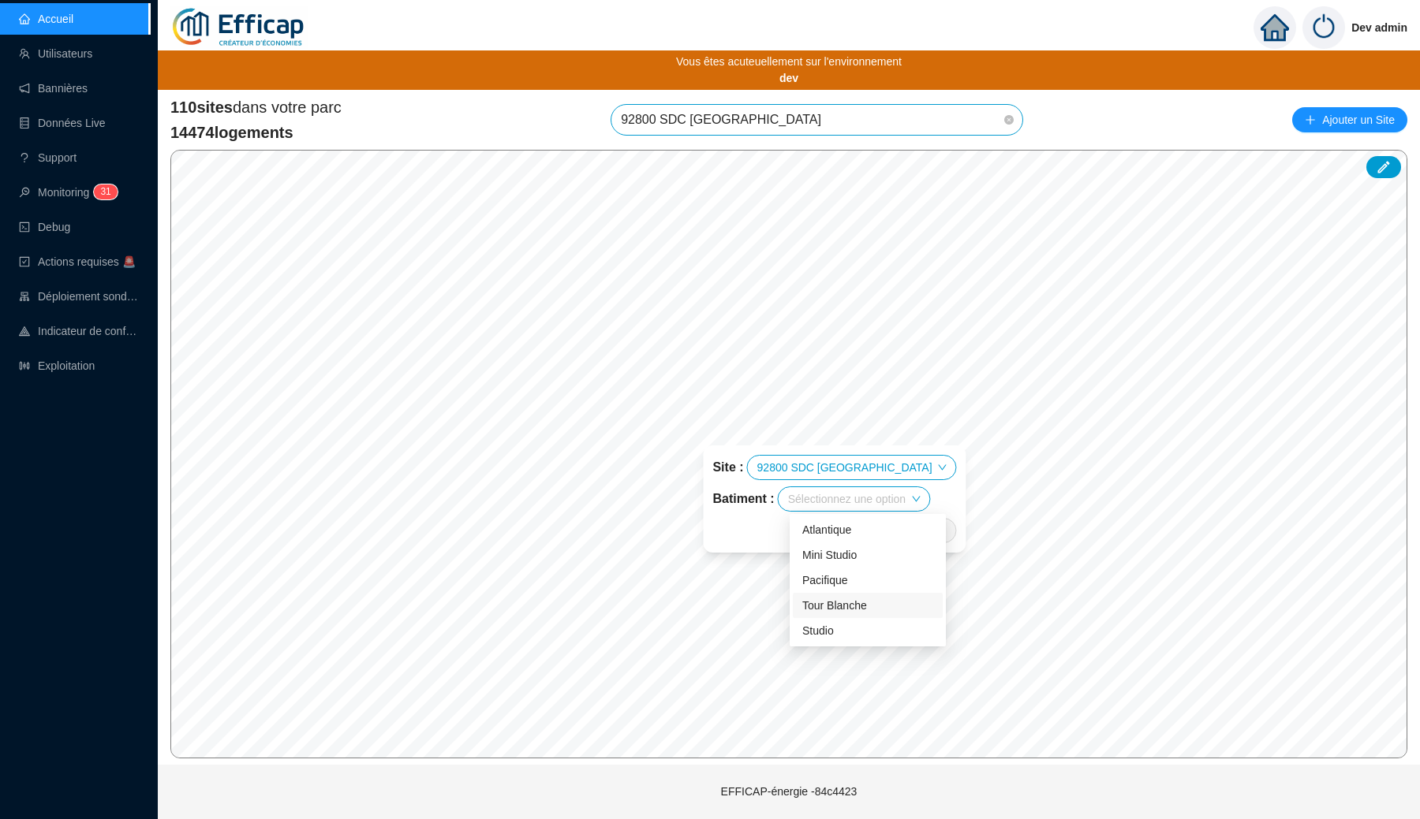
click at [840, 599] on div "Tour Blanche" at bounding box center [867, 606] width 131 height 17
click at [890, 532] on span "Enregistrer" at bounding box center [917, 530] width 54 height 19
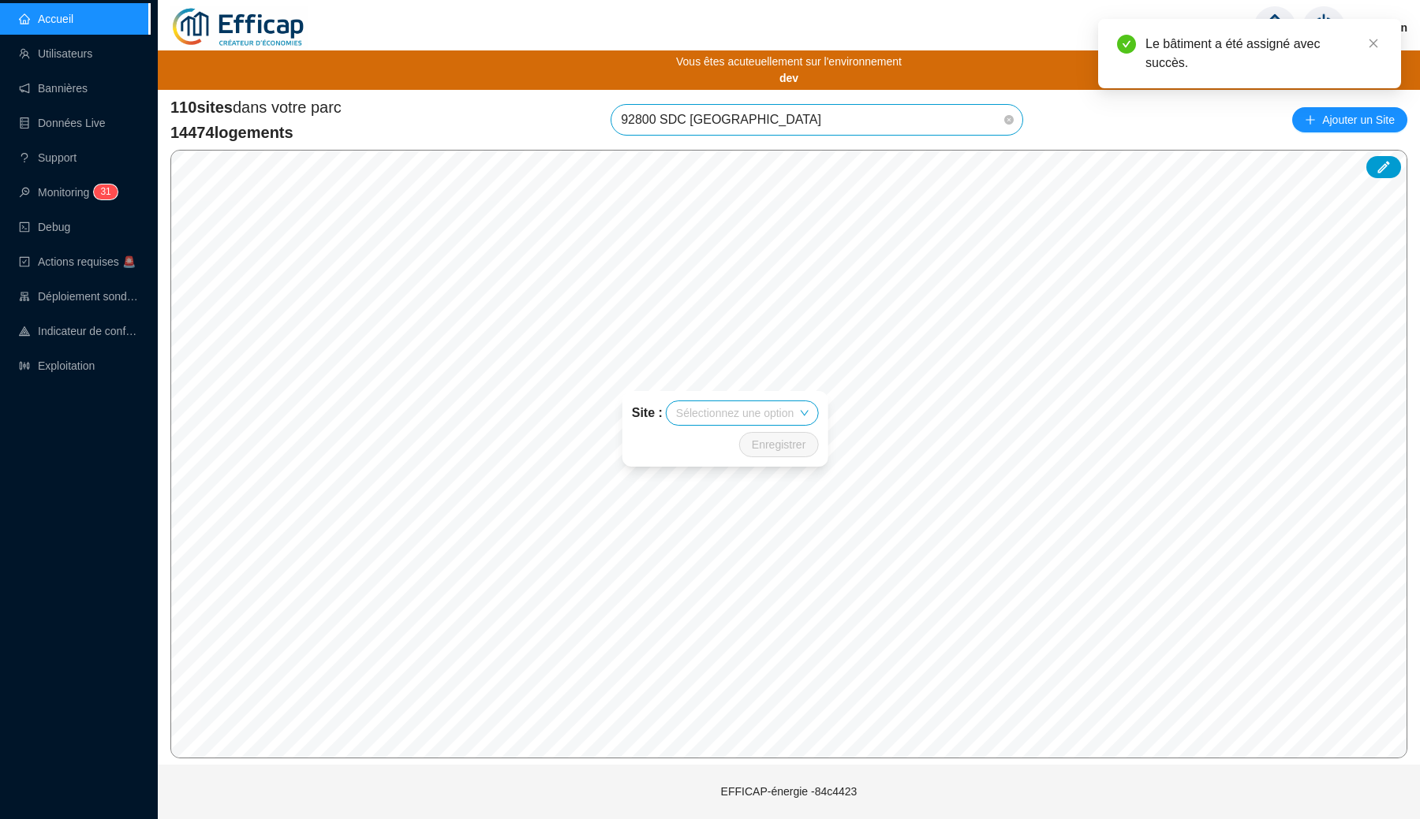
click at [741, 409] on input "search" at bounding box center [735, 413] width 118 height 24
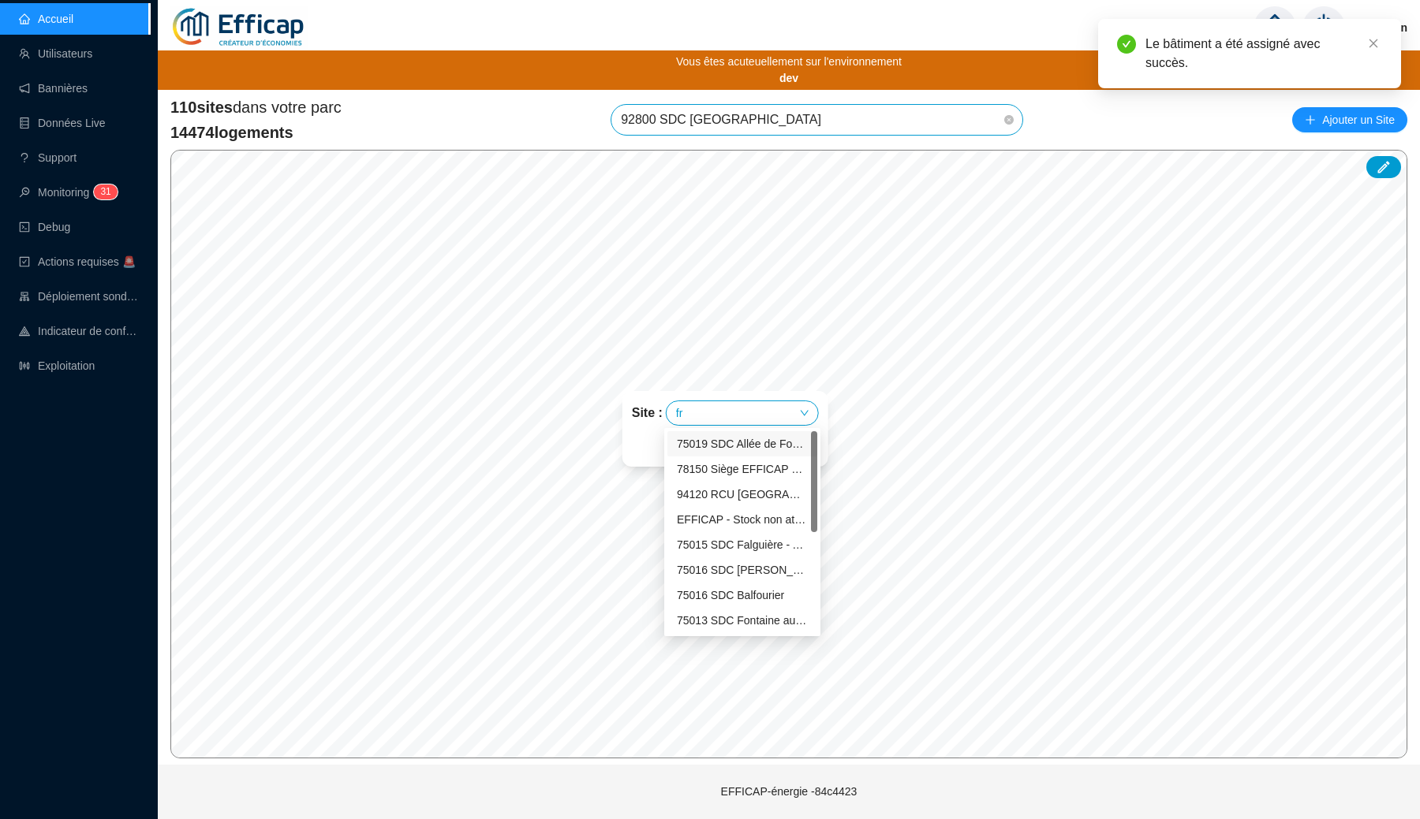
type input "fra"
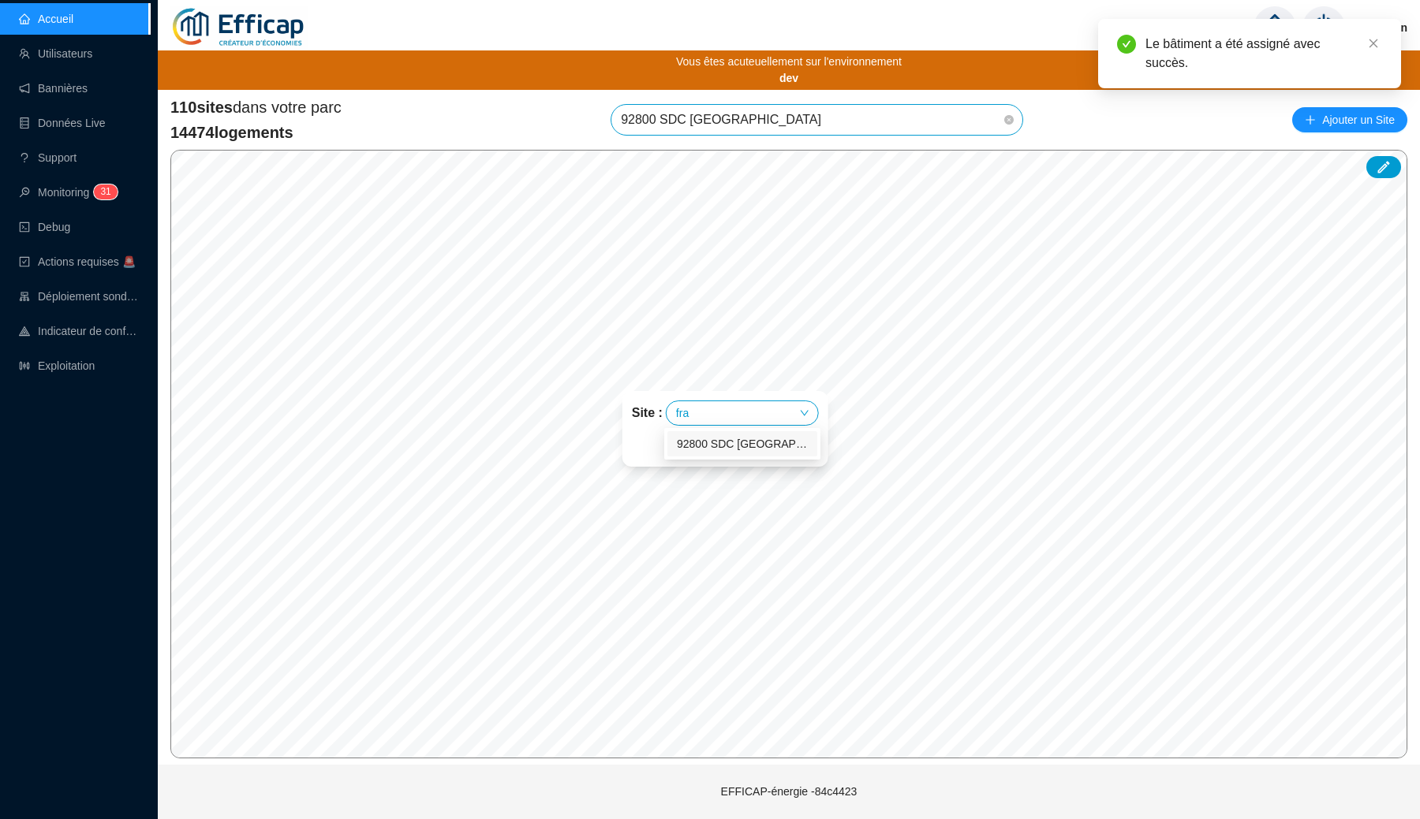
click at [726, 444] on div "92800 SDC [GEOGRAPHIC_DATA]" at bounding box center [742, 444] width 131 height 17
click at [733, 443] on input "search" at bounding box center [737, 445] width 118 height 24
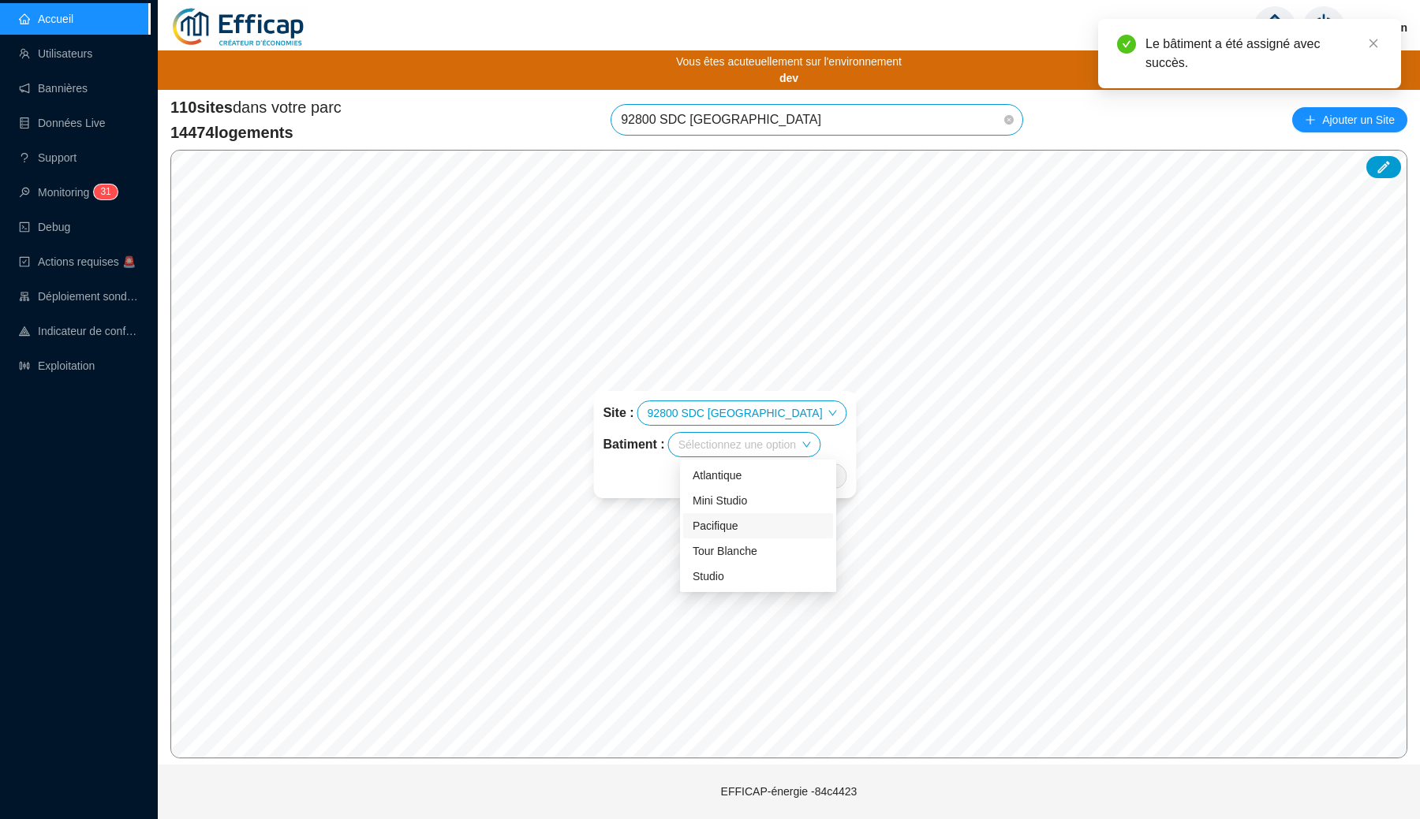
click at [725, 521] on div "Pacifique" at bounding box center [757, 526] width 131 height 17
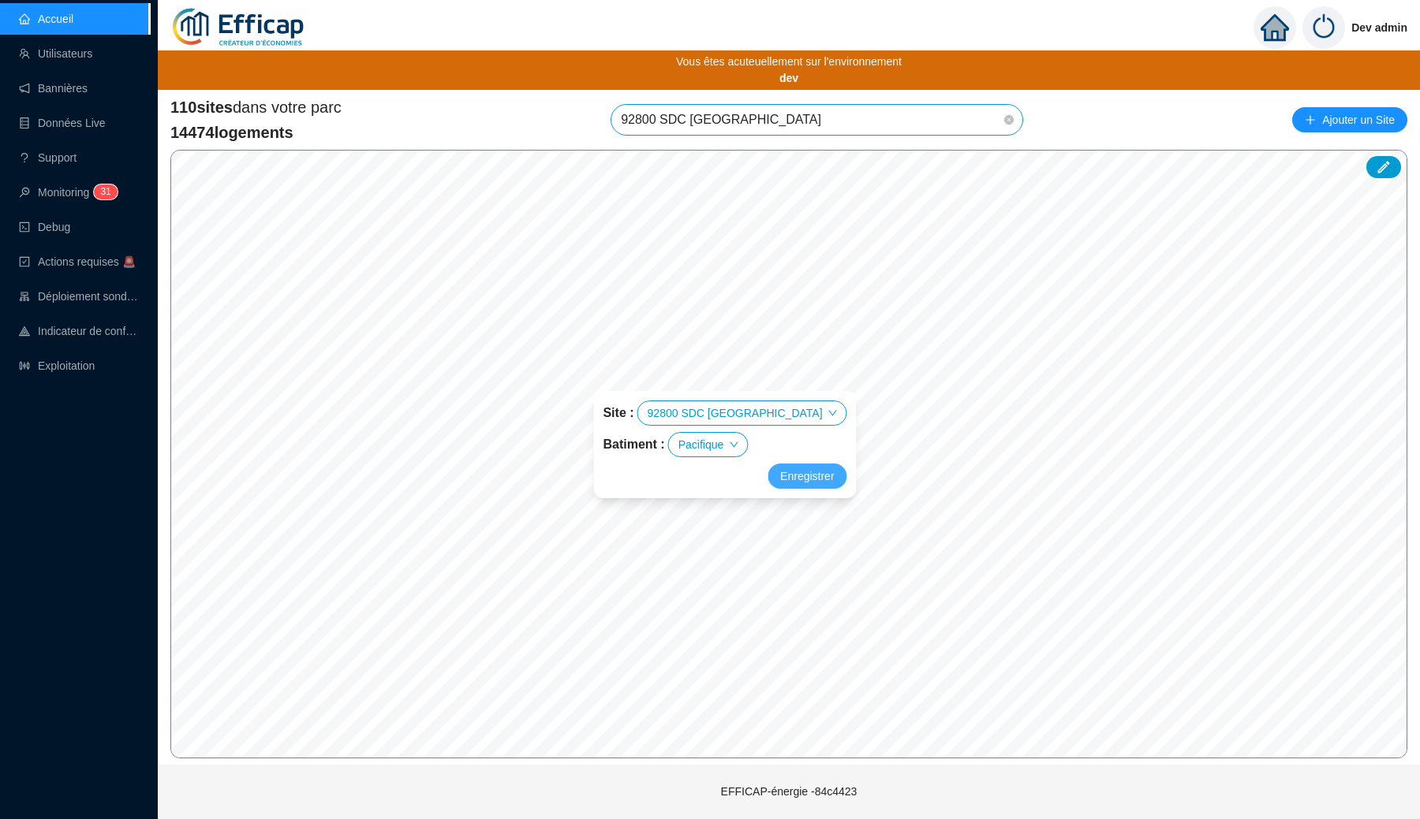
click at [780, 473] on span "Enregistrer" at bounding box center [807, 476] width 54 height 19
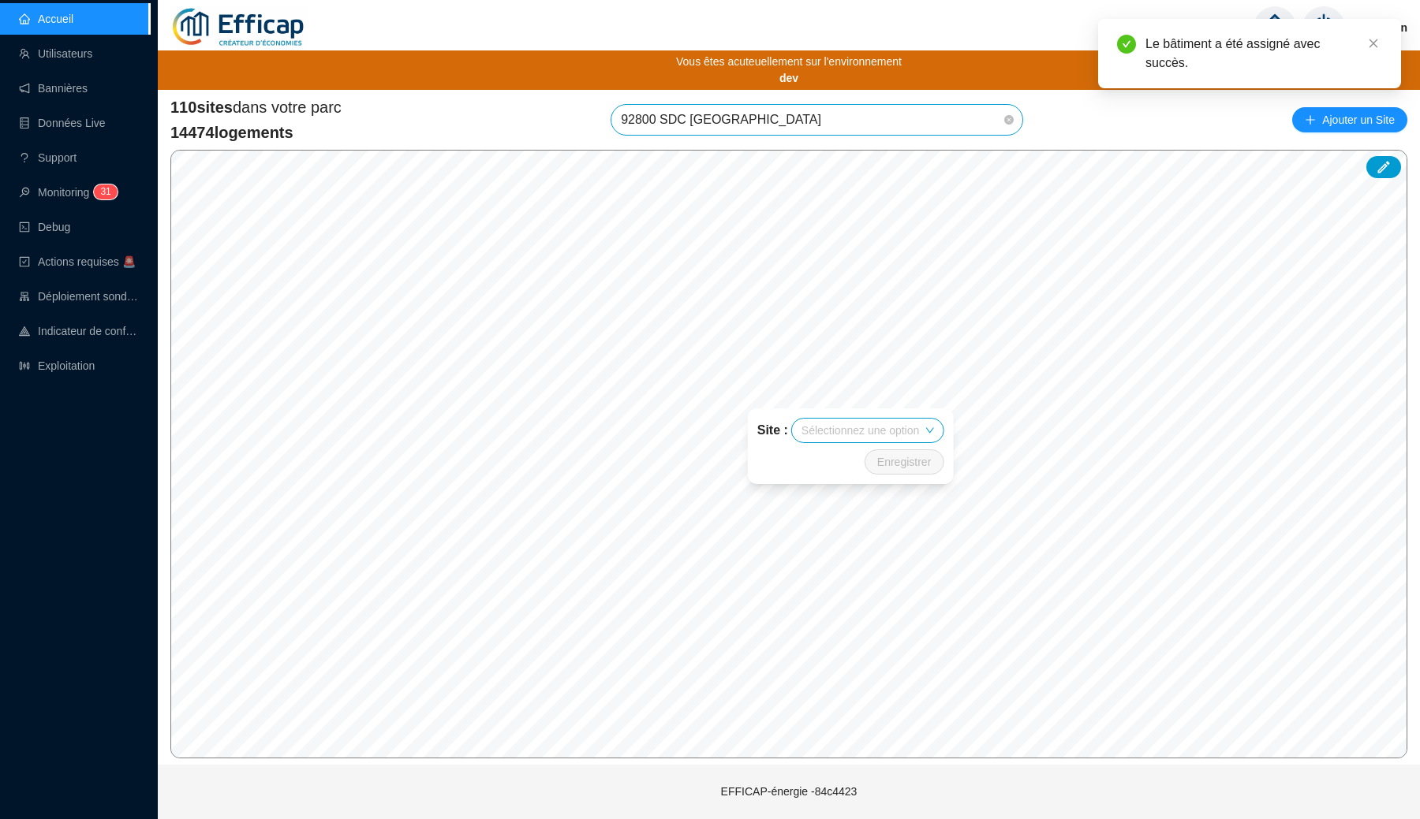
click at [851, 430] on input "search" at bounding box center [860, 431] width 118 height 24
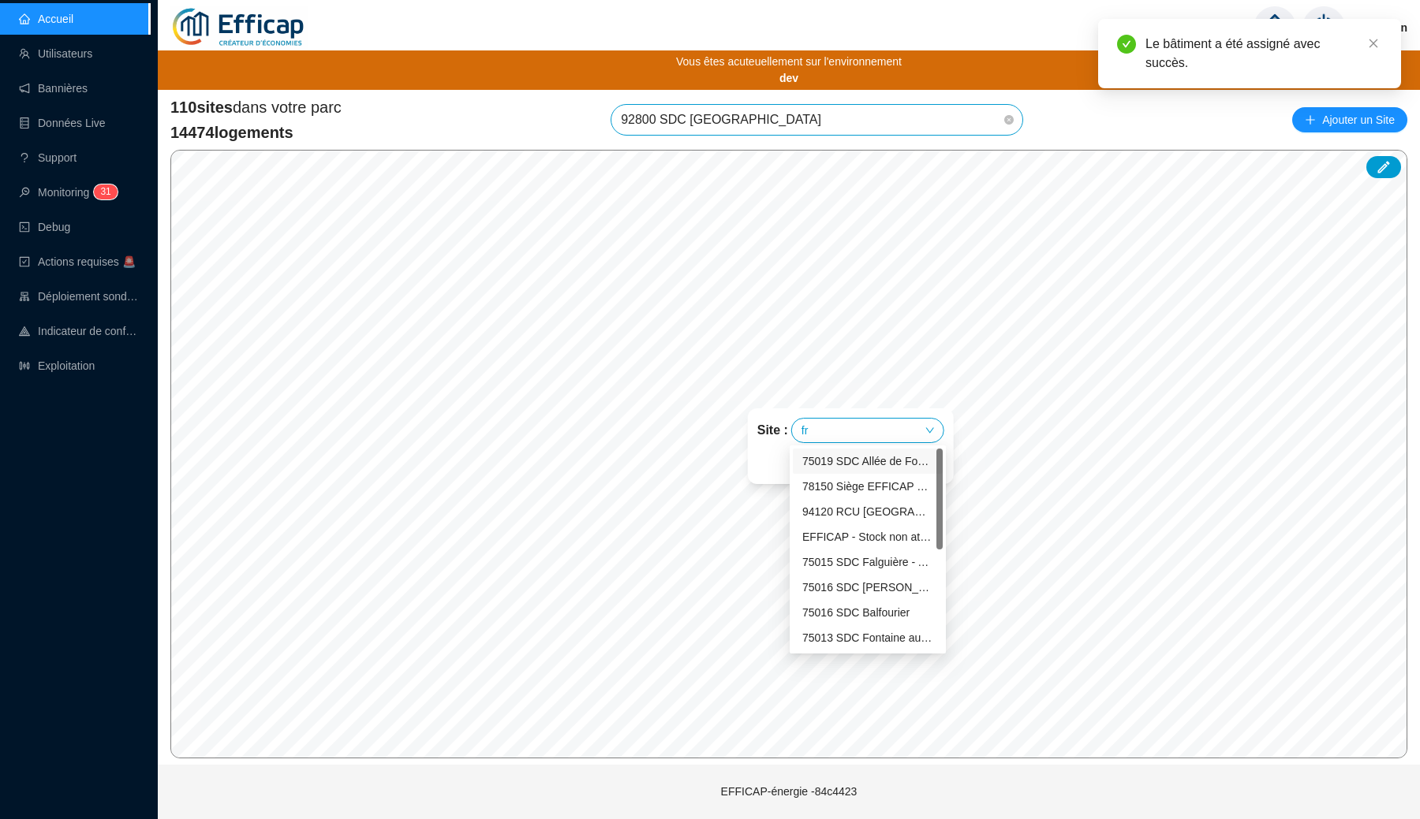
type input "fra"
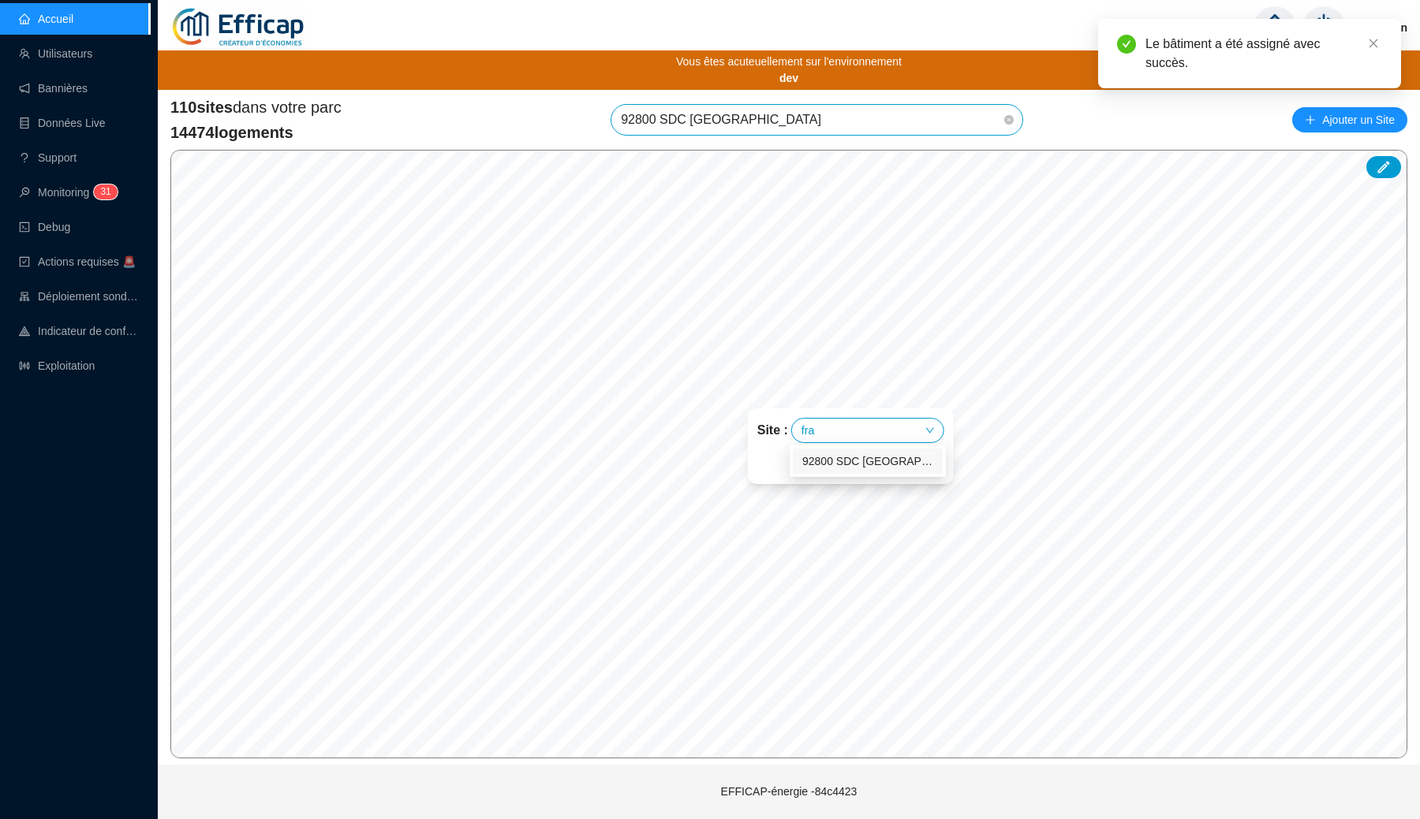
click at [841, 462] on div "92800 SDC [GEOGRAPHIC_DATA]" at bounding box center [867, 461] width 131 height 17
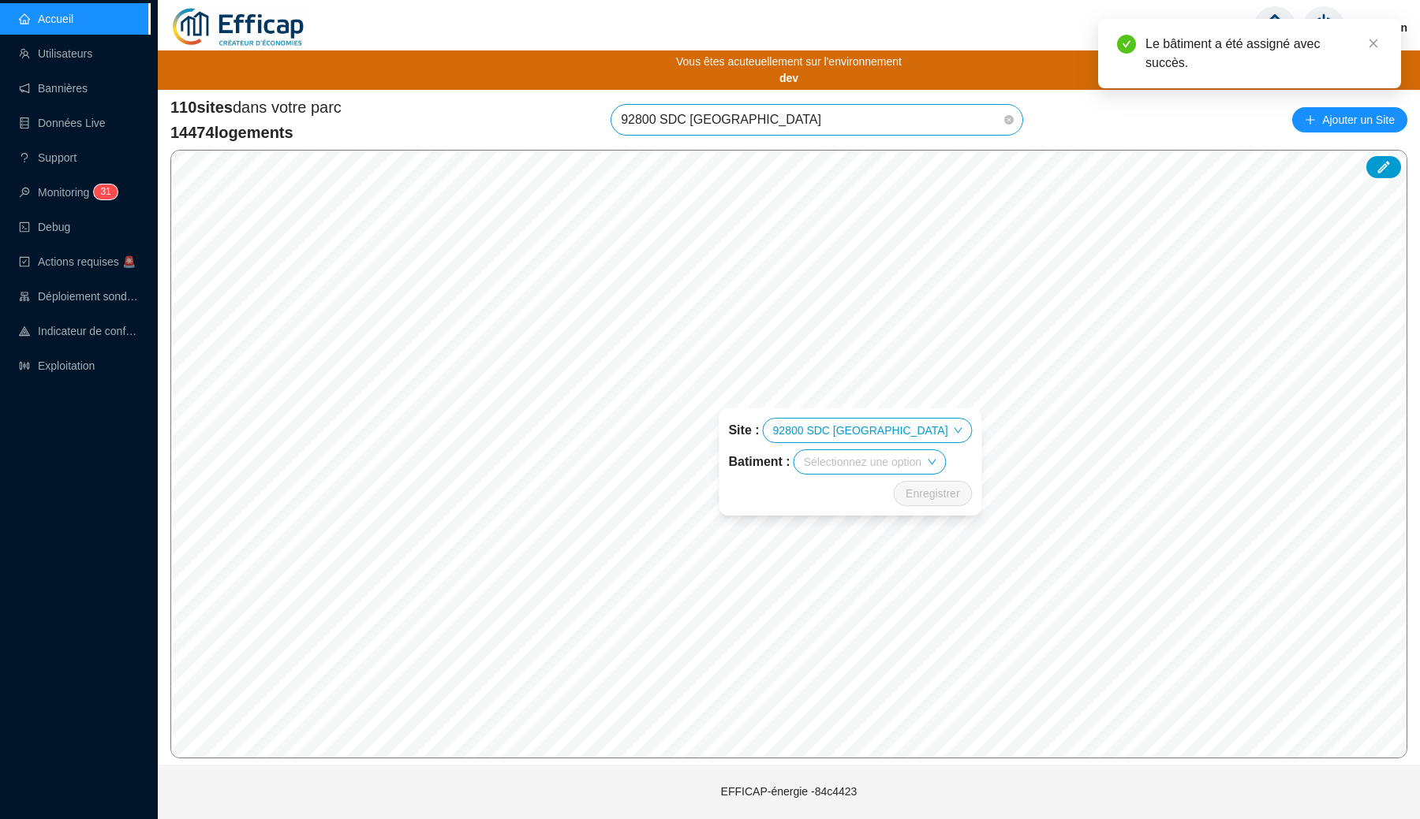
click at [856, 466] on input "search" at bounding box center [863, 462] width 118 height 24
click at [860, 497] on div "Atlantique" at bounding box center [883, 493] width 131 height 17
click at [905, 493] on span "Enregistrer" at bounding box center [932, 493] width 54 height 19
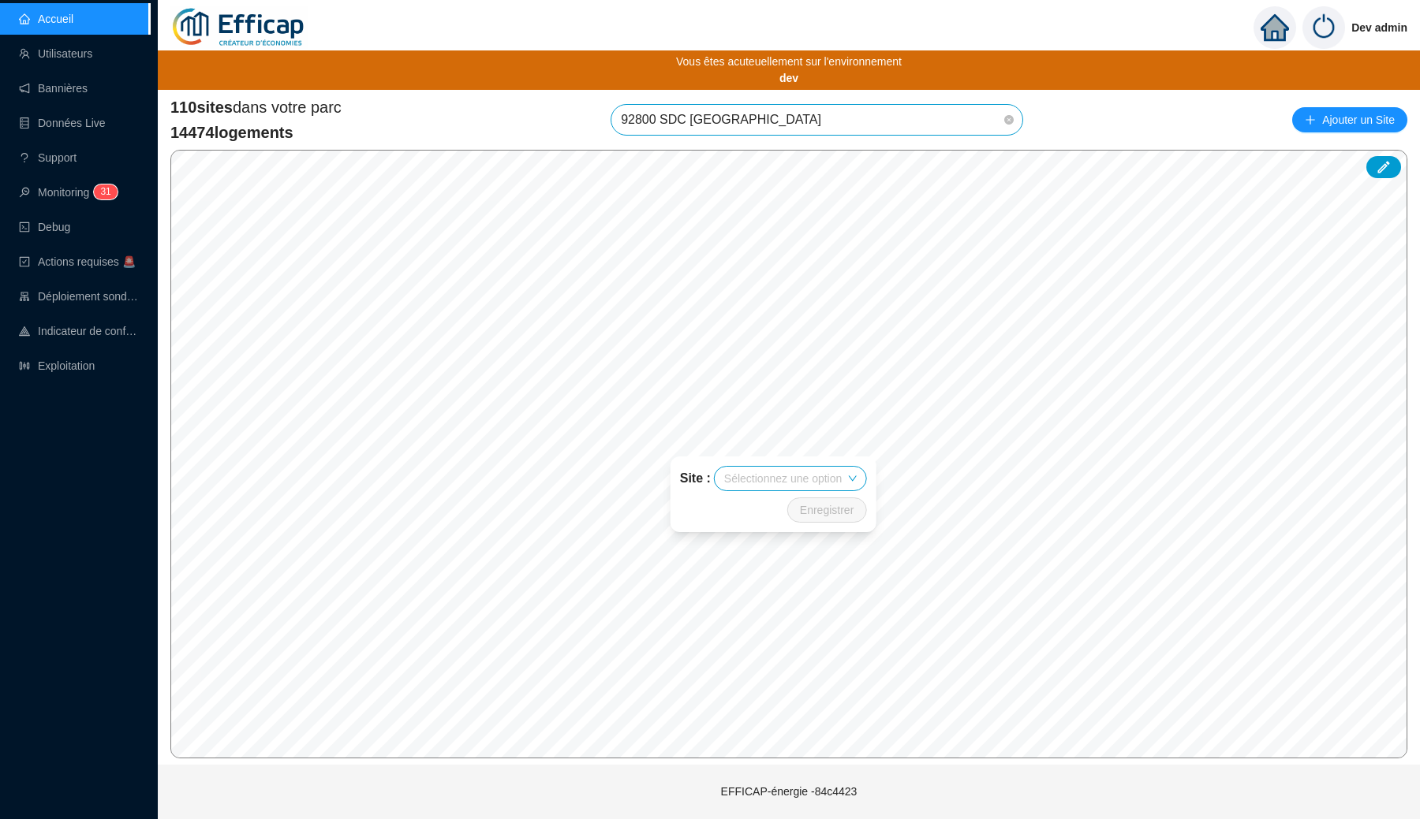
click at [774, 448] on div "Site : Sélectionnez une option Enregistrer" at bounding box center [773, 495] width 244 height 114
click at [739, 698] on div "Site : Sélectionnez une option Enregistrer" at bounding box center [719, 643] width 244 height 114
click at [760, 693] on div "Site : Sélectionnez une option Enregistrer" at bounding box center [719, 643] width 244 height 114
click at [755, 693] on div "Site : Sélectionnez une option Enregistrer" at bounding box center [719, 643] width 244 height 114
